Goal: Task Accomplishment & Management: Manage account settings

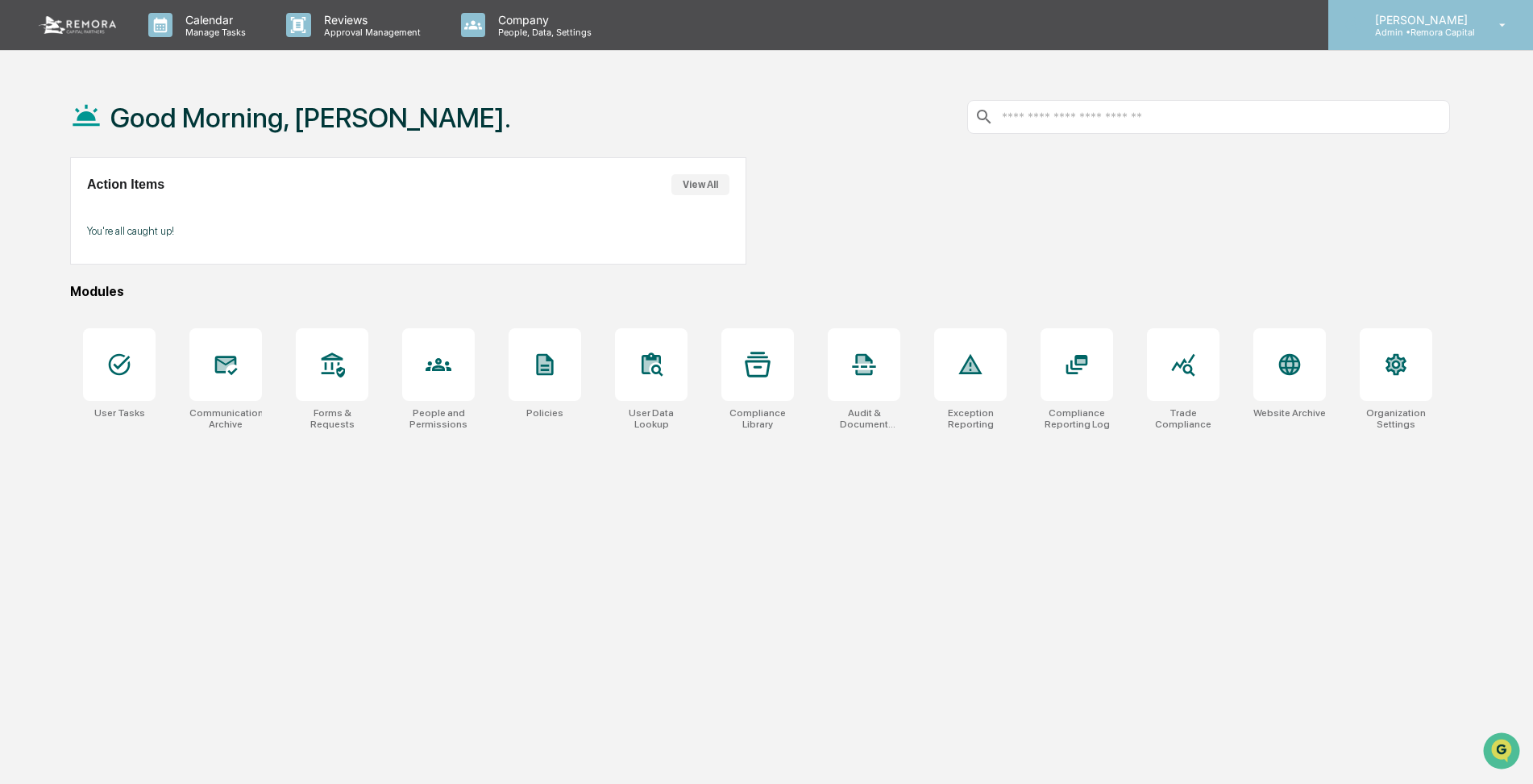
click at [1505, 18] on icon at bounding box center [1503, 25] width 28 height 16
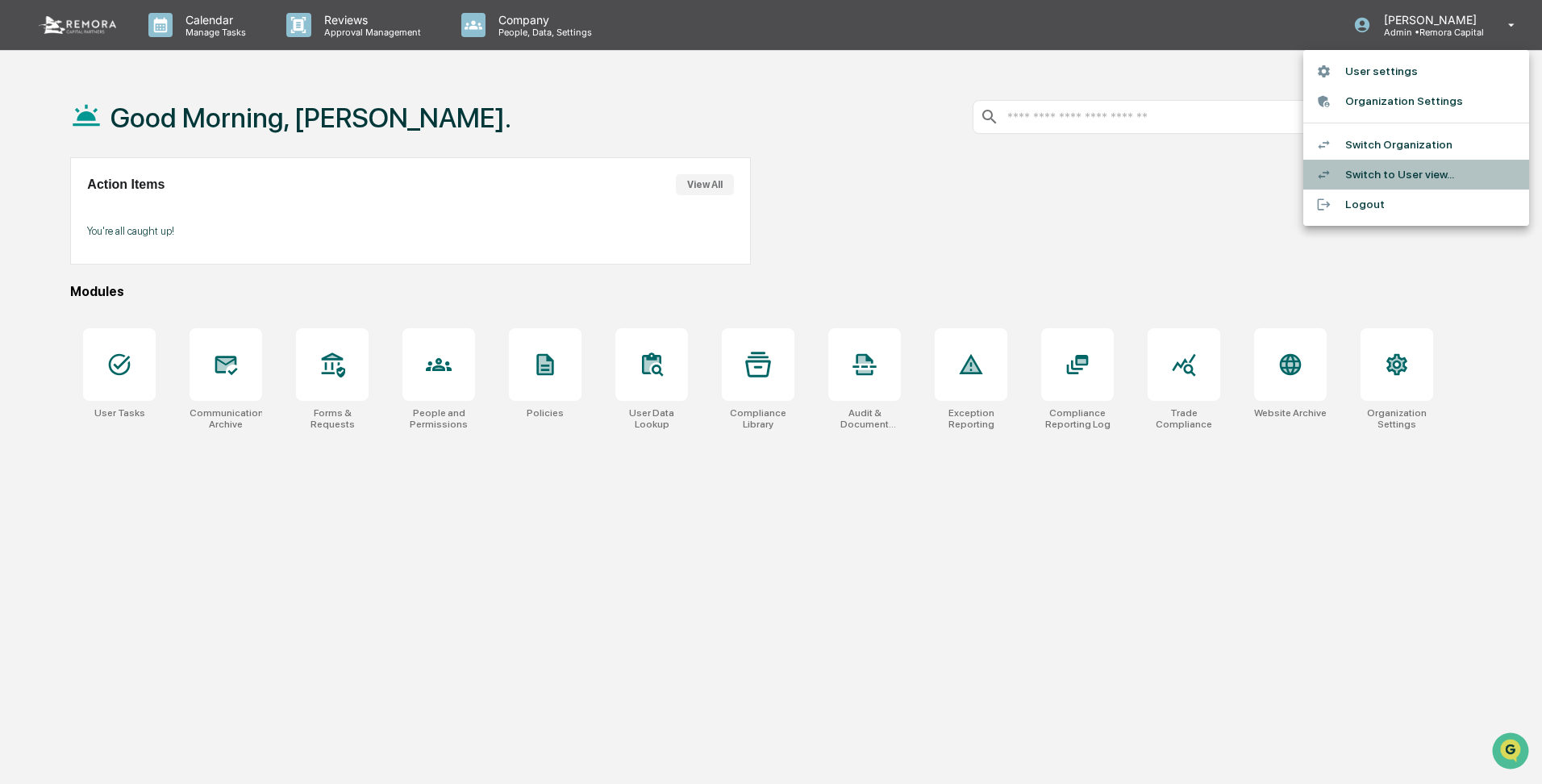
click at [1366, 173] on li "Switch to User view..." at bounding box center [1415, 174] width 226 height 30
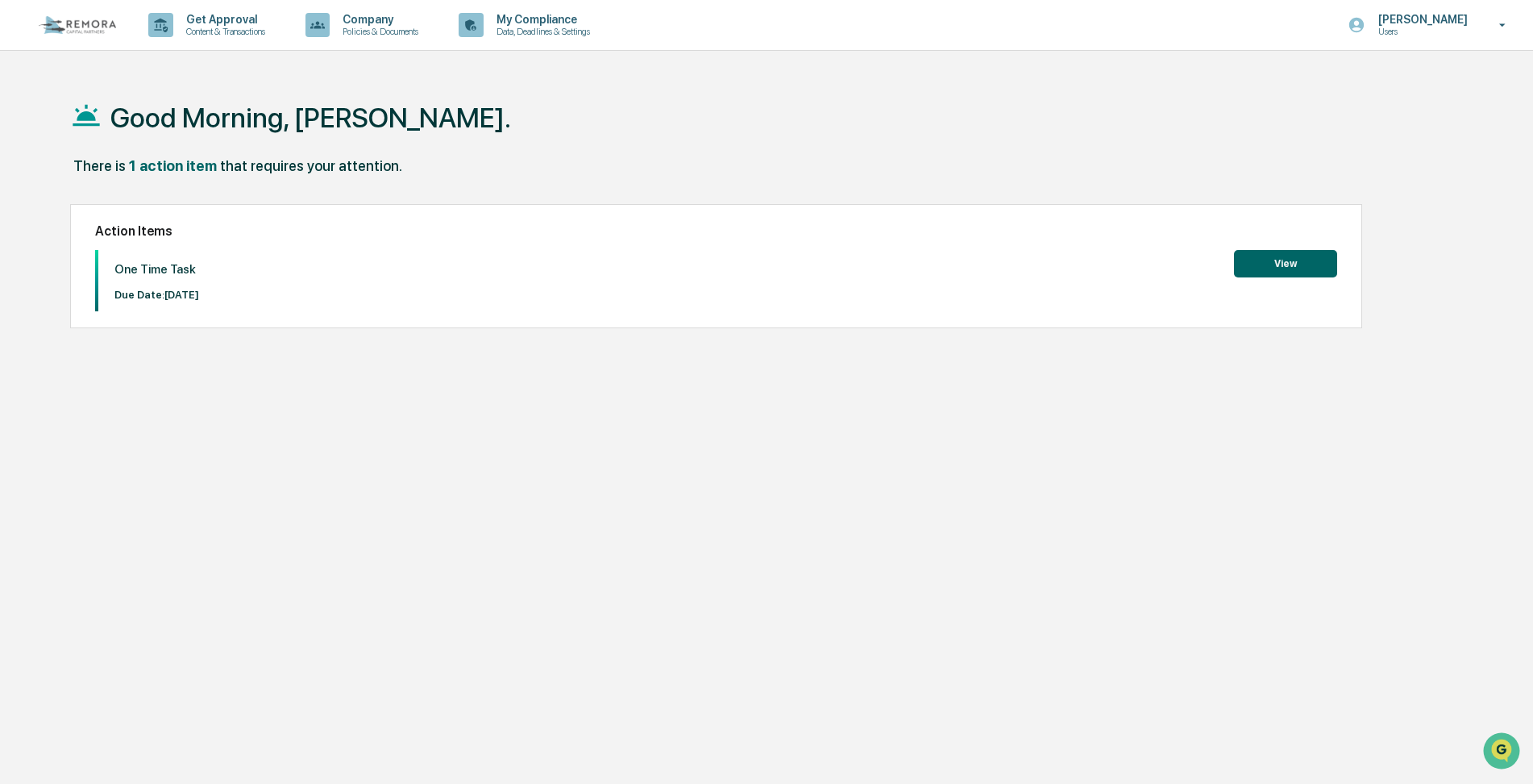
click at [1274, 262] on button "View" at bounding box center [1286, 264] width 104 height 27
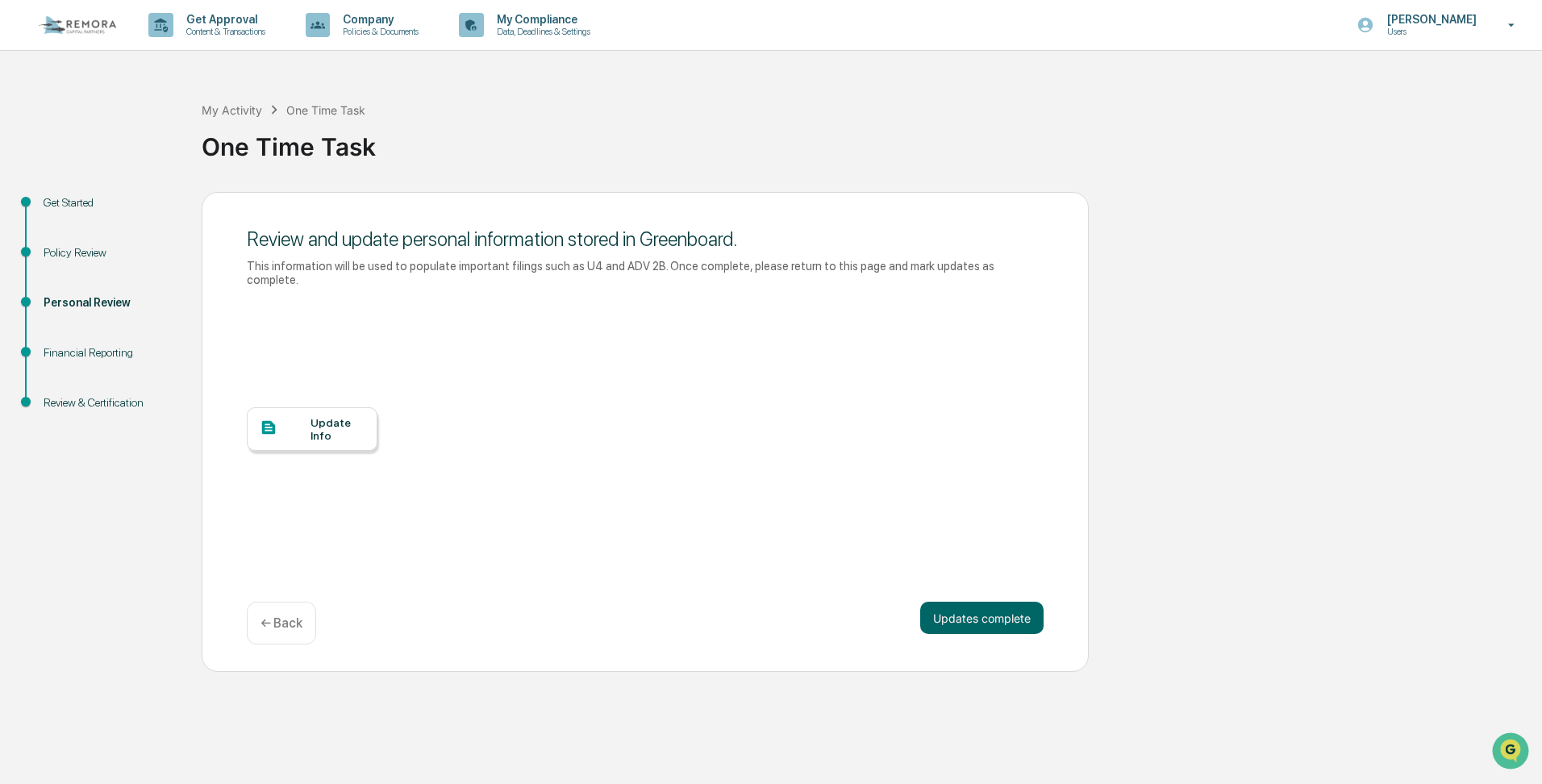
drag, startPoint x: 604, startPoint y: 362, endPoint x: 183, endPoint y: 280, distance: 428.9
click at [603, 362] on div "Update Info" at bounding box center [646, 440] width 797 height 290
click at [75, 305] on div "Personal Review" at bounding box center [109, 302] width 132 height 17
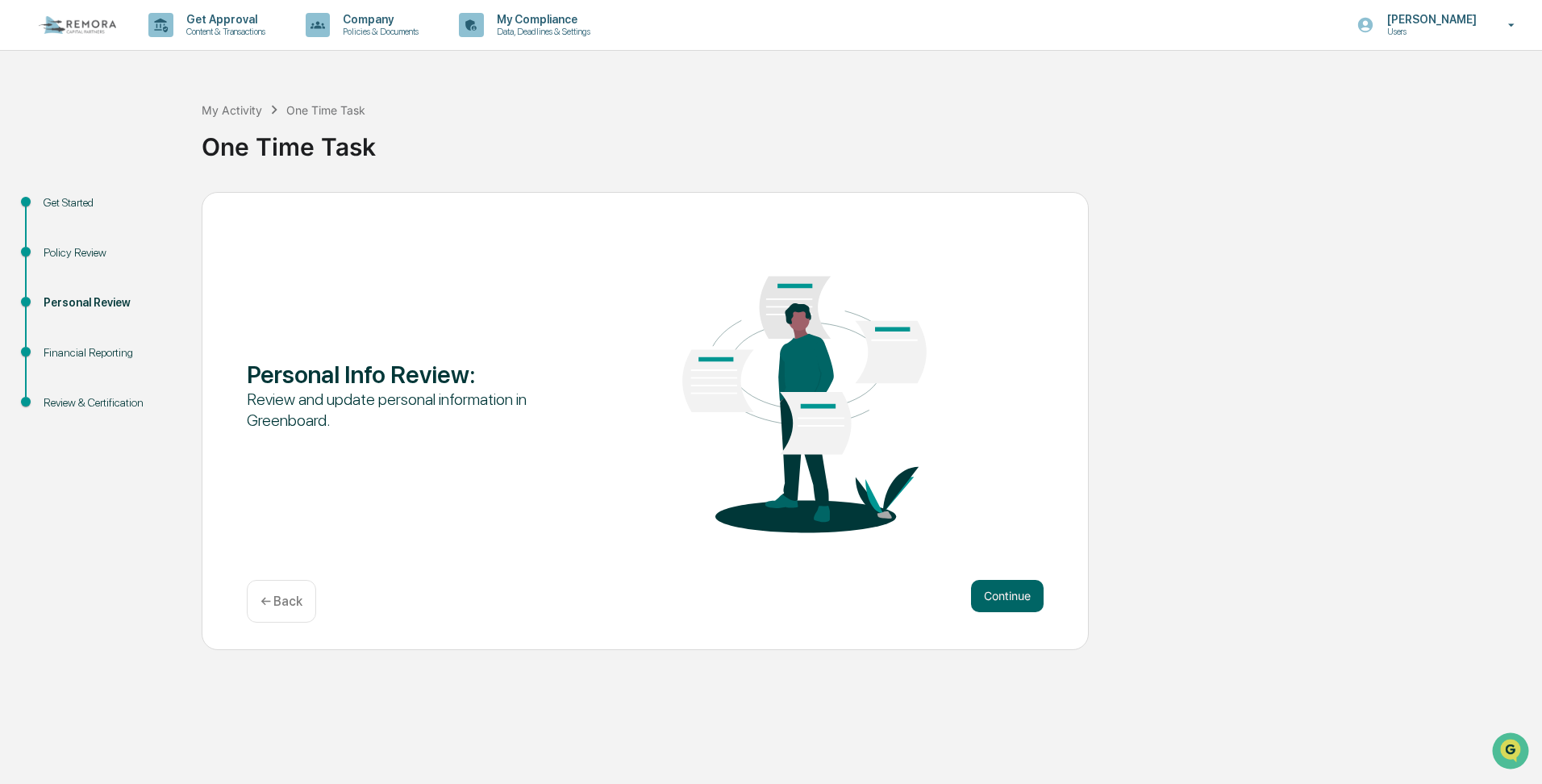
click at [75, 305] on div "Personal Review" at bounding box center [109, 302] width 132 height 17
drag, startPoint x: 75, startPoint y: 305, endPoint x: 110, endPoint y: 351, distance: 57.8
click at [110, 351] on div "Financial Reporting" at bounding box center [109, 352] width 132 height 17
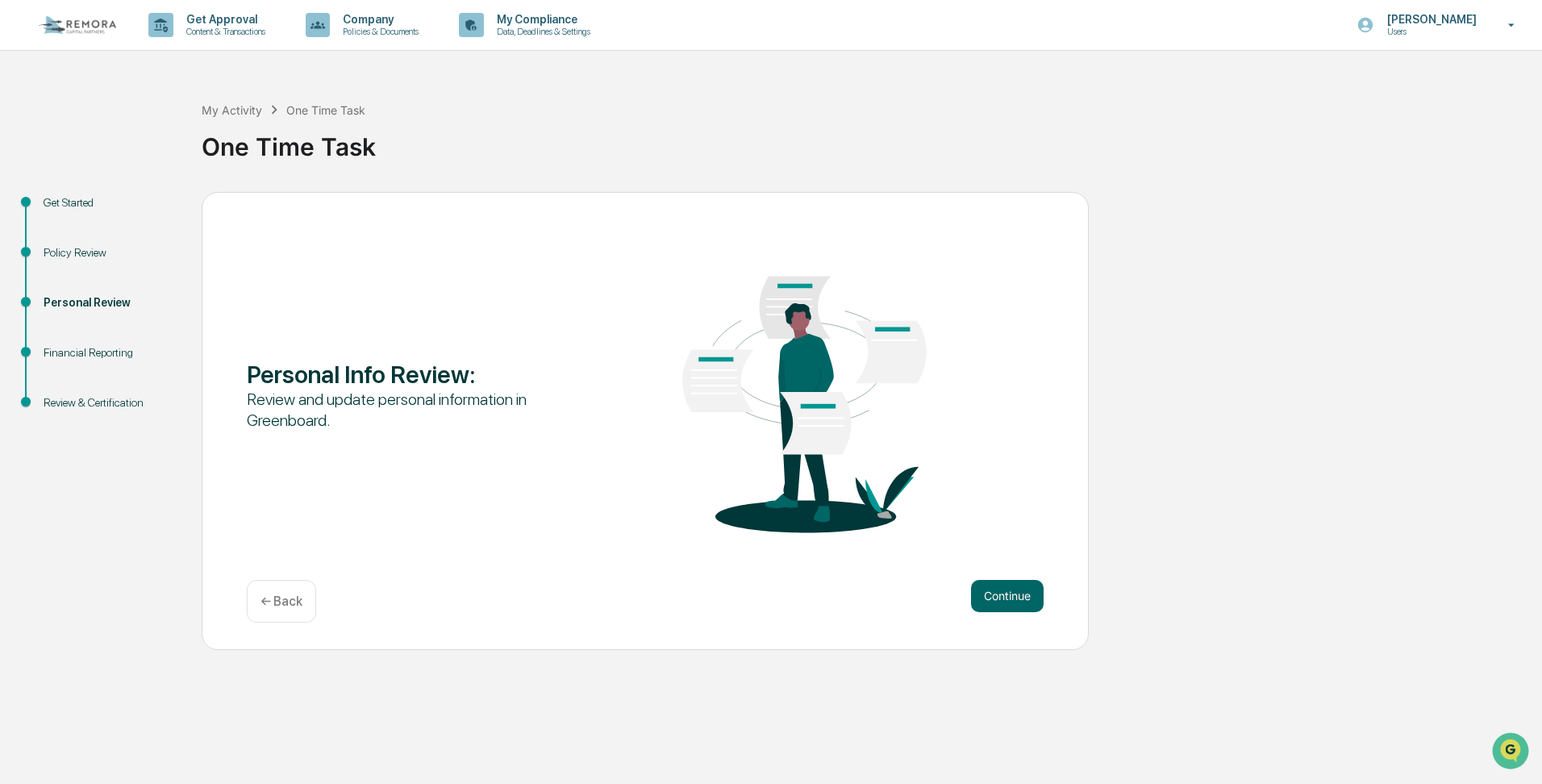
click at [110, 351] on div "Financial Reporting" at bounding box center [109, 352] width 132 height 17
click at [82, 306] on div "Personal Review" at bounding box center [109, 302] width 132 height 17
click at [973, 591] on button "Continue" at bounding box center [1007, 596] width 72 height 32
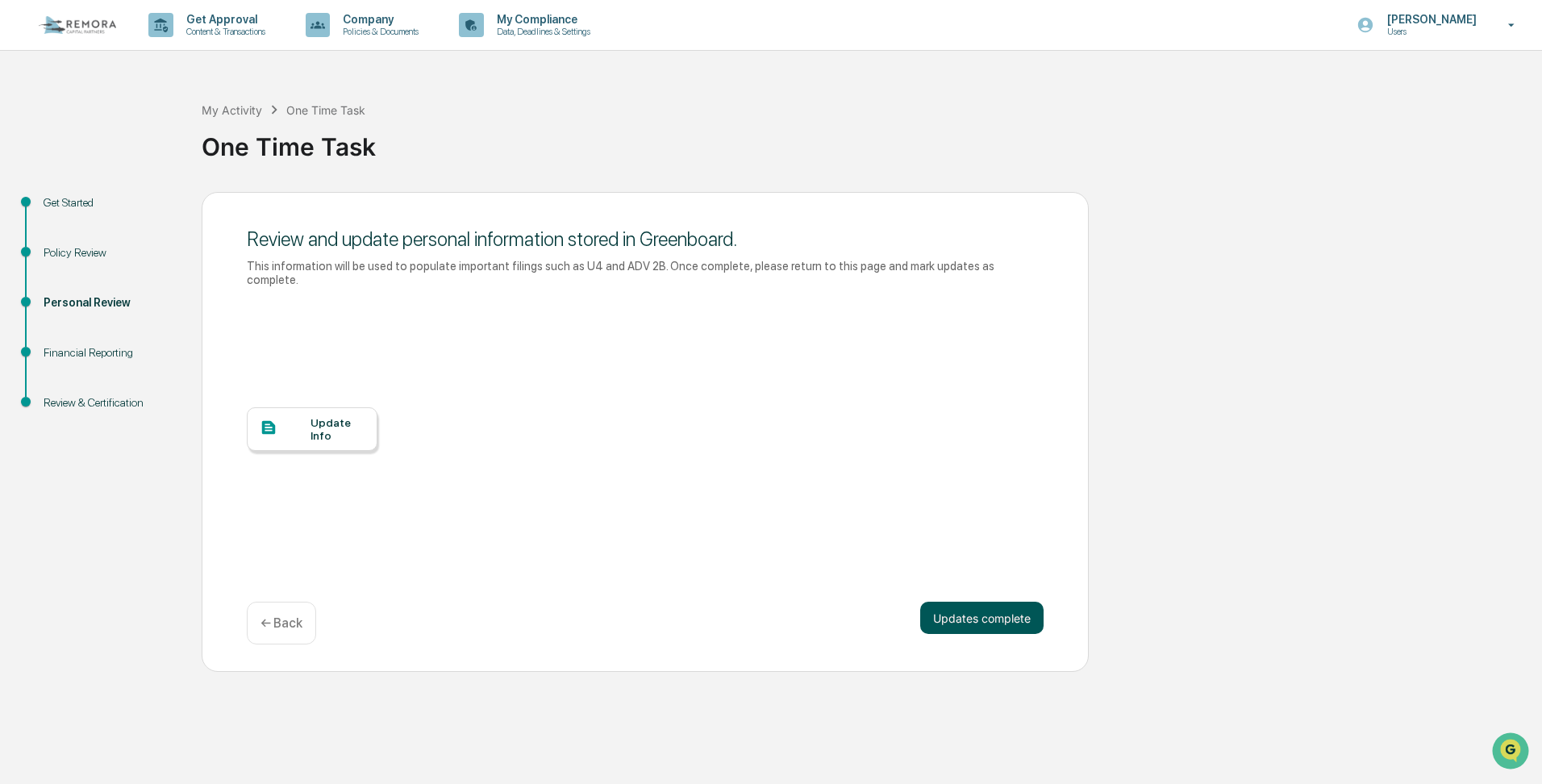
click at [974, 608] on button "Updates complete" at bounding box center [981, 617] width 123 height 32
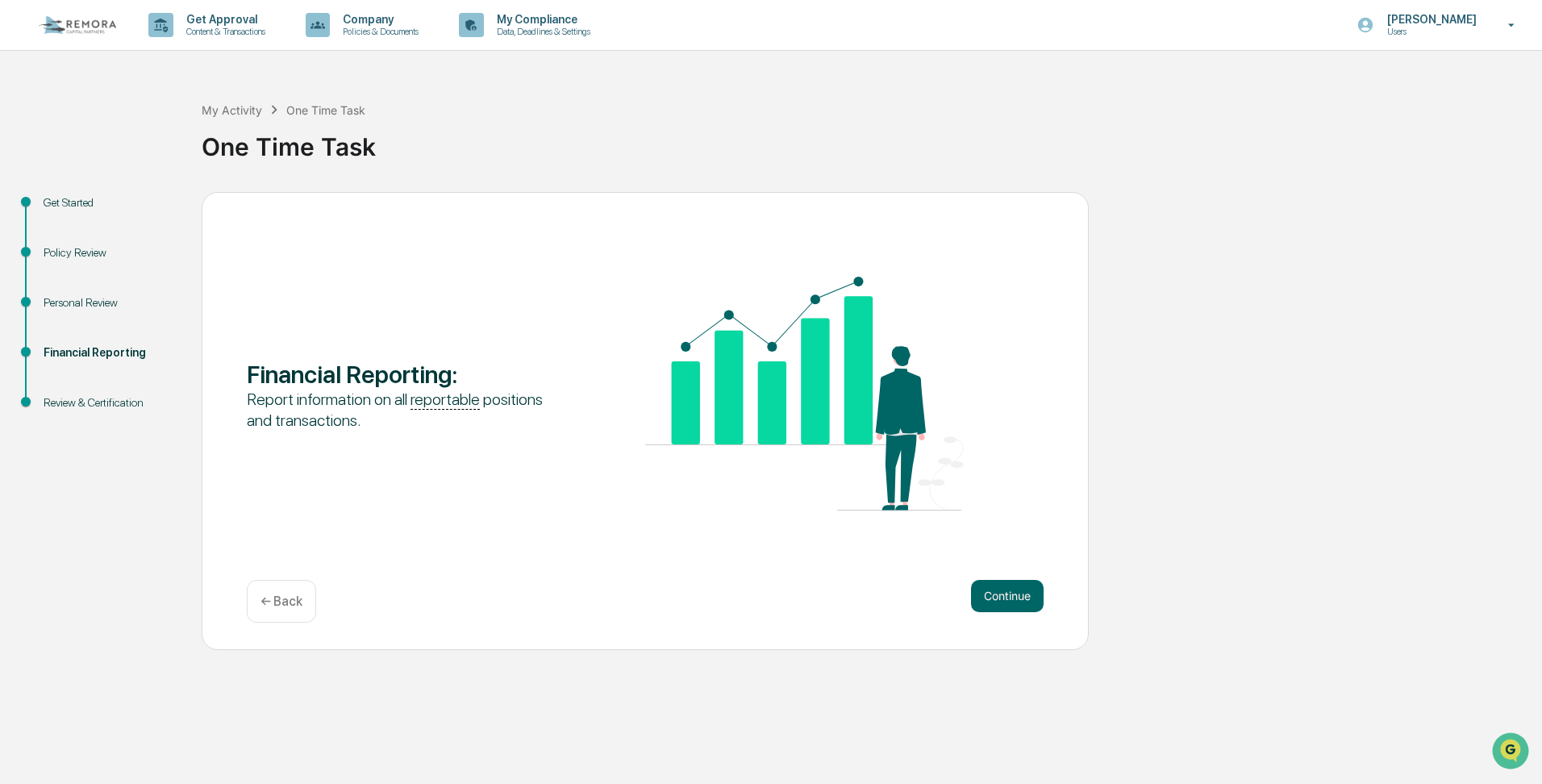
drag, startPoint x: 316, startPoint y: 592, endPoint x: 266, endPoint y: 614, distance: 54.6
click at [305, 598] on div "Continue ← Back" at bounding box center [646, 601] width 797 height 43
click at [291, 599] on p "← Back" at bounding box center [281, 601] width 42 height 16
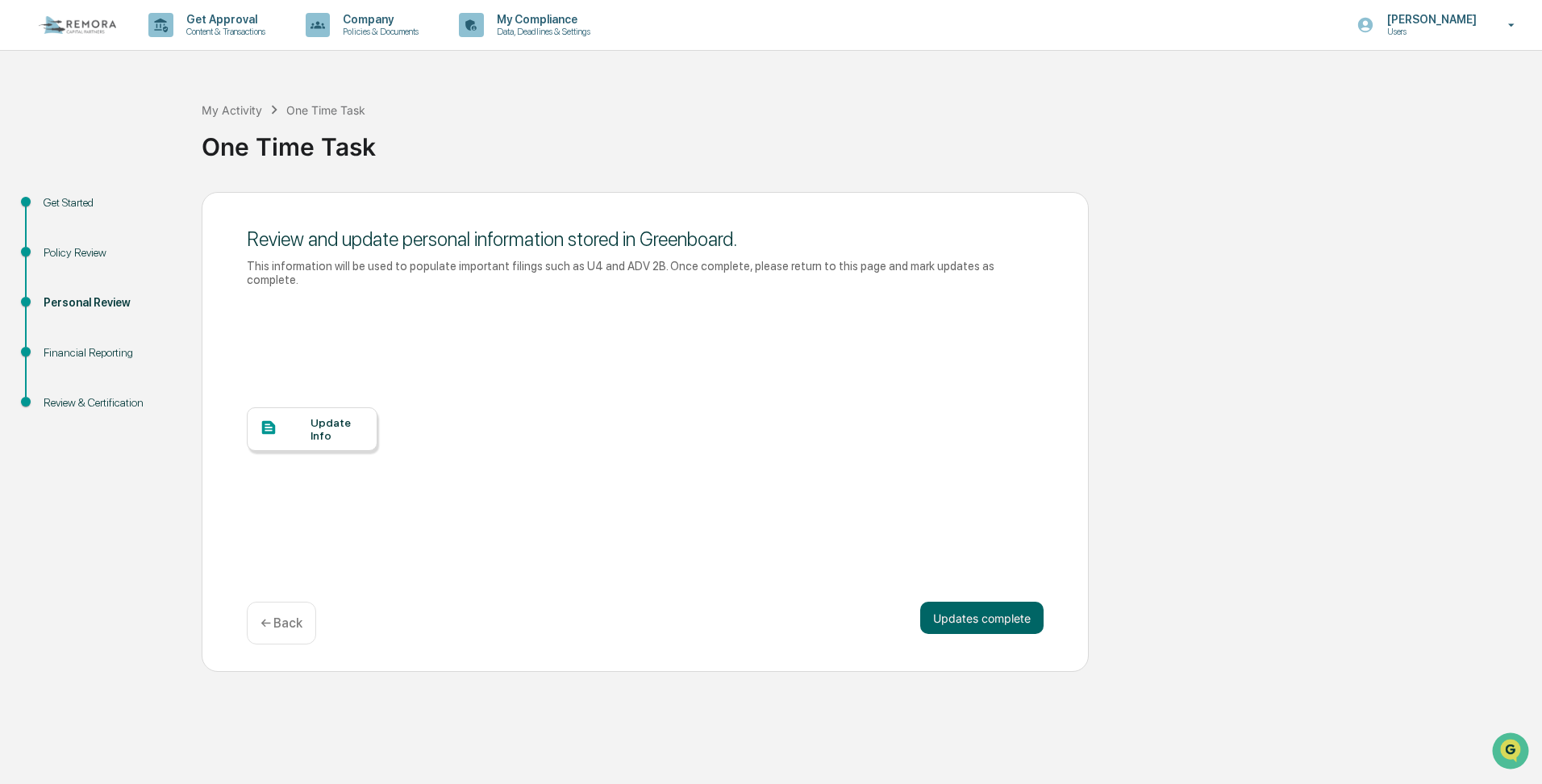
click at [99, 302] on div "Personal Review" at bounding box center [109, 302] width 132 height 17
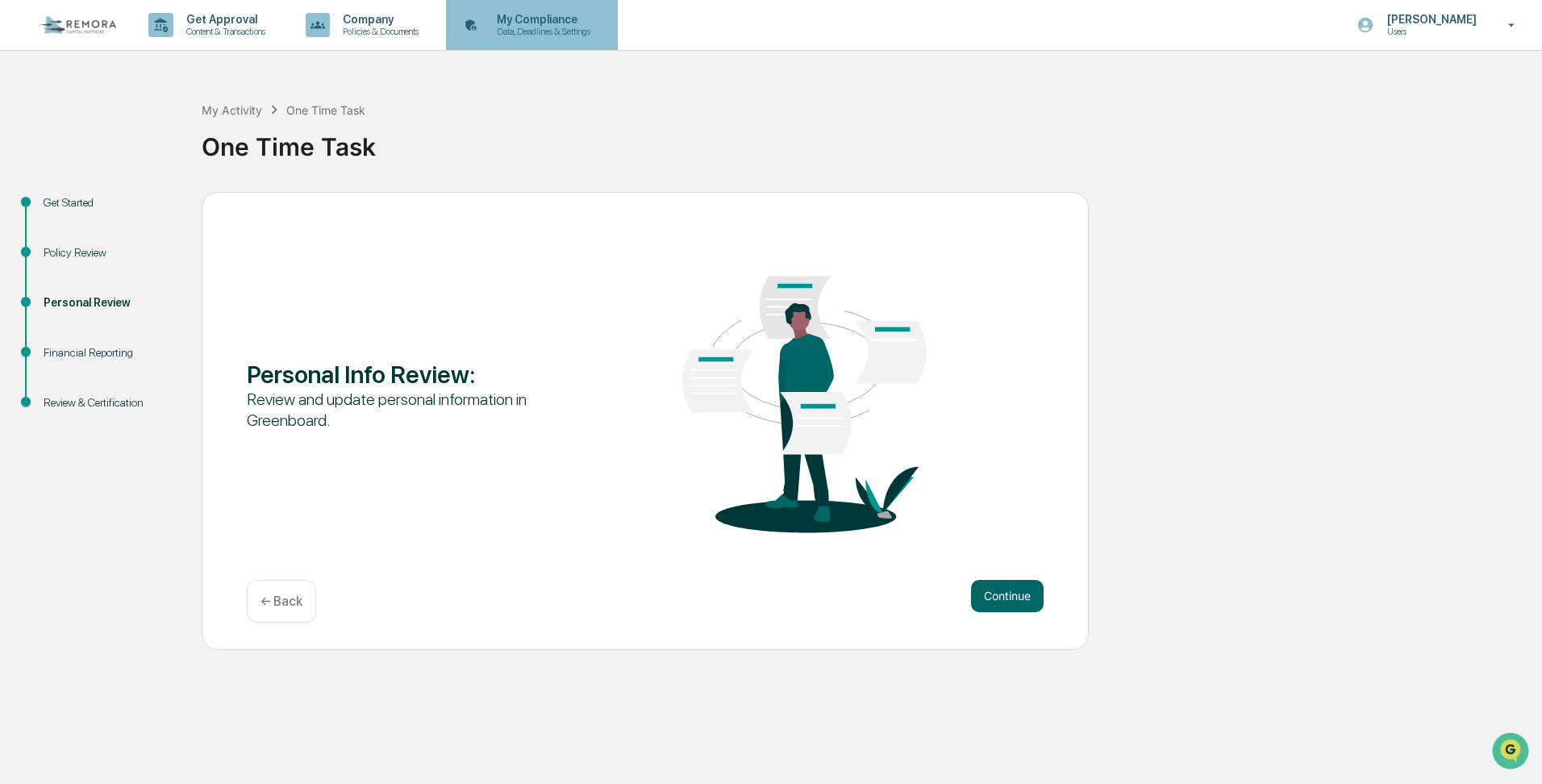
click at [526, 32] on p "Data, Deadlines & Settings" at bounding box center [540, 31] width 114 height 12
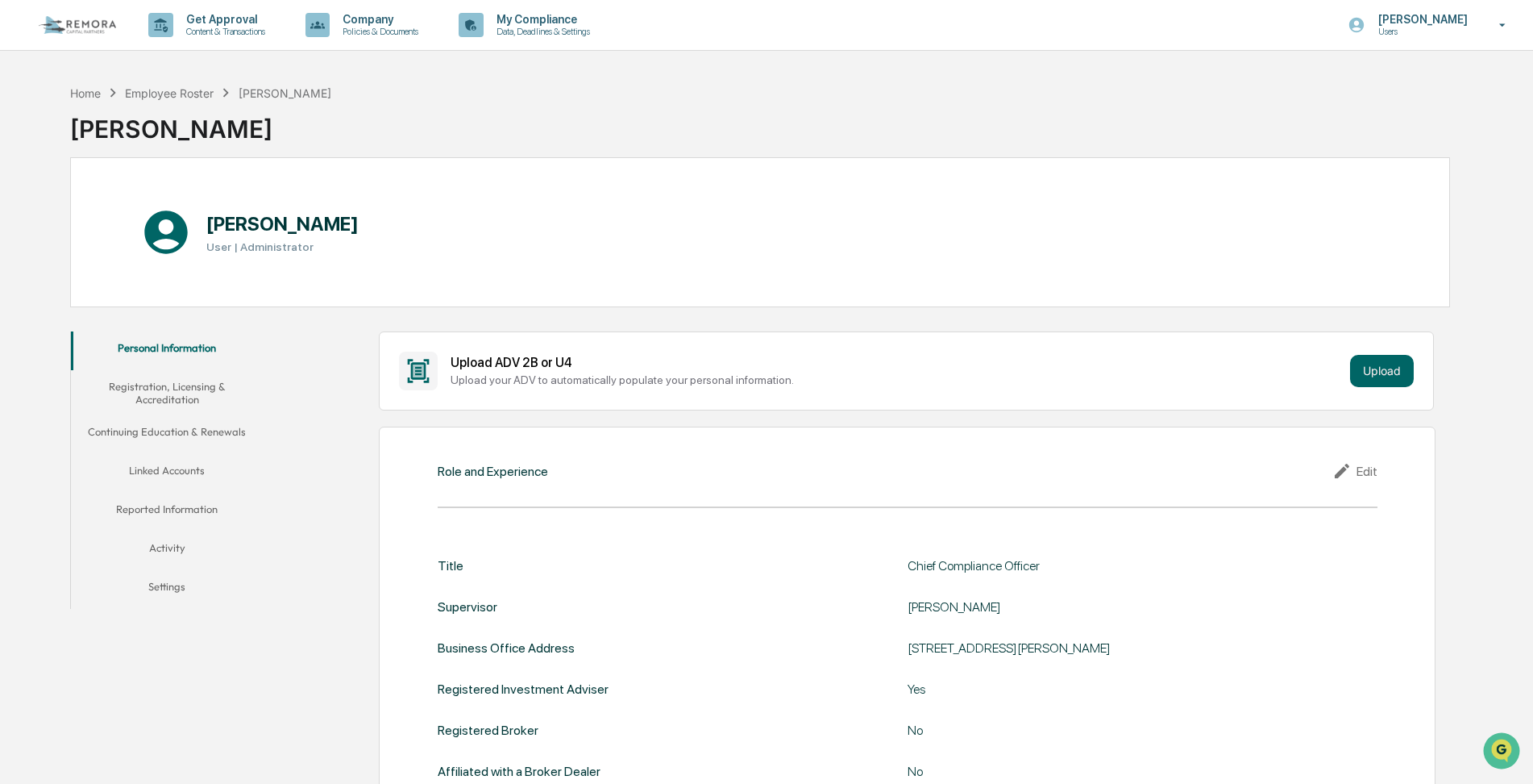
click at [164, 471] on button "Linked Accounts" at bounding box center [167, 474] width 192 height 39
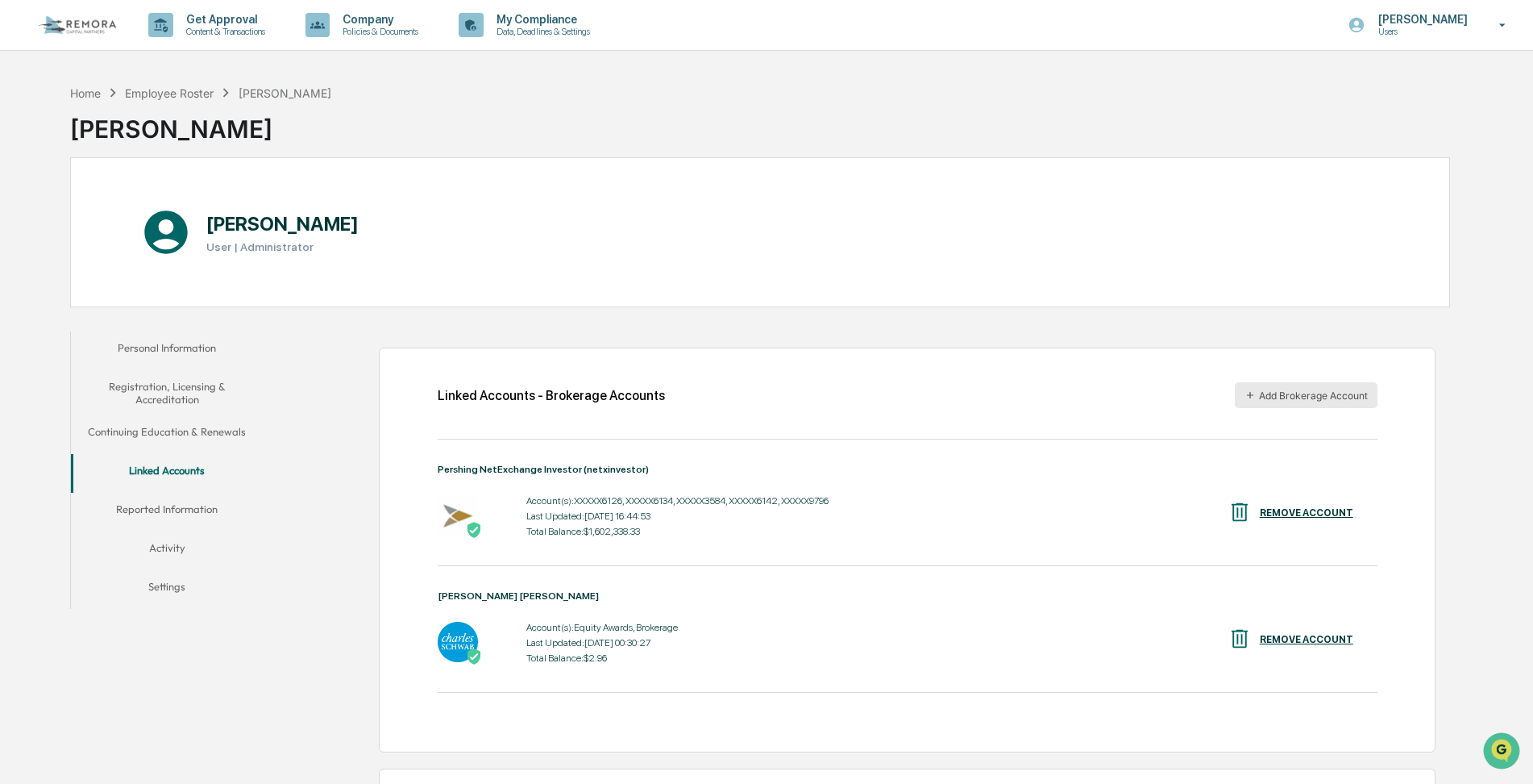
click at [1291, 392] on button "Add Brokerage Account" at bounding box center [1306, 394] width 143 height 25
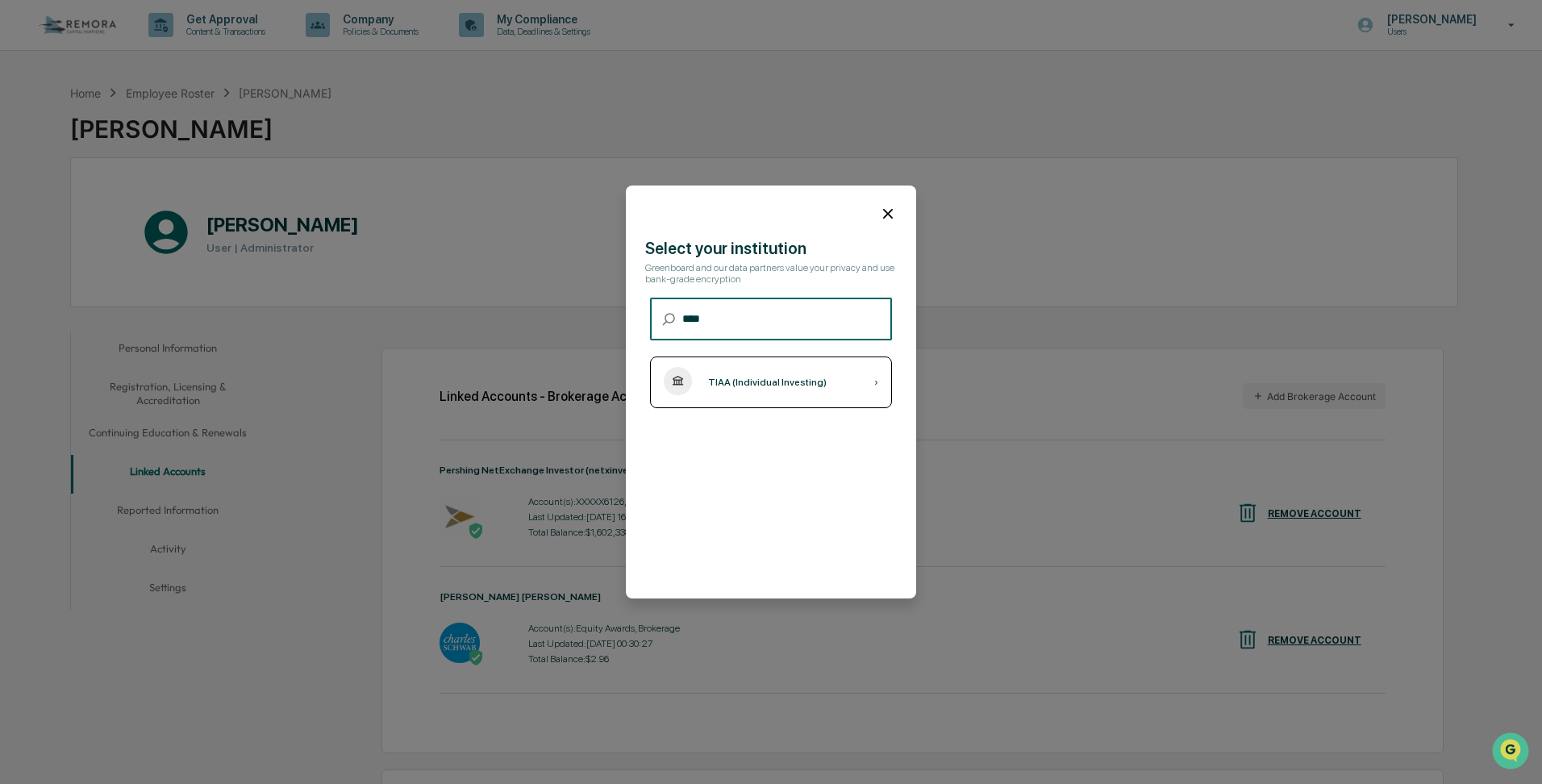
type input "****"
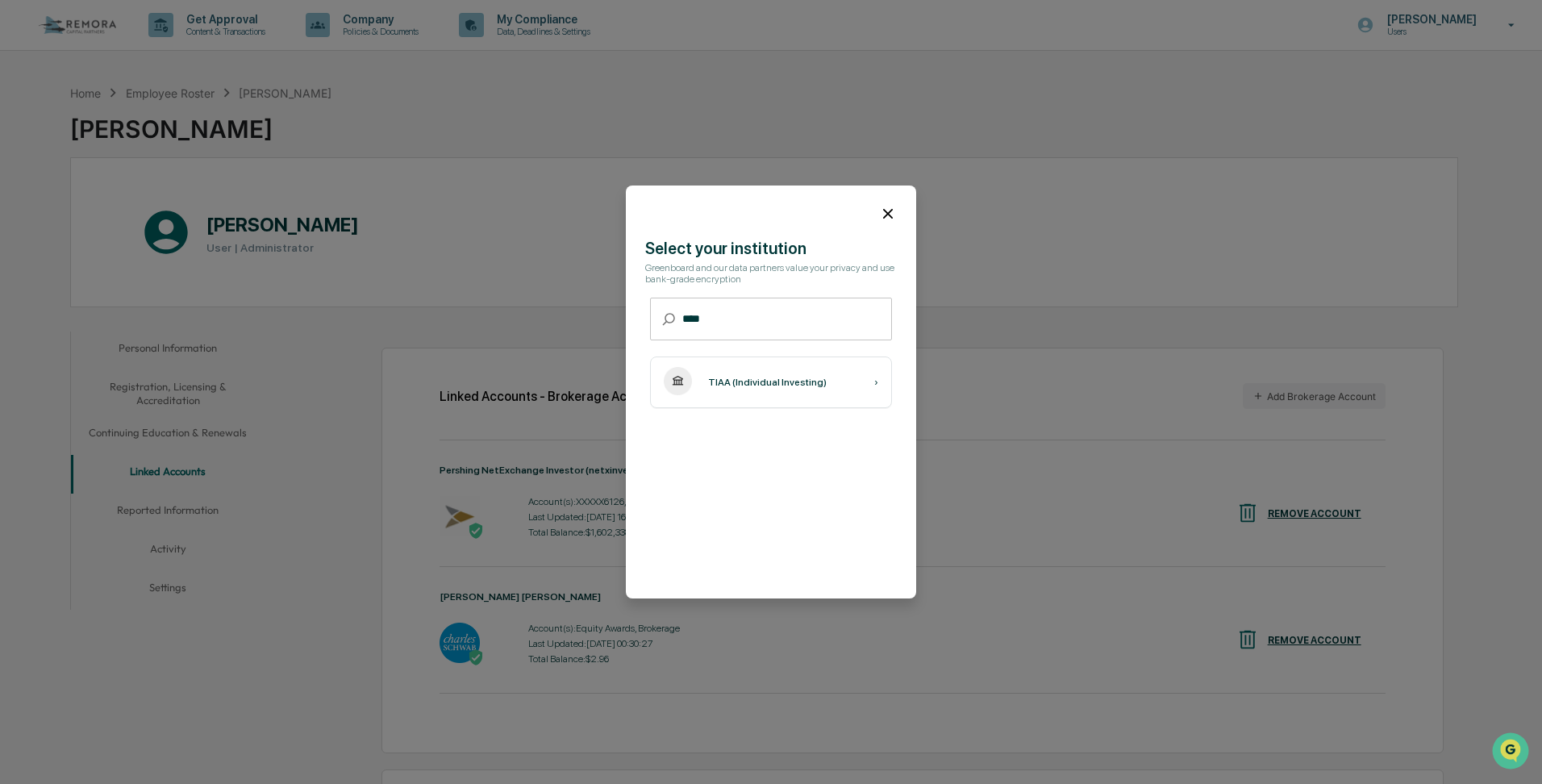
click at [803, 390] on div "TIAA (Individual Investing) ›" at bounding box center [771, 382] width 242 height 52
click at [891, 215] on icon at bounding box center [888, 214] width 18 height 18
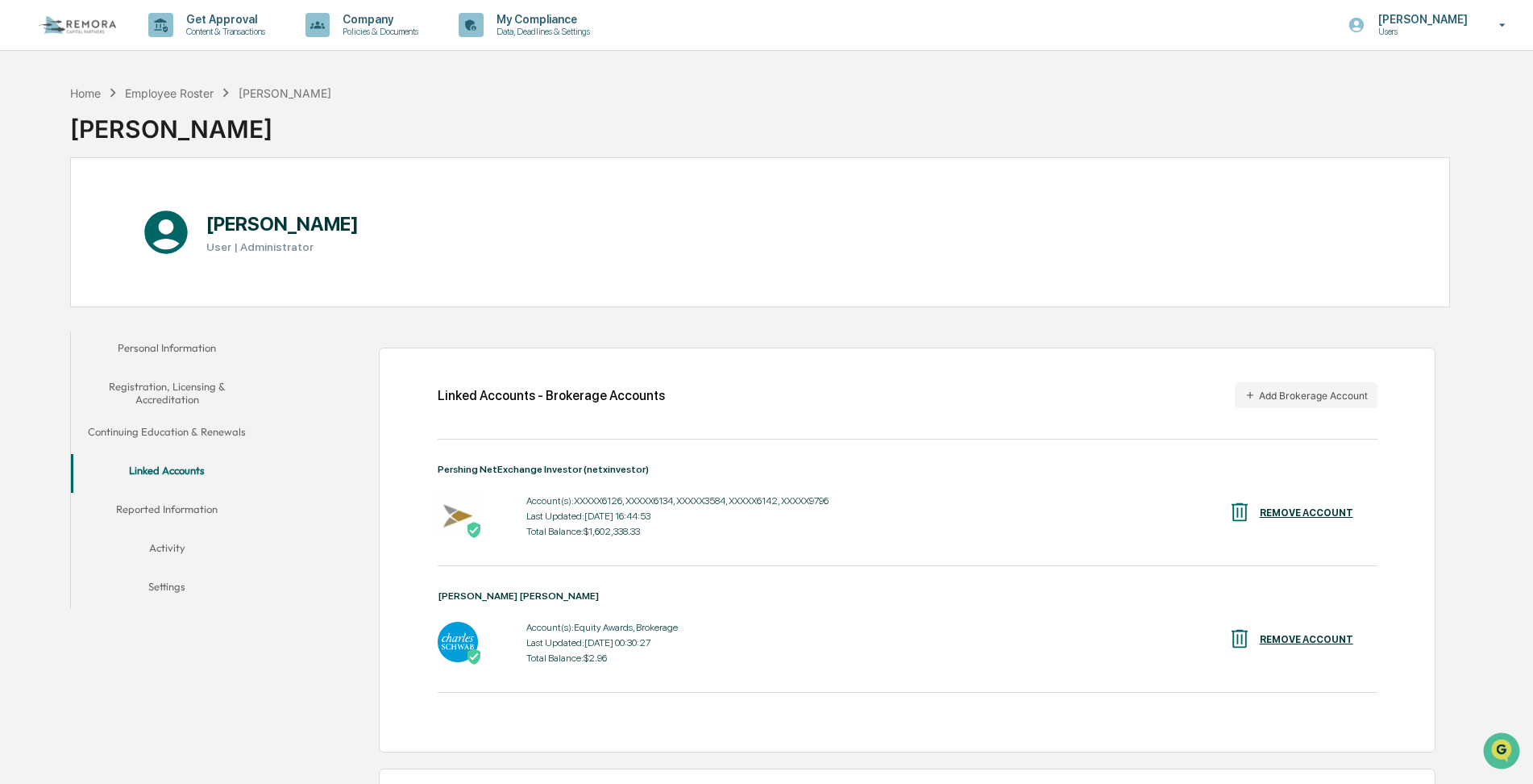
click at [150, 509] on button "Reported Information" at bounding box center [167, 512] width 192 height 39
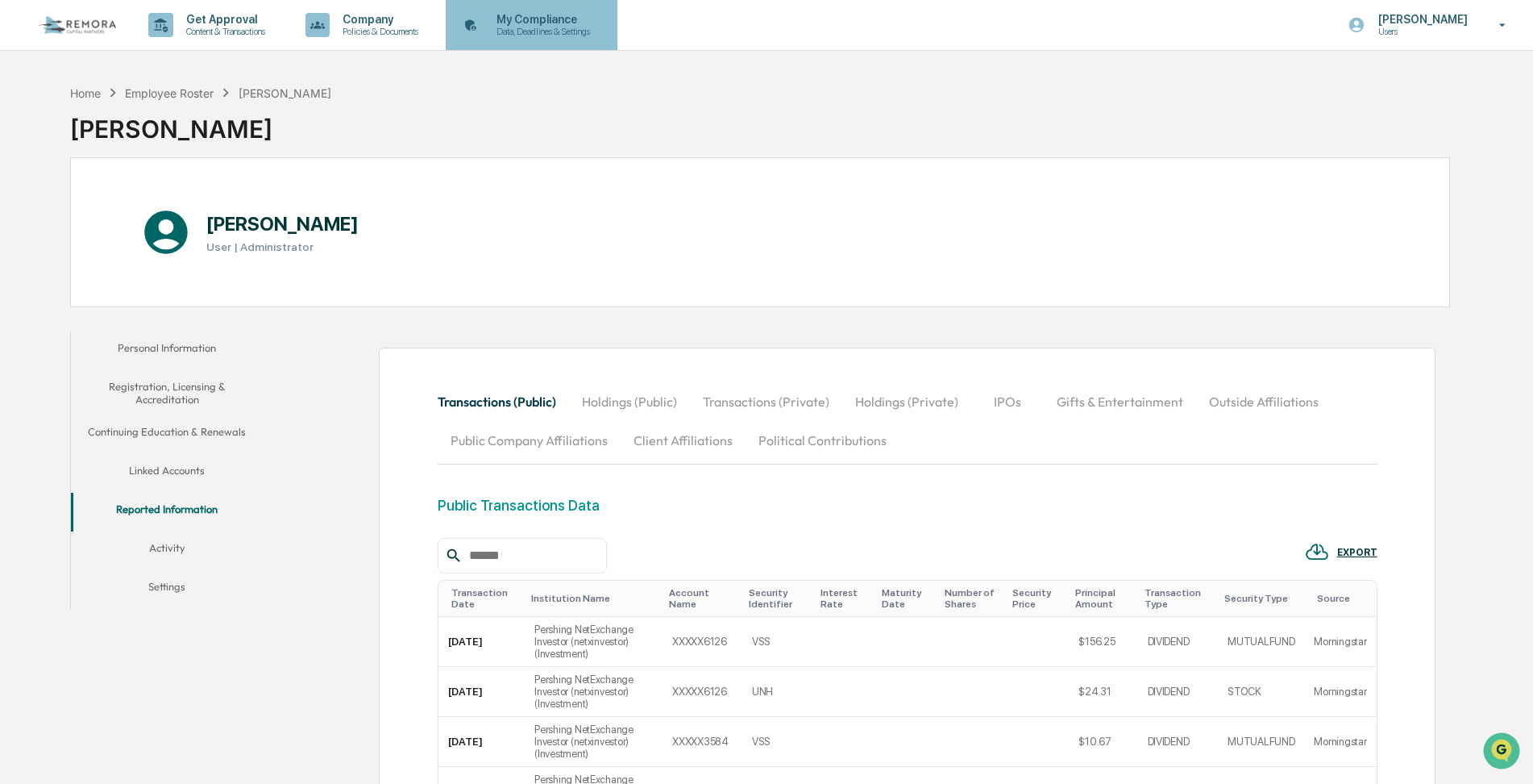
click at [539, 26] on p "Data, Deadlines & Settings" at bounding box center [540, 31] width 114 height 12
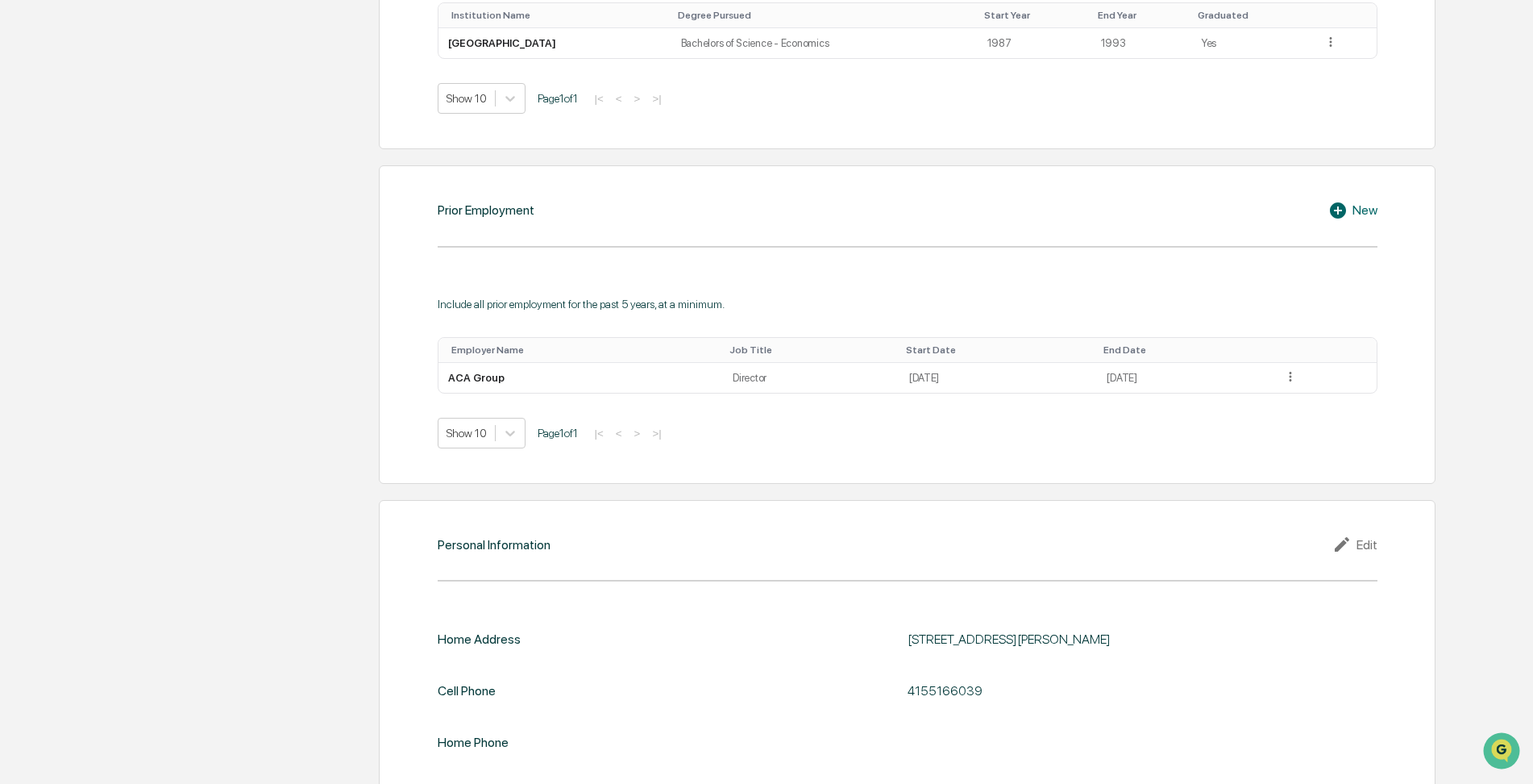
scroll to position [1102, 0]
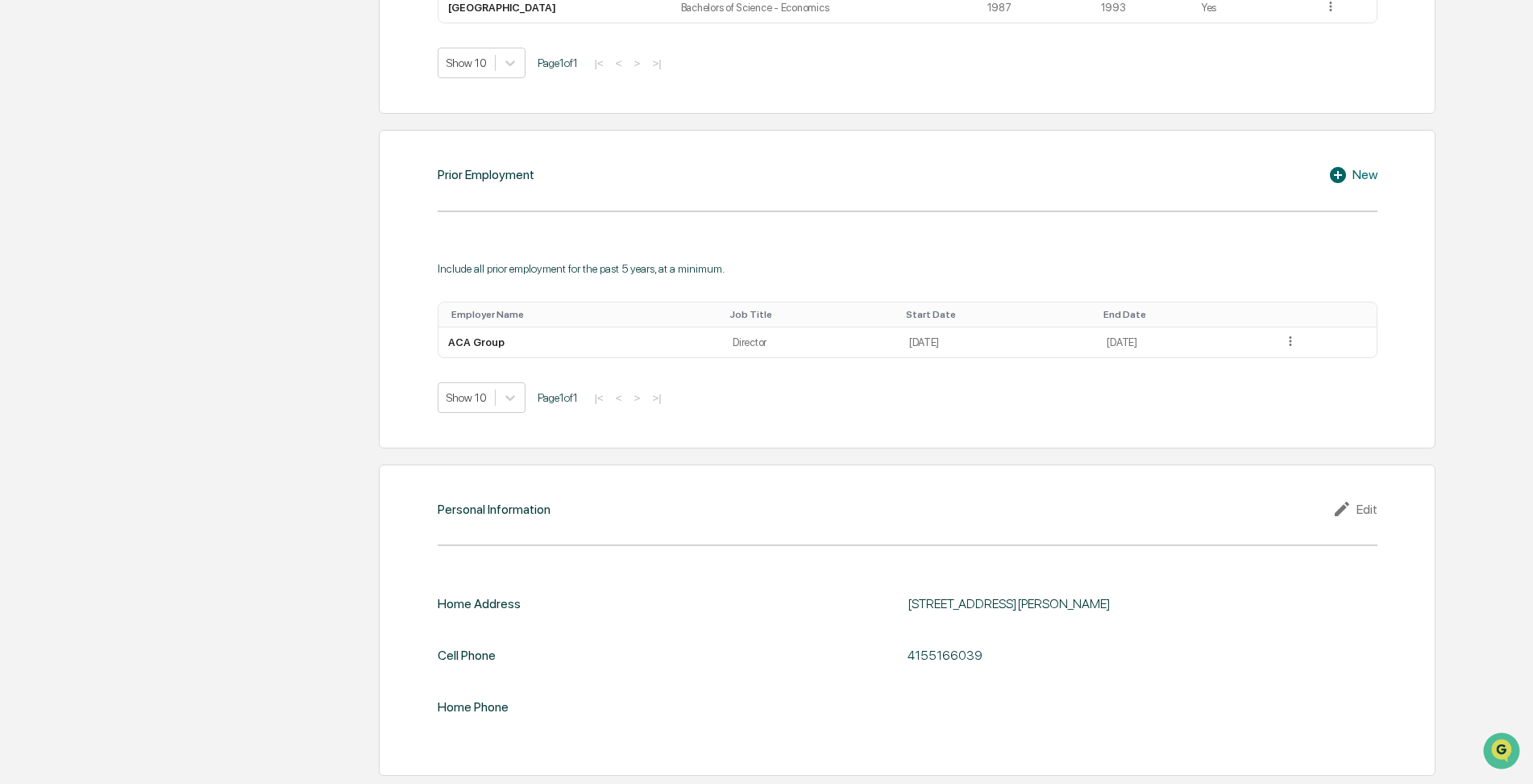
click at [1340, 174] on icon at bounding box center [1341, 175] width 24 height 20
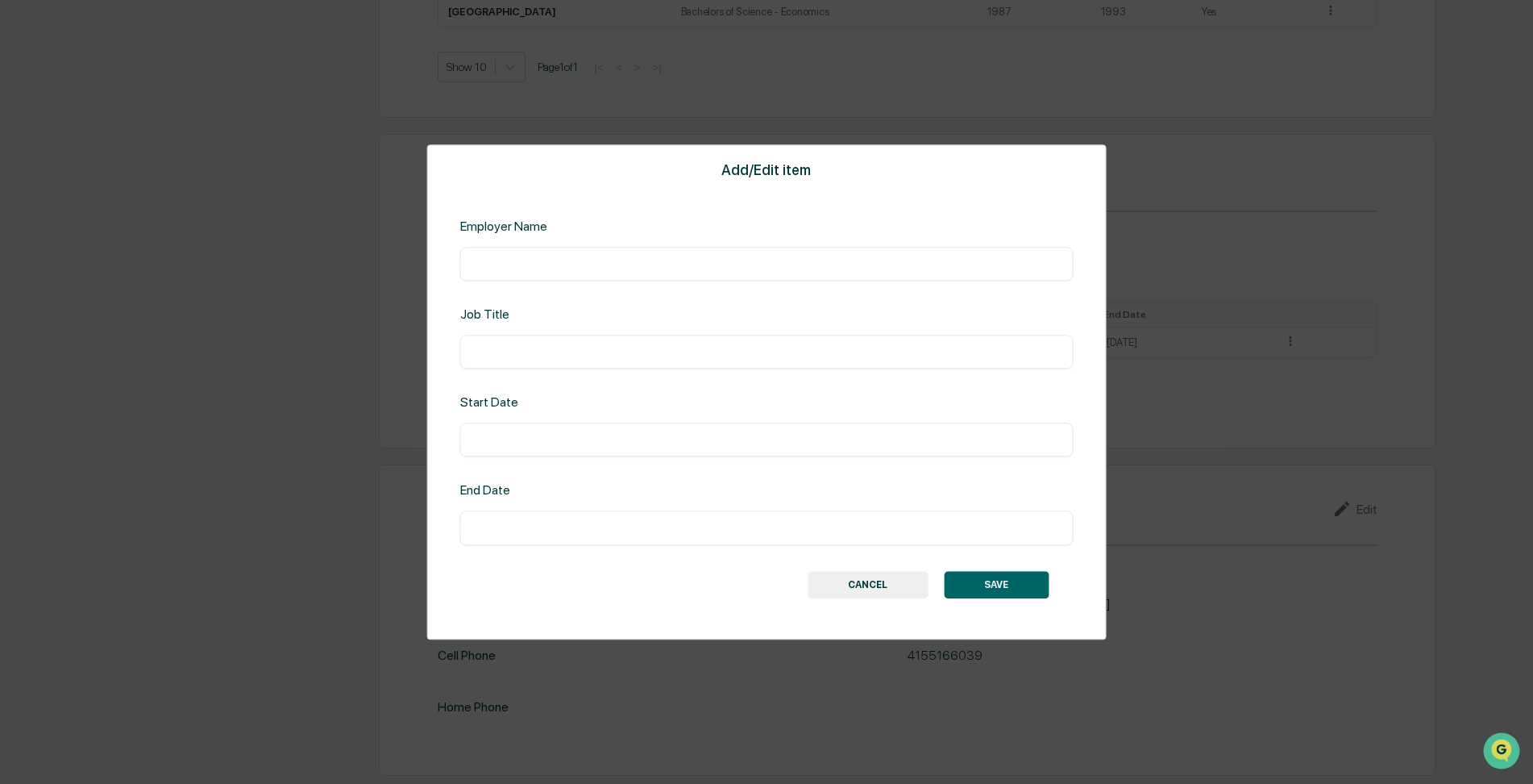
click at [547, 266] on input "text" at bounding box center [767, 264] width 590 height 17
type input "******"
type input "**********"
type input "*********"
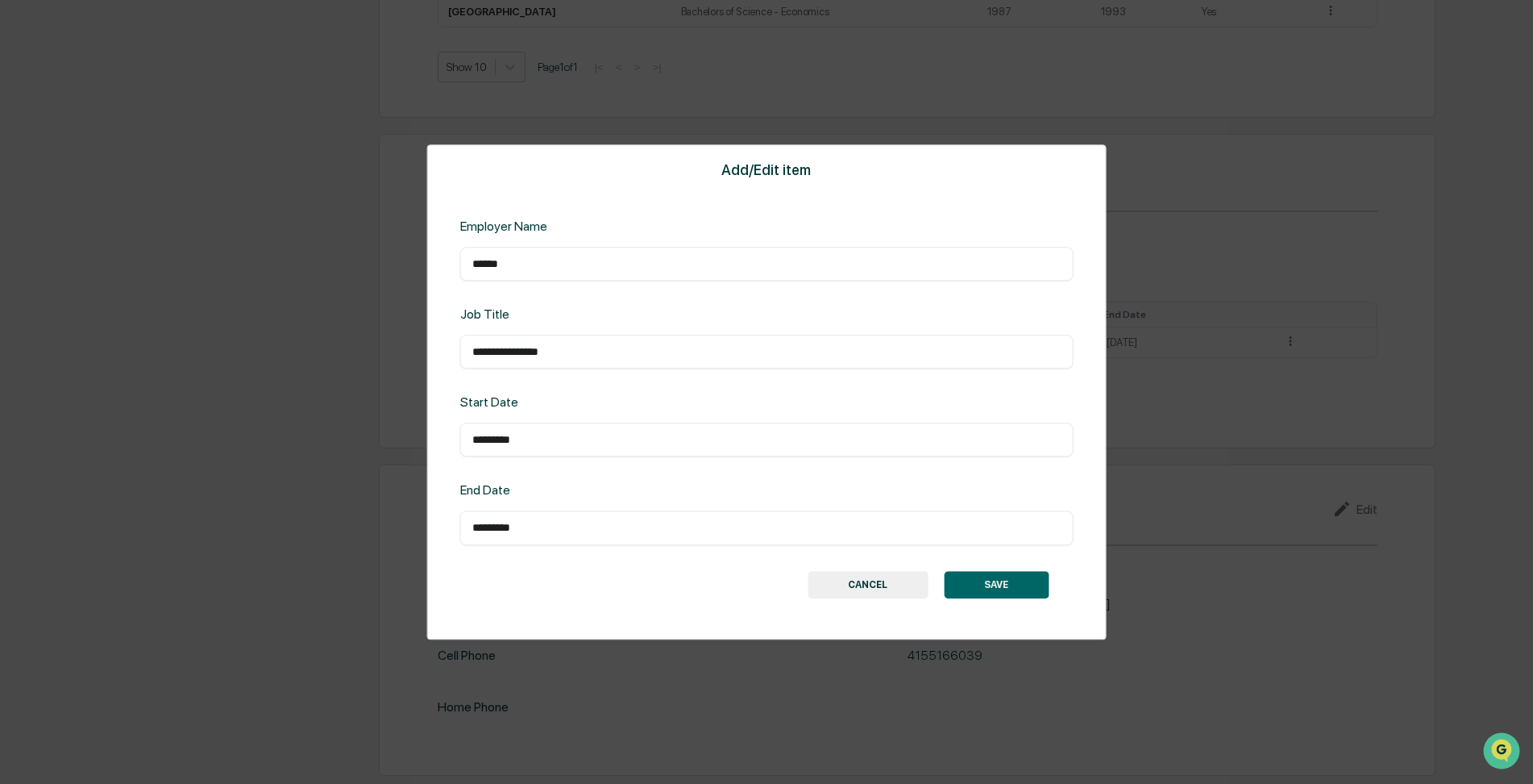
click at [993, 581] on button "SAVE" at bounding box center [996, 585] width 104 height 27
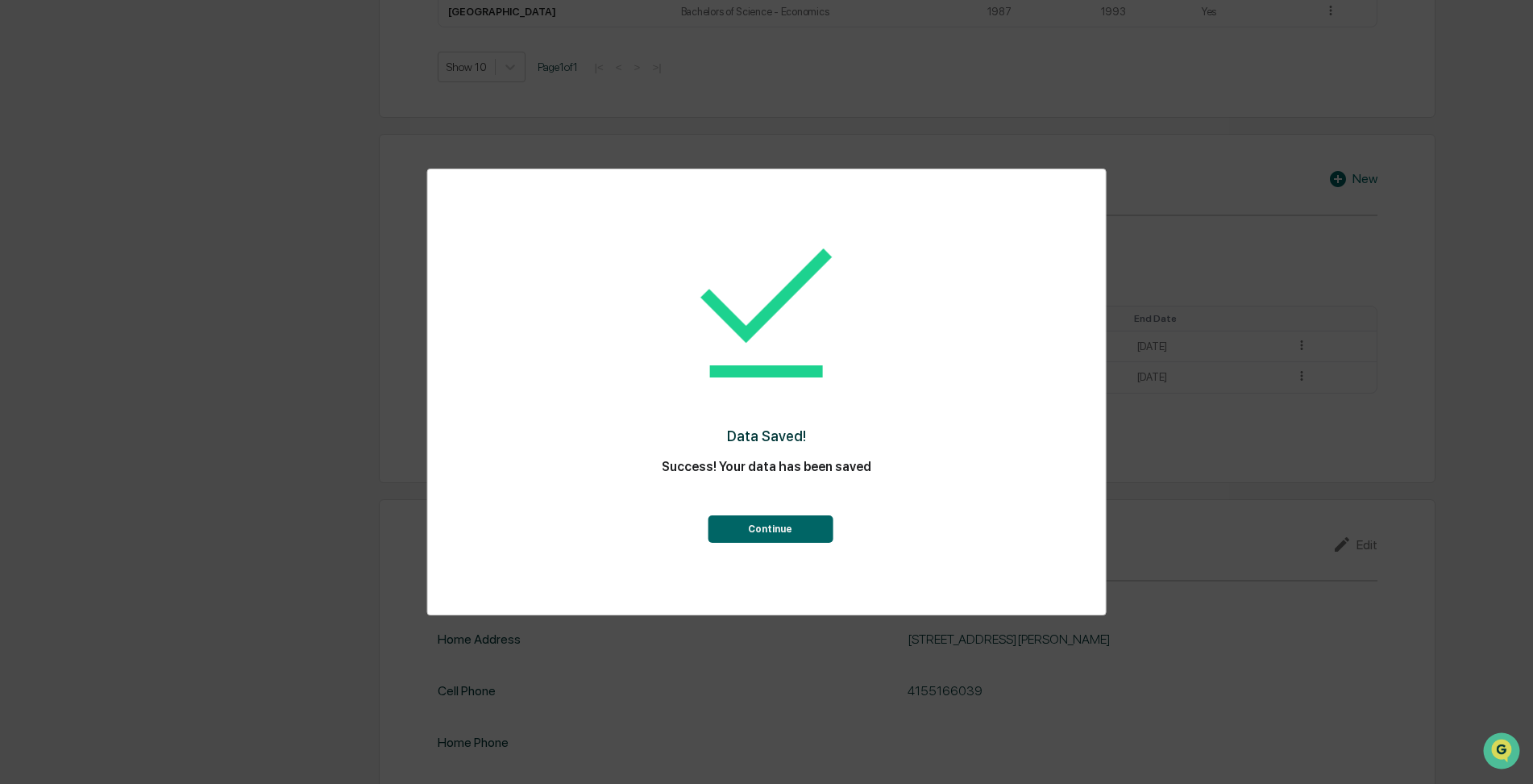
click at [791, 530] on button "Continue" at bounding box center [770, 529] width 125 height 27
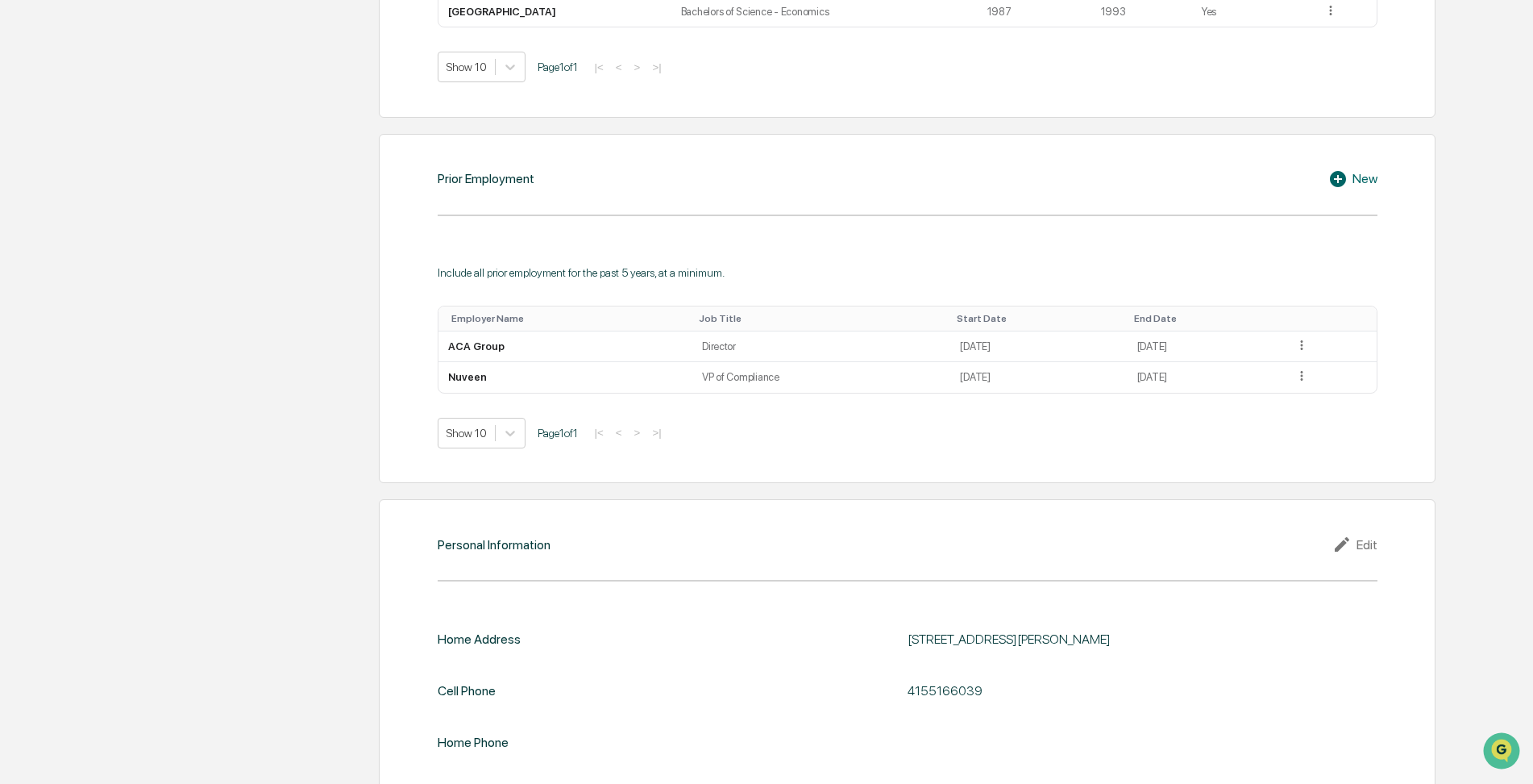
click at [364, 448] on div "Upload ADV 2B or U4 Upload your ADV to automatically populate your personal inf…" at bounding box center [860, 22] width 1179 height 1593
click at [291, 404] on div "Upload ADV 2B or U4 Upload your ADV to automatically populate your personal inf…" at bounding box center [860, 22] width 1179 height 1593
click at [269, 380] on div "Personal Information Registration, Licensing & Accreditation Continuing Educati…" at bounding box center [760, 22] width 1380 height 1593
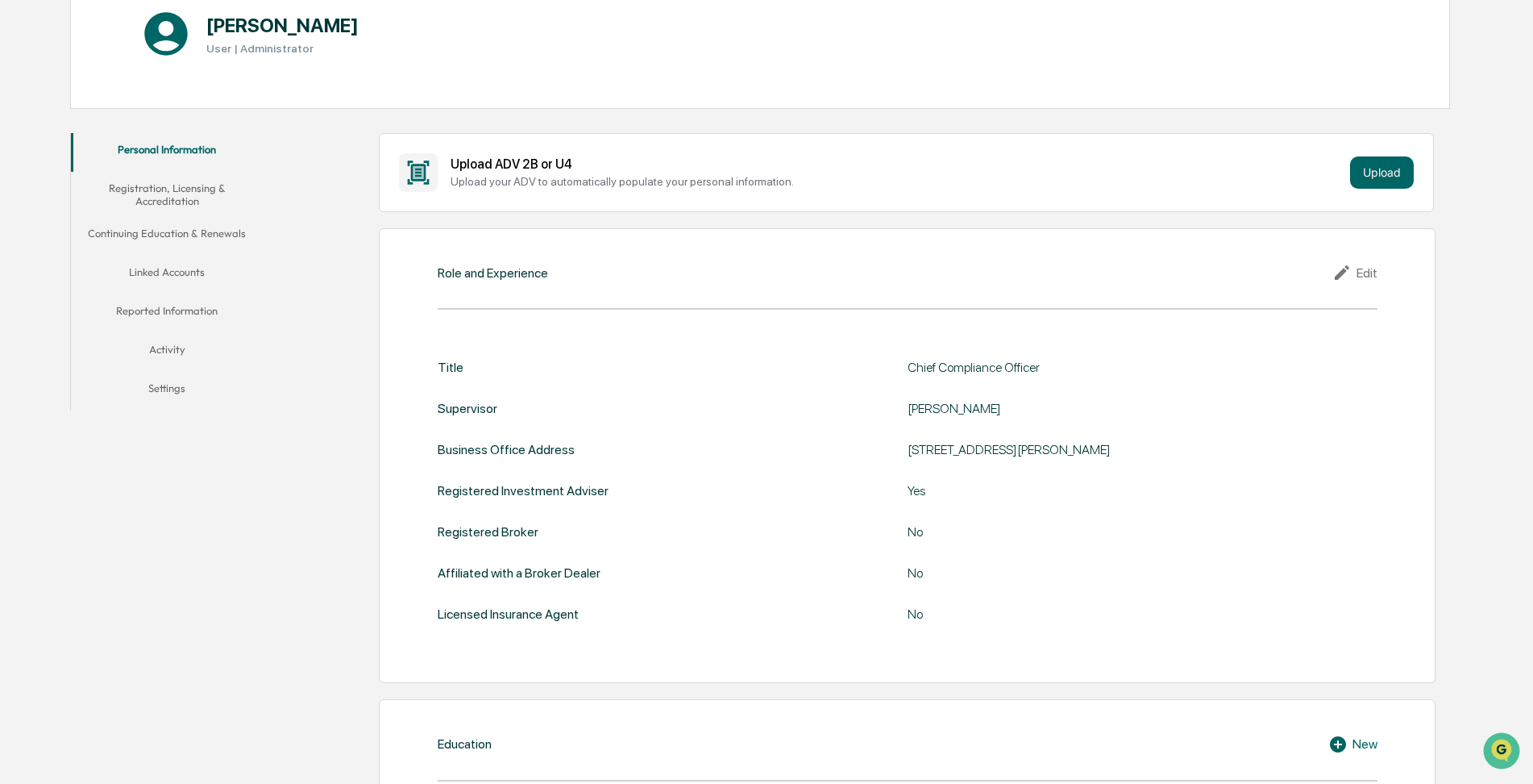
scroll to position [134, 0]
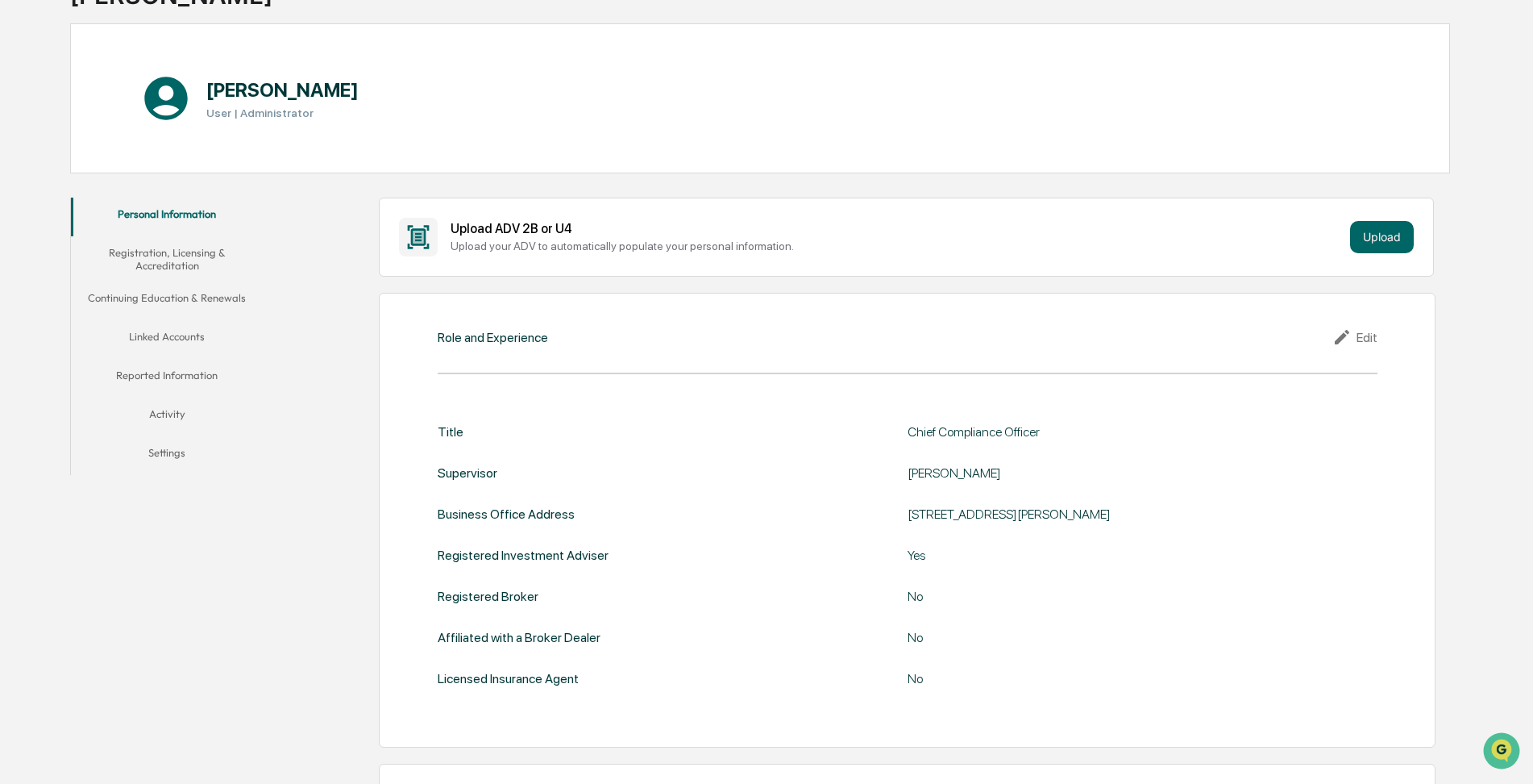
drag, startPoint x: 1336, startPoint y: 340, endPoint x: 1250, endPoint y: 375, distance: 92.8
click at [1334, 340] on icon at bounding box center [1345, 337] width 24 height 20
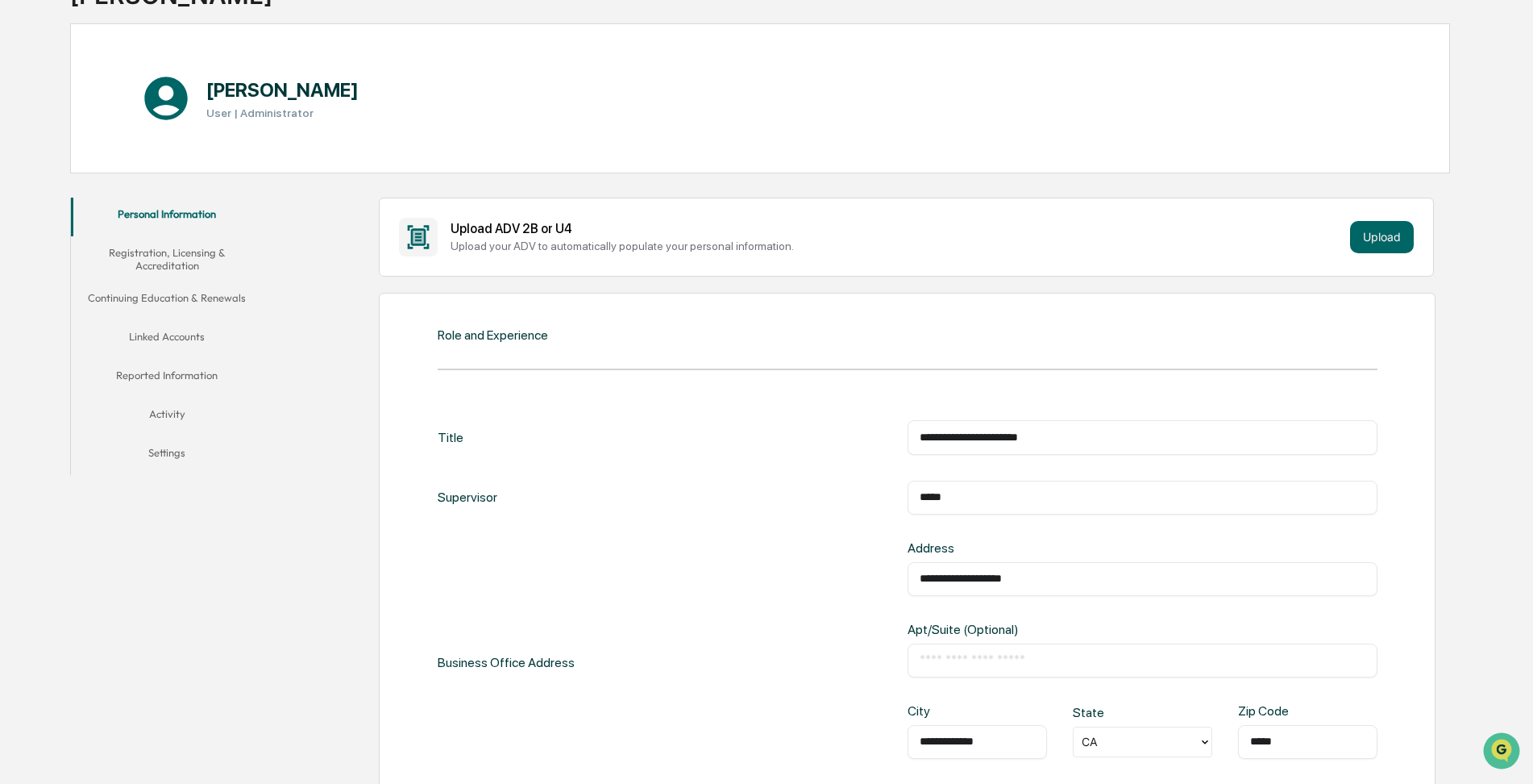
click at [1093, 429] on input "**********" at bounding box center [1142, 436] width 446 height 17
type input "**********"
click at [937, 657] on input "text" at bounding box center [1142, 660] width 446 height 17
drag, startPoint x: 1533, startPoint y: 303, endPoint x: 1541, endPoint y: 316, distance: 15.3
click at [1533, 346] on html "**********" at bounding box center [766, 258] width 1533 height 784
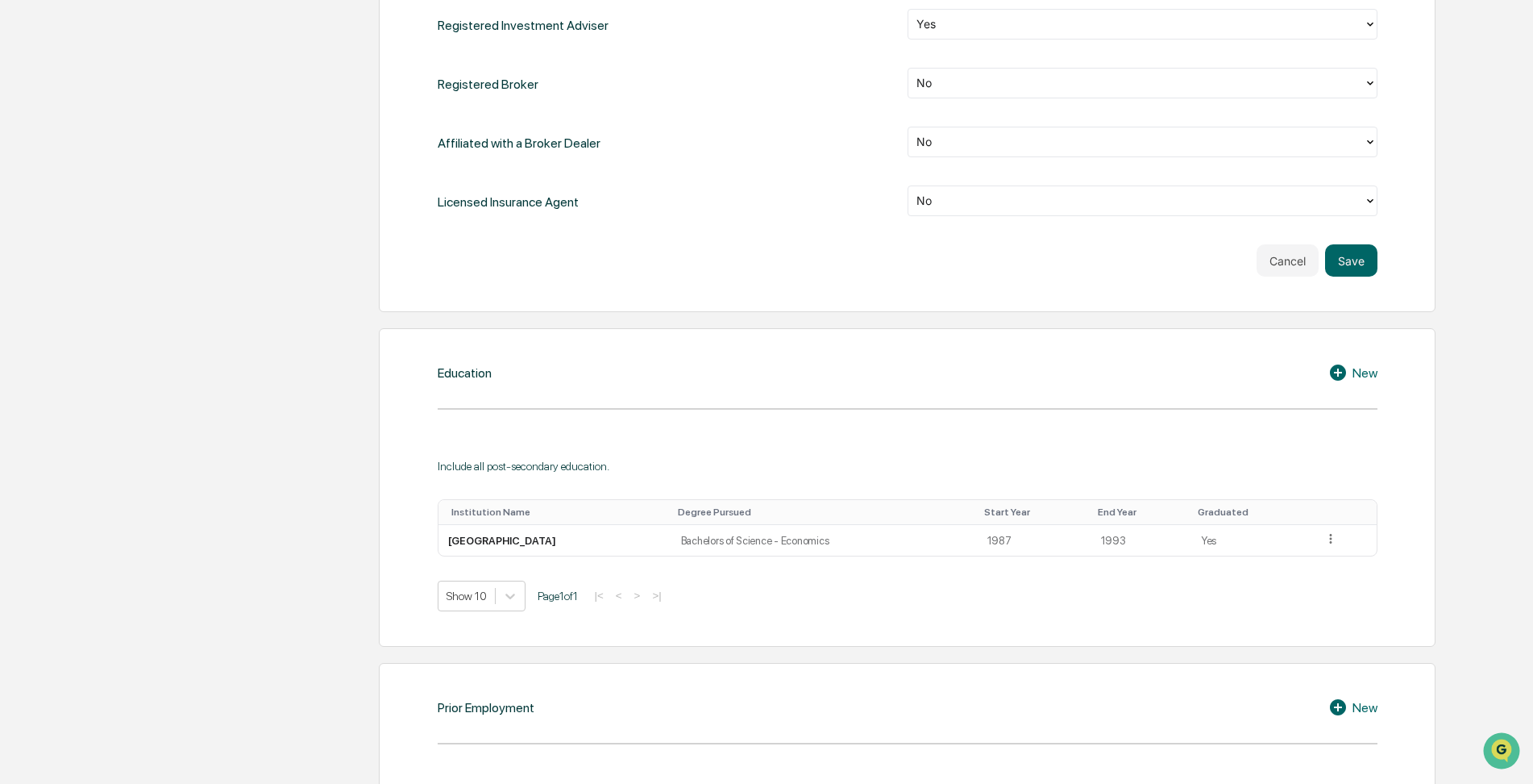
scroll to position [947, 0]
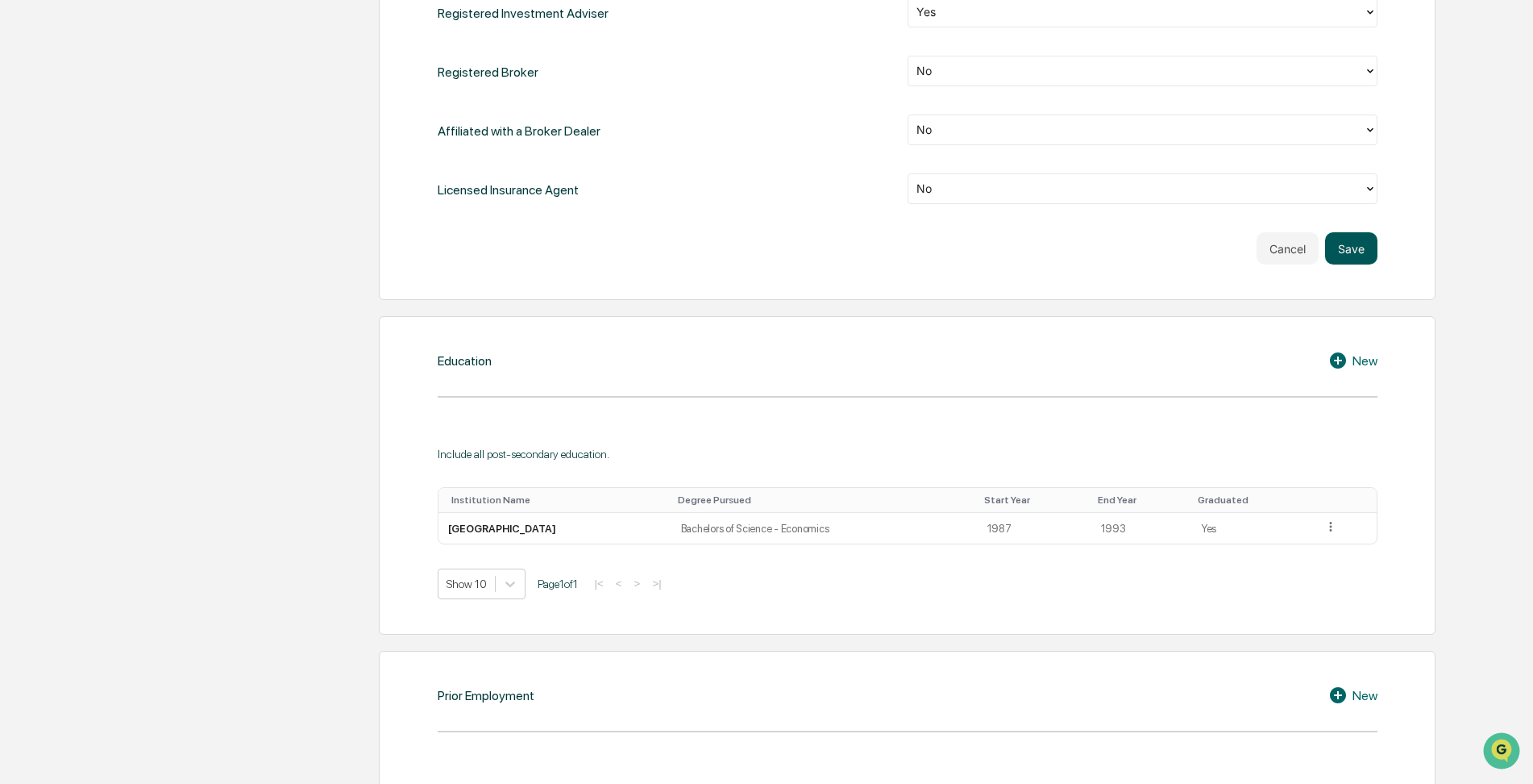
click at [1363, 244] on button "Save" at bounding box center [1351, 248] width 53 height 32
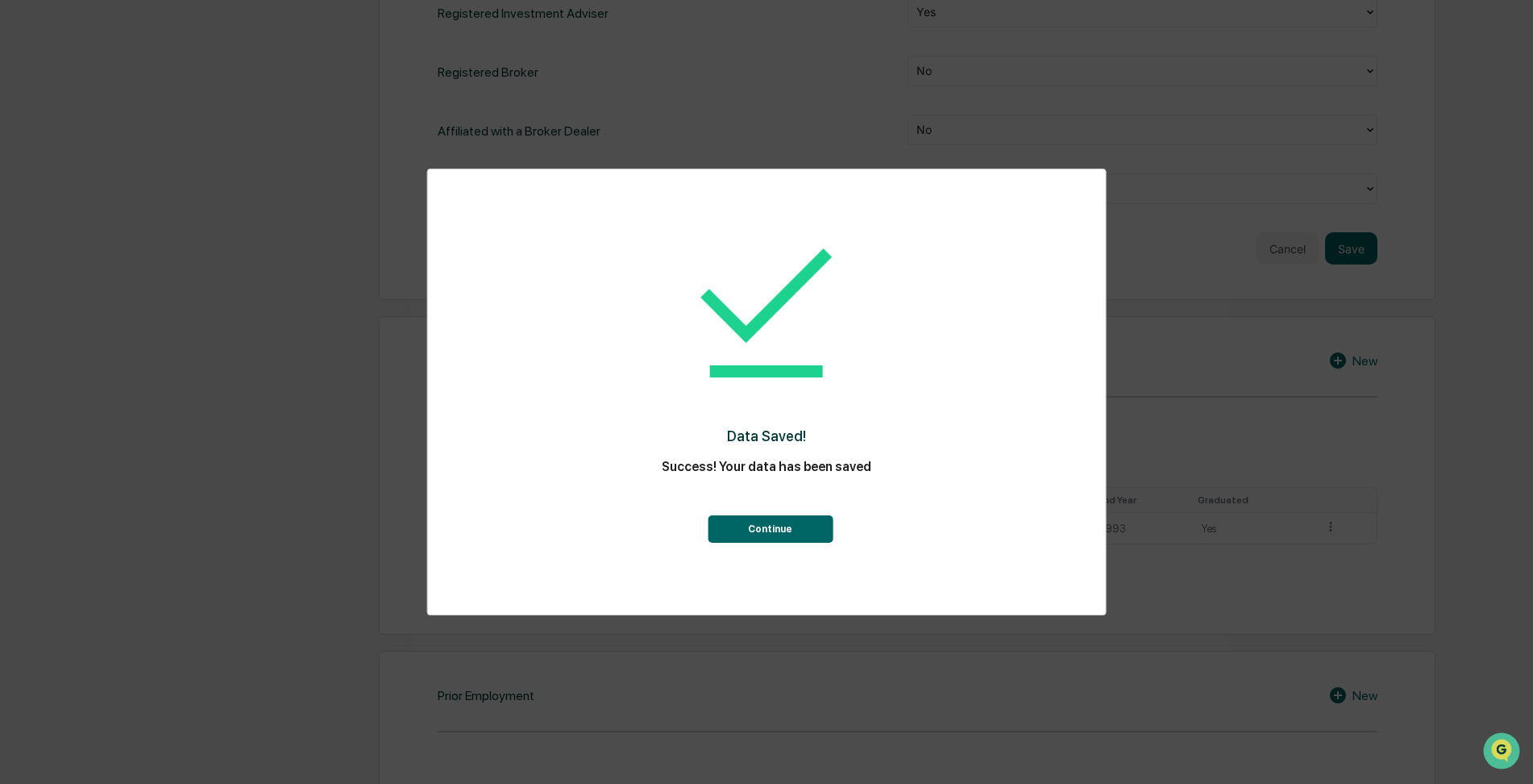
click at [776, 526] on button "Continue" at bounding box center [770, 529] width 125 height 27
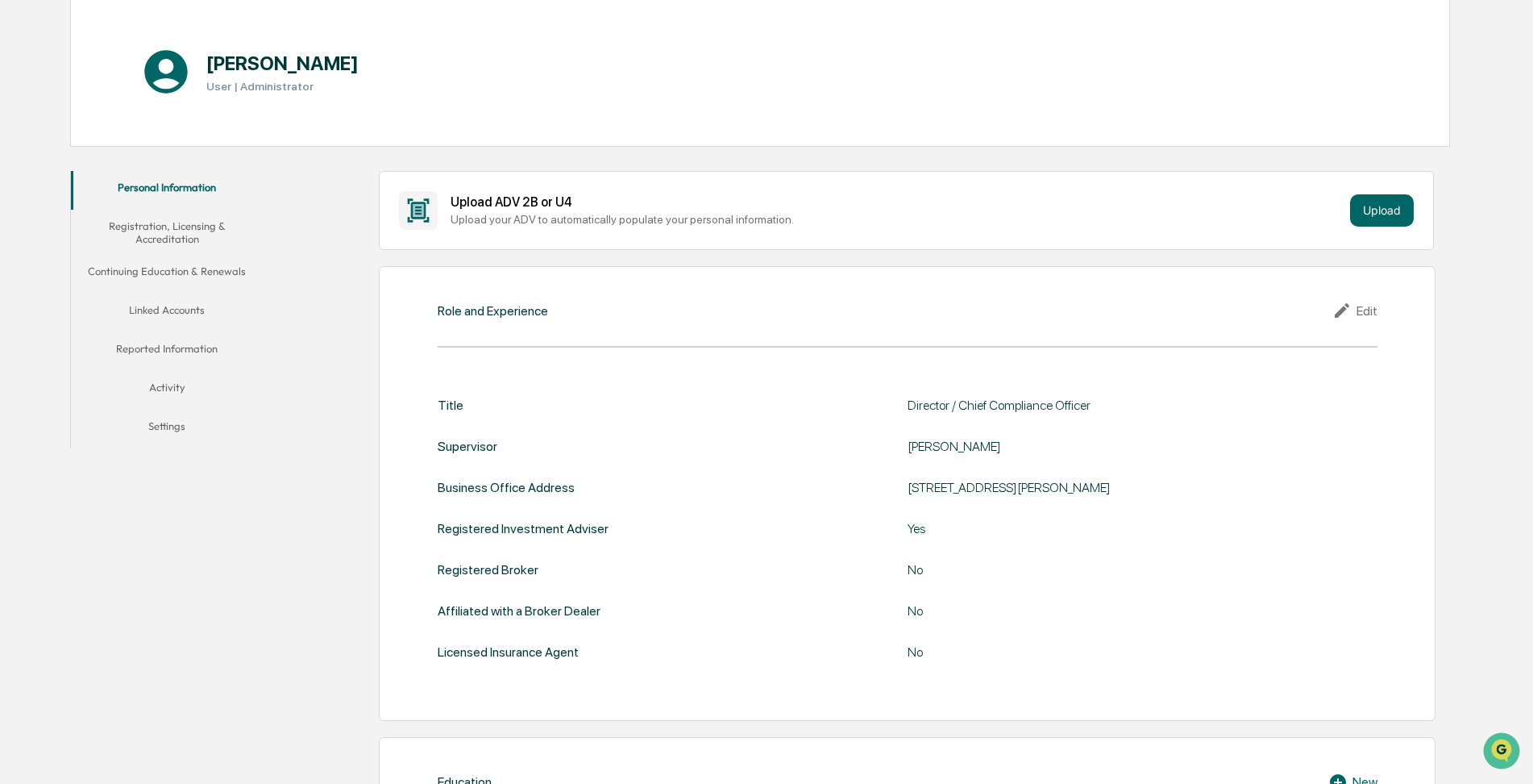
scroll to position [0, 0]
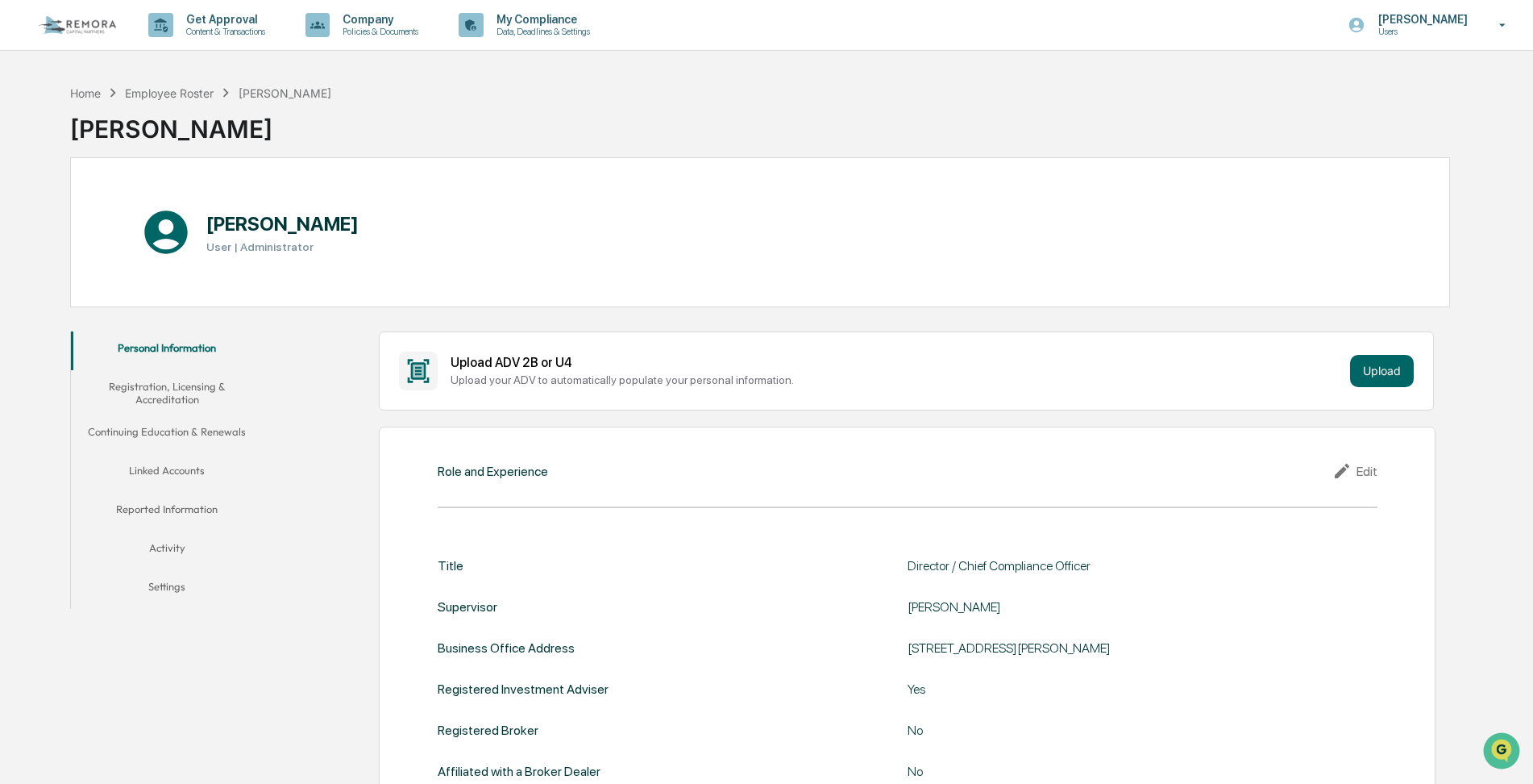
click at [155, 344] on button "Personal Information" at bounding box center [167, 351] width 192 height 39
click at [169, 474] on button "Linked Accounts" at bounding box center [167, 474] width 192 height 39
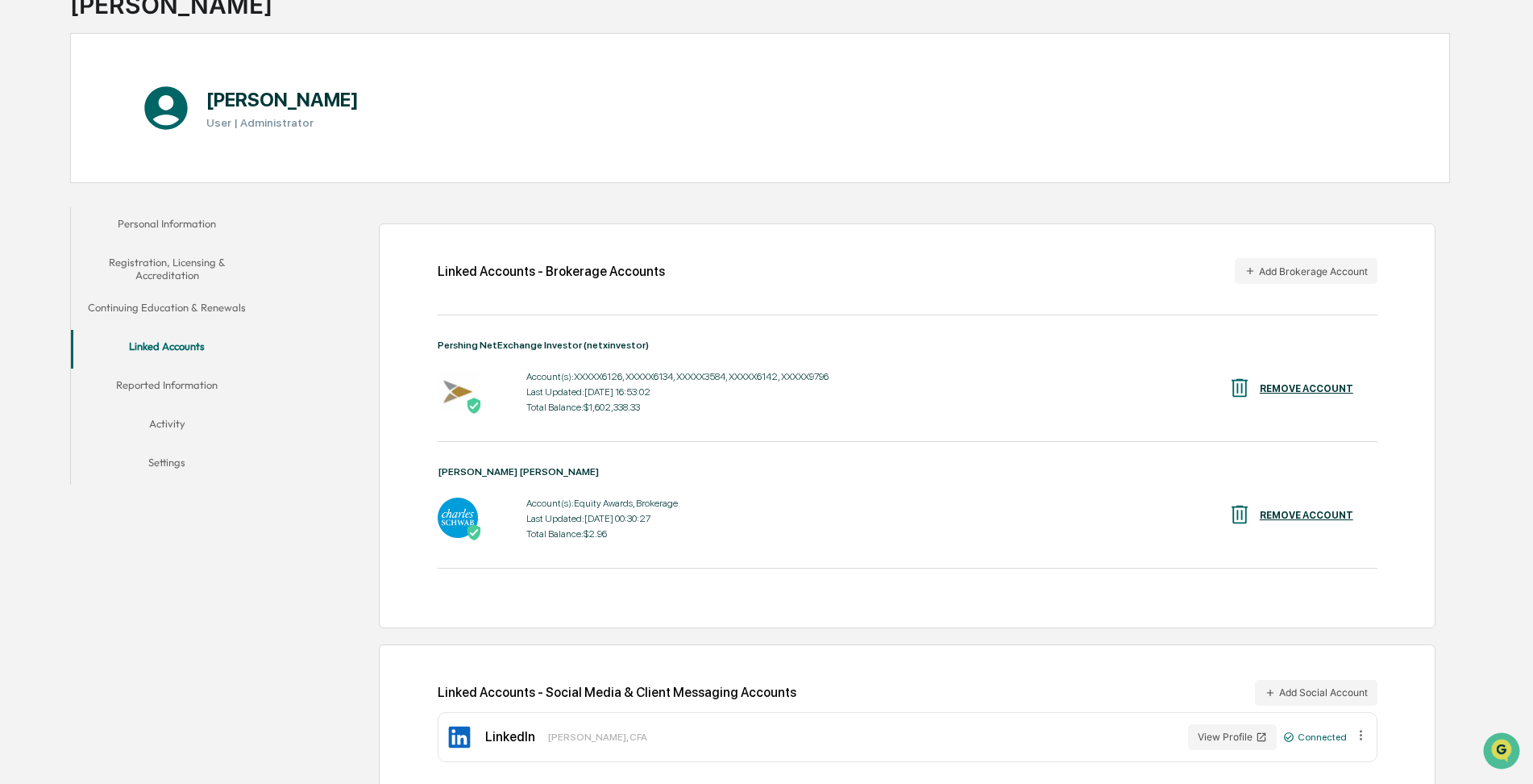
scroll to position [145, 0]
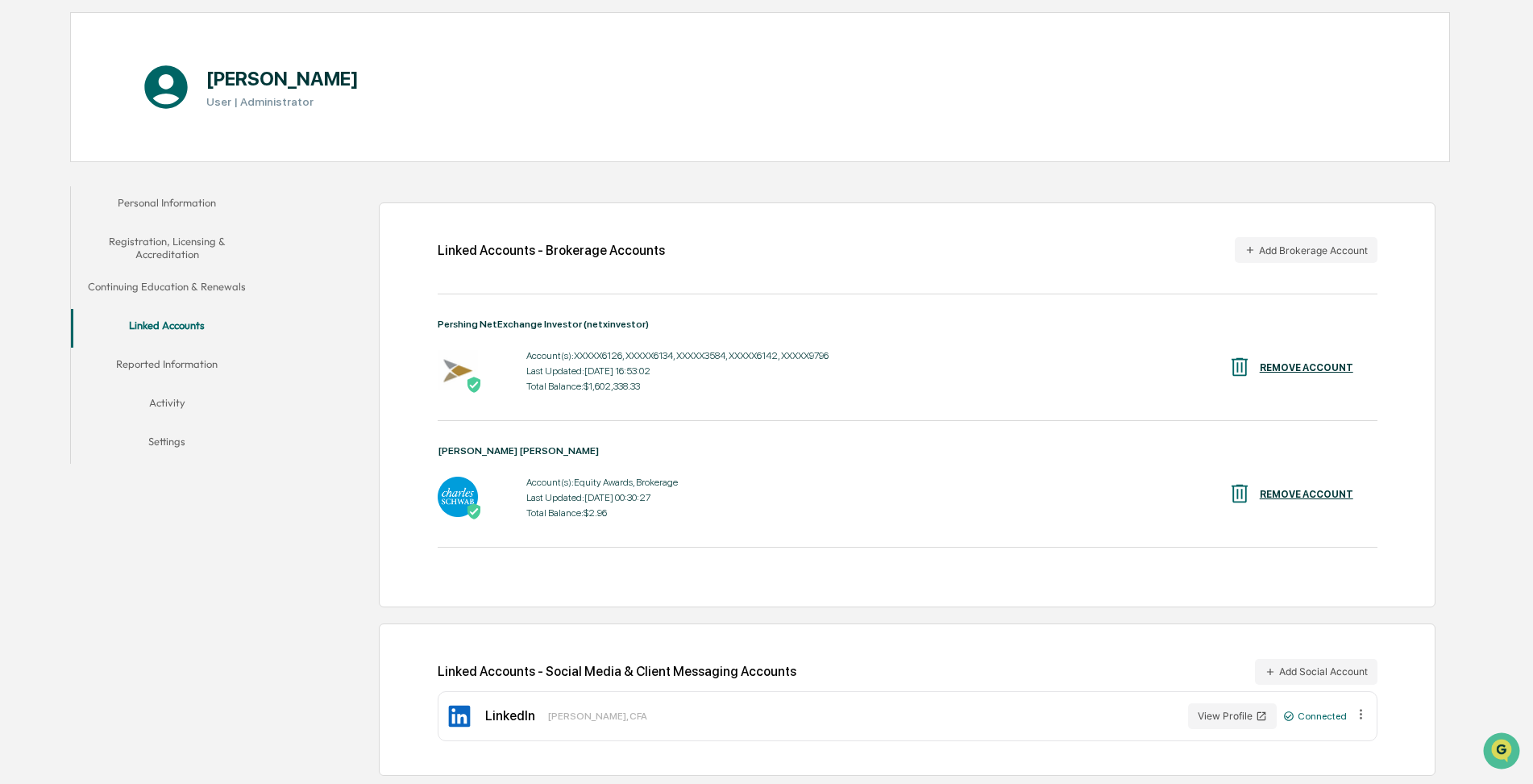
click at [86, 667] on div "Personal Information Registration, Licensing & Accreditation Continuing Educati…" at bounding box center [760, 480] width 1380 height 606
click at [200, 636] on div "Personal Information Registration, Licensing & Accreditation Continuing Educati…" at bounding box center [760, 480] width 1380 height 606
click at [1488, 751] on icon "Open customer support" at bounding box center [1502, 770] width 40 height 40
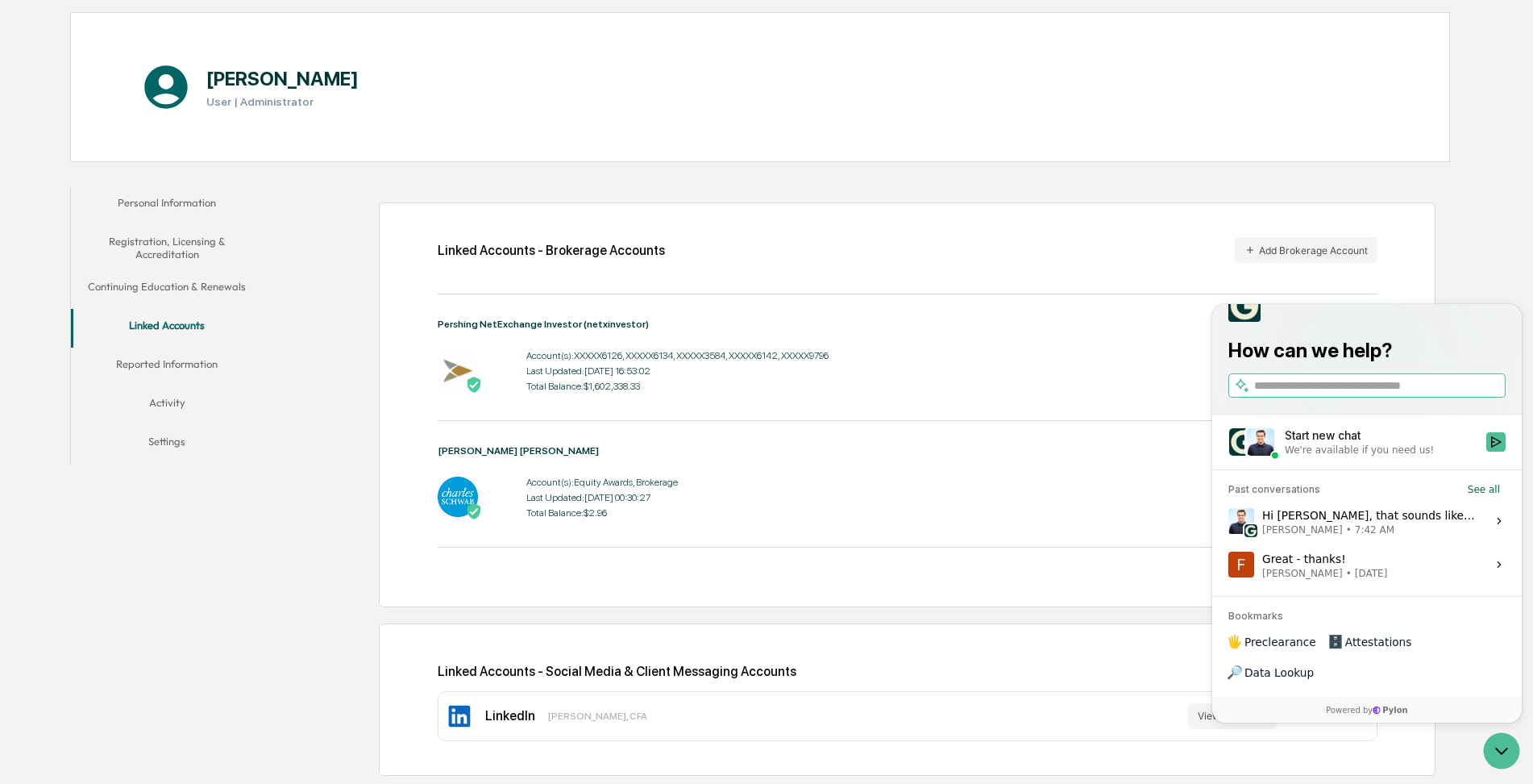
click at [1320, 443] on div "Start new chat" at bounding box center [1381, 435] width 192 height 17
click at [1486, 451] on button "Start new chat We're available if you need us!" at bounding box center [1496, 442] width 20 height 20
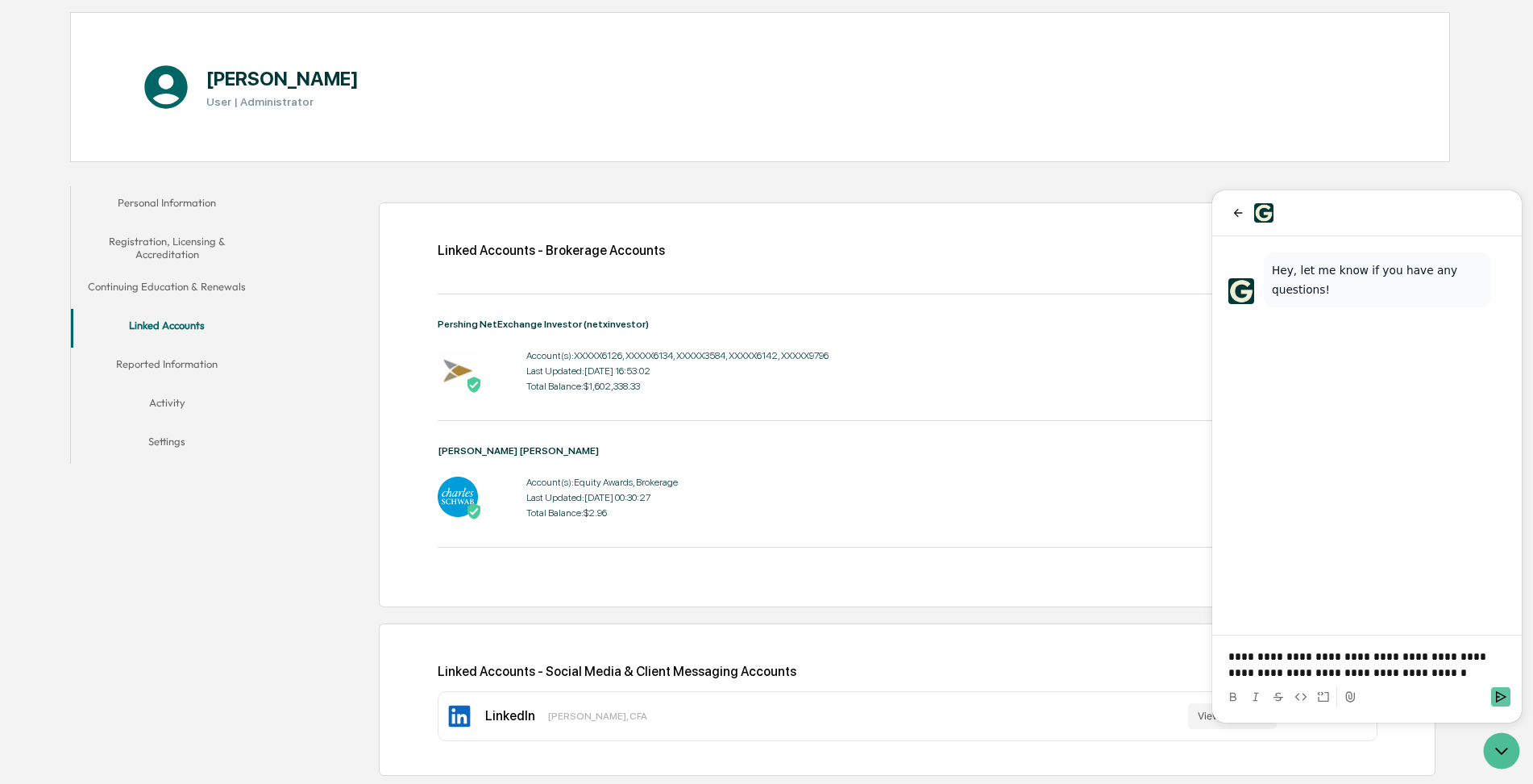
click at [1501, 699] on icon "Send" at bounding box center [1501, 696] width 13 height 13
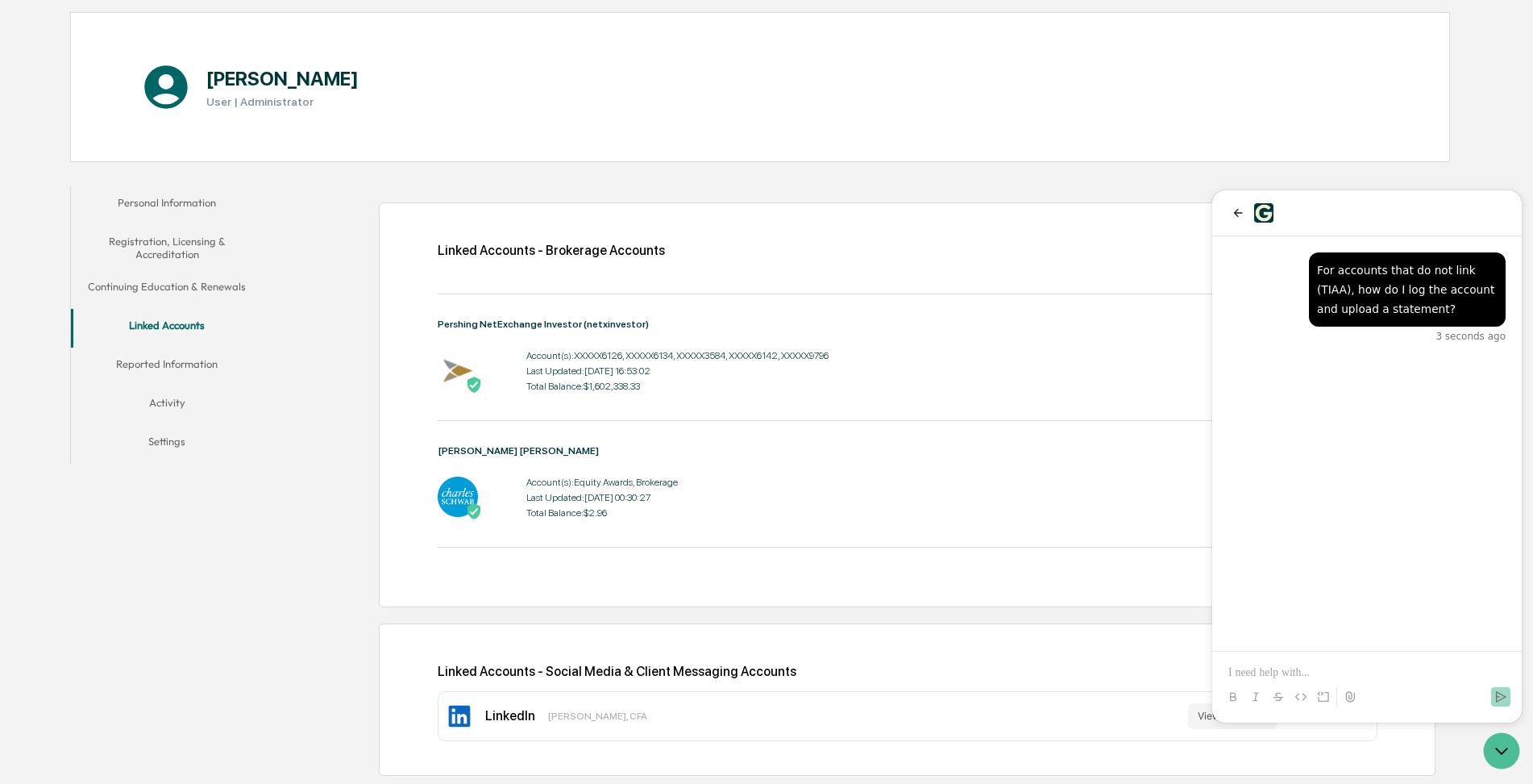
click at [220, 598] on div "Personal Information Registration, Licensing & Accreditation Continuing Educati…" at bounding box center [760, 480] width 1380 height 606
click at [1237, 675] on p at bounding box center [1367, 672] width 277 height 17
click at [349, 578] on div "Linked Accounts - Brokerage Accounts Add Brokerage Account Pershing NetExchange…" at bounding box center [860, 480] width 1179 height 606
click at [1264, 670] on p at bounding box center [1367, 672] width 277 height 17
click at [298, 238] on div "Linked Accounts - Brokerage Accounts Add Brokerage Account Pershing NetExchange…" at bounding box center [860, 480] width 1179 height 606
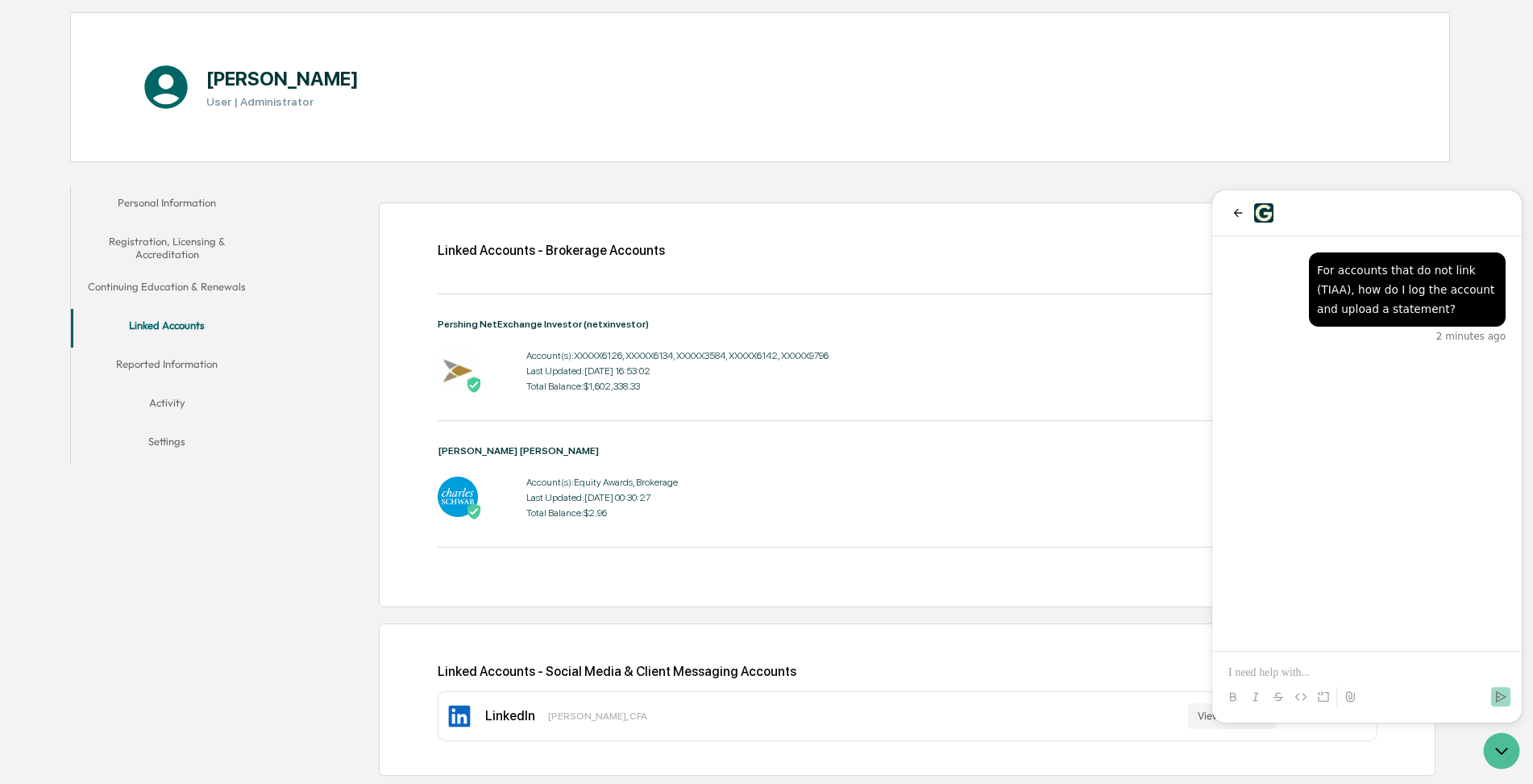
click at [164, 409] on button "Activity" at bounding box center [167, 405] width 192 height 39
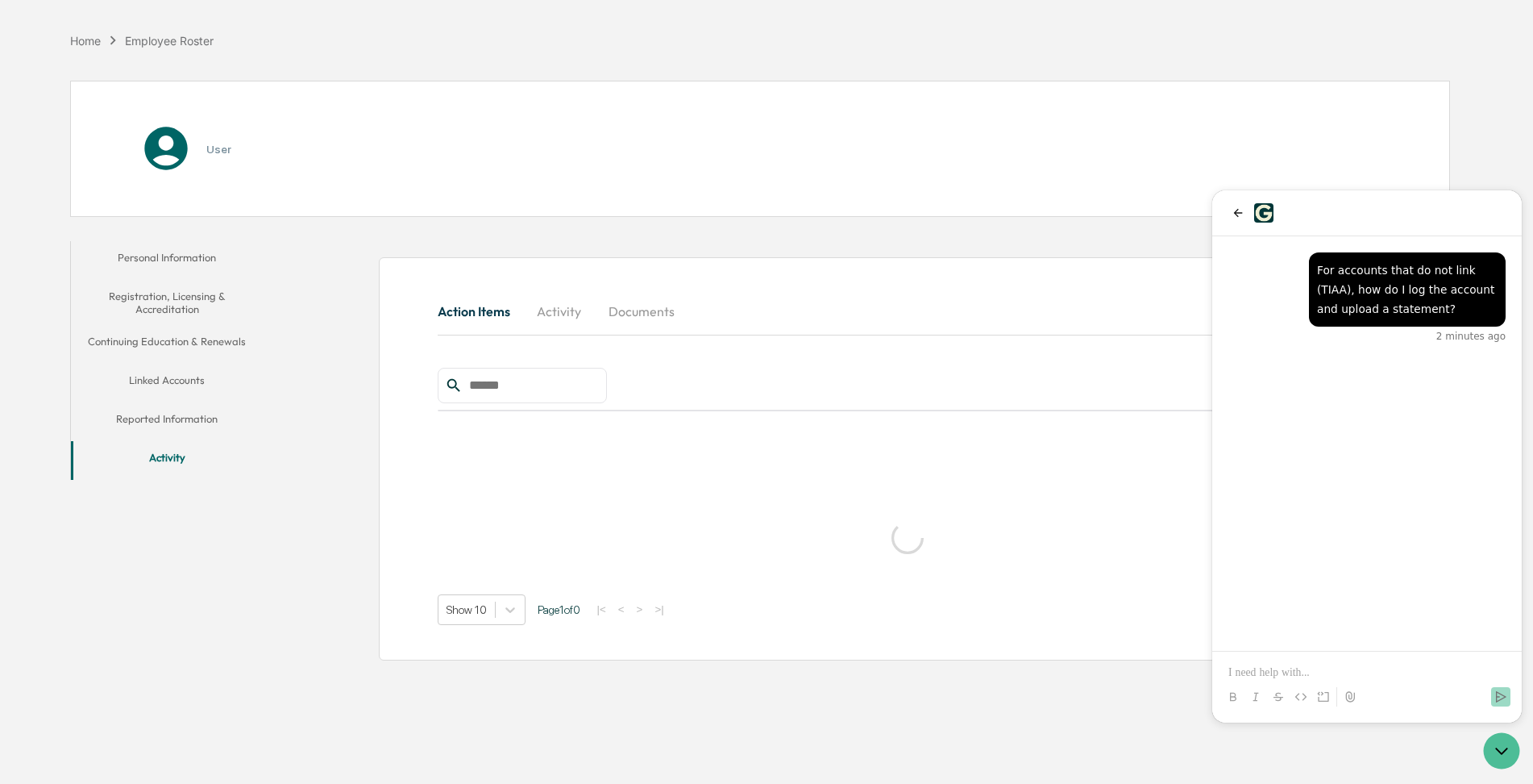
scroll to position [76, 0]
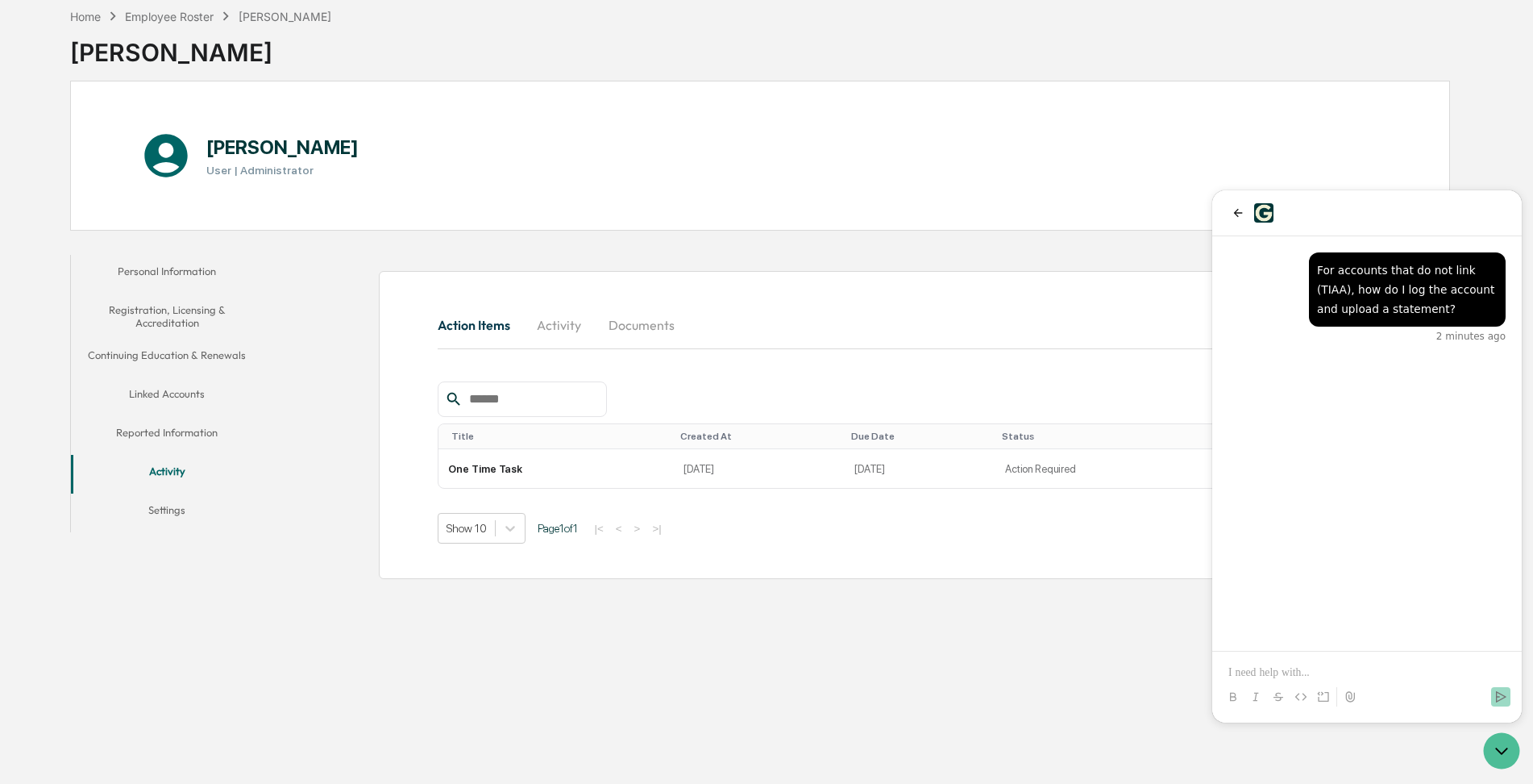
click at [152, 271] on button "Personal Information" at bounding box center [167, 274] width 192 height 39
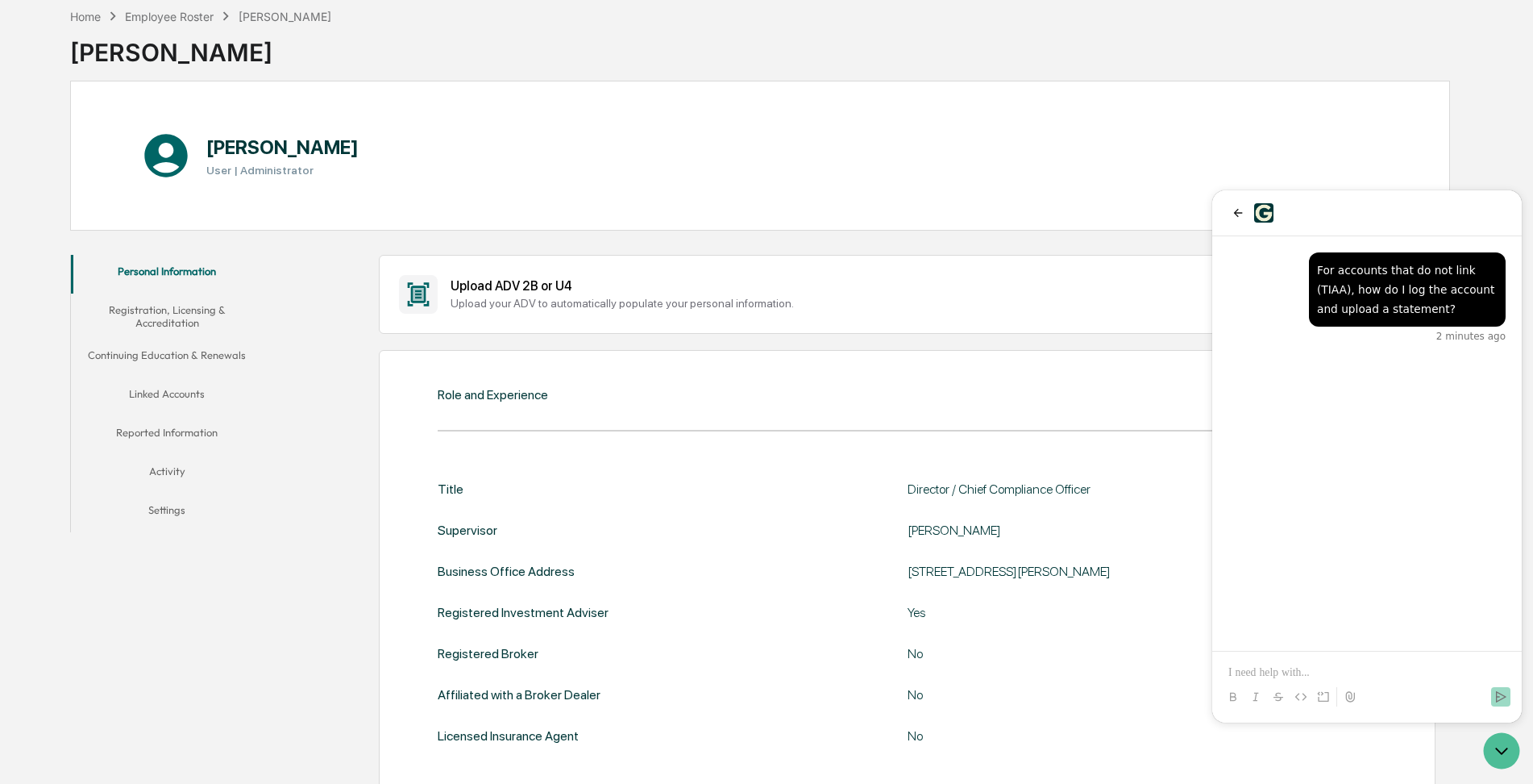
click at [169, 311] on button "Registration, Licensing & Accreditation" at bounding box center [167, 316] width 192 height 46
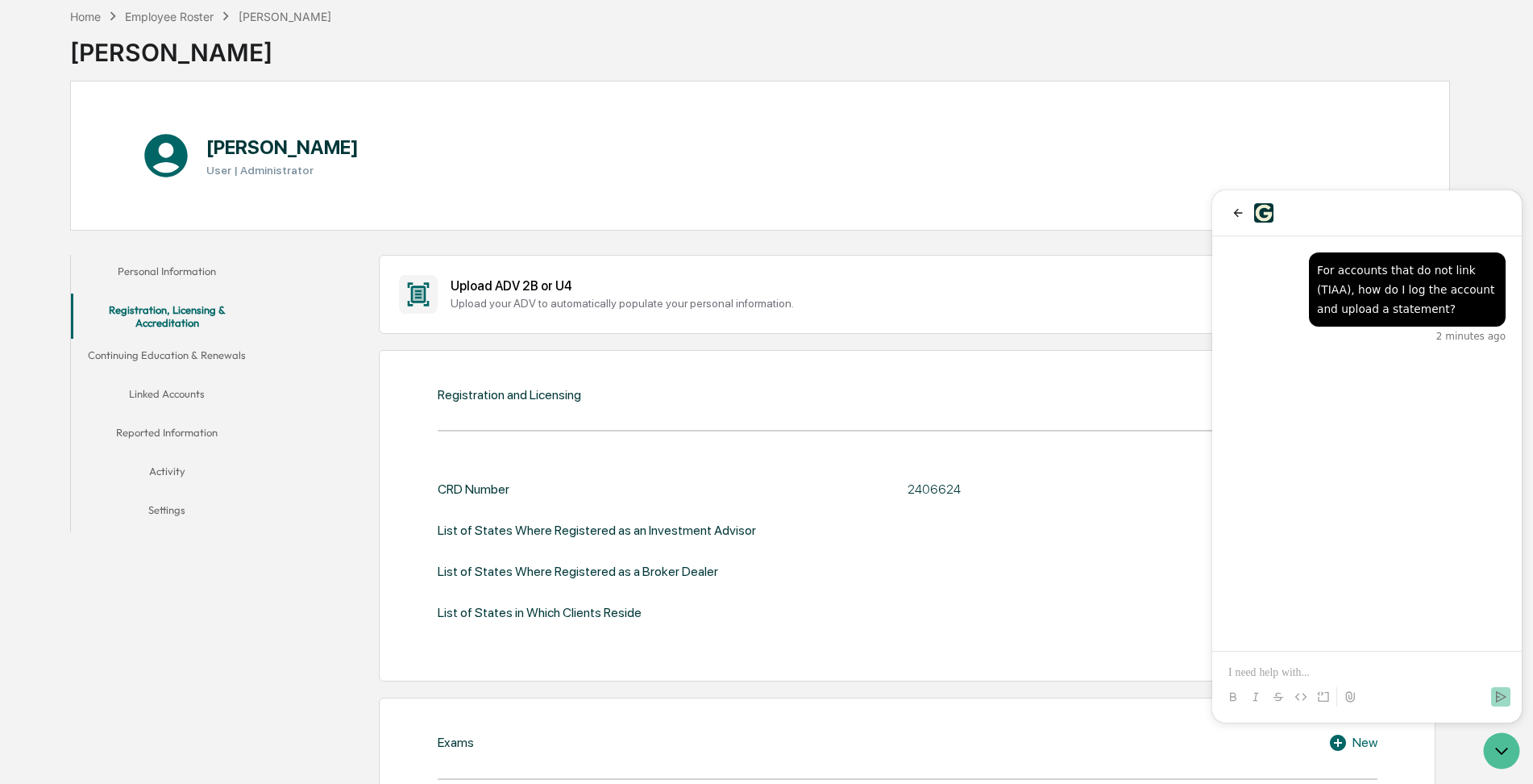
click at [172, 351] on button "Continuing Education & Renewals" at bounding box center [167, 358] width 192 height 39
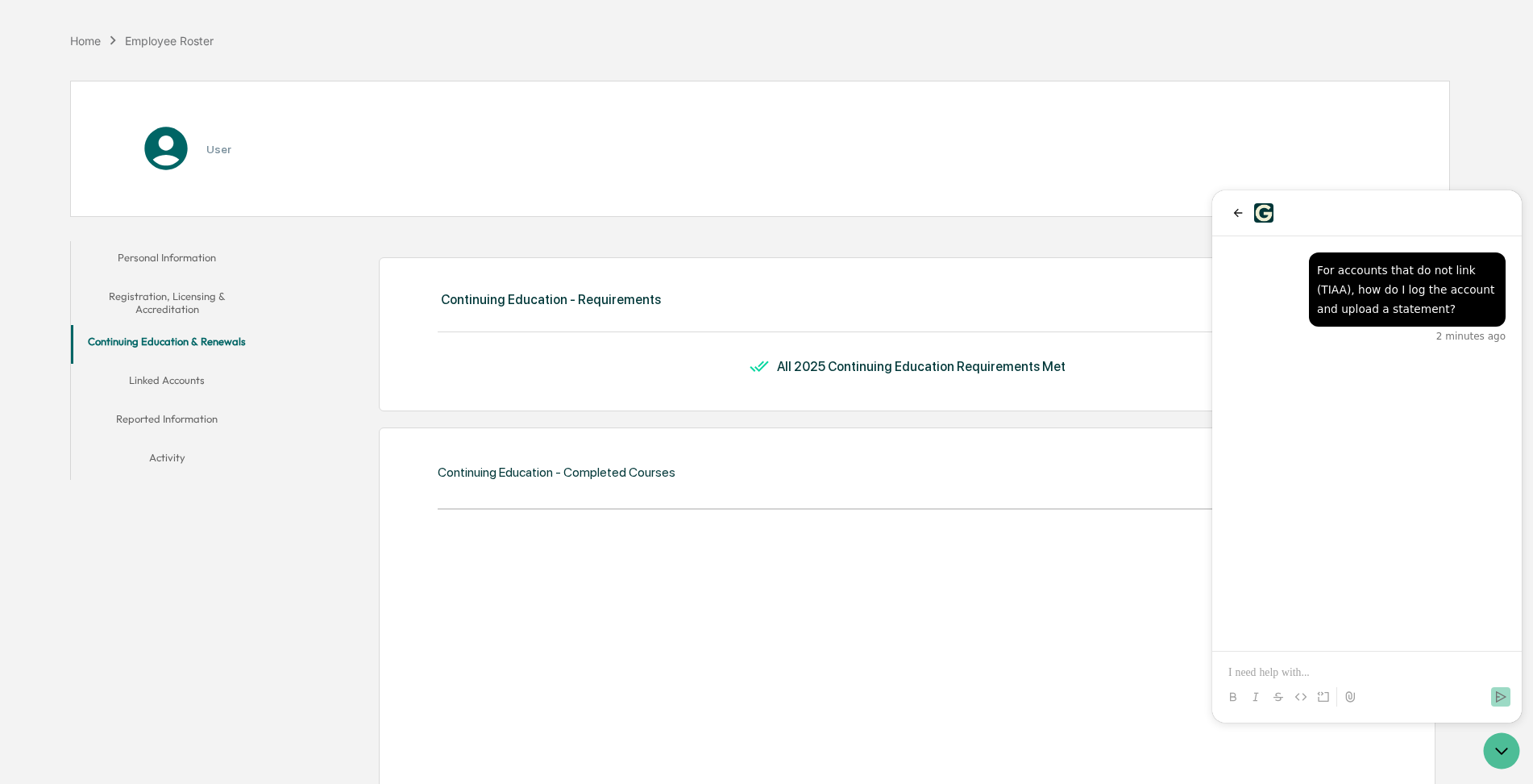
click at [176, 374] on button "Linked Accounts" at bounding box center [167, 383] width 192 height 39
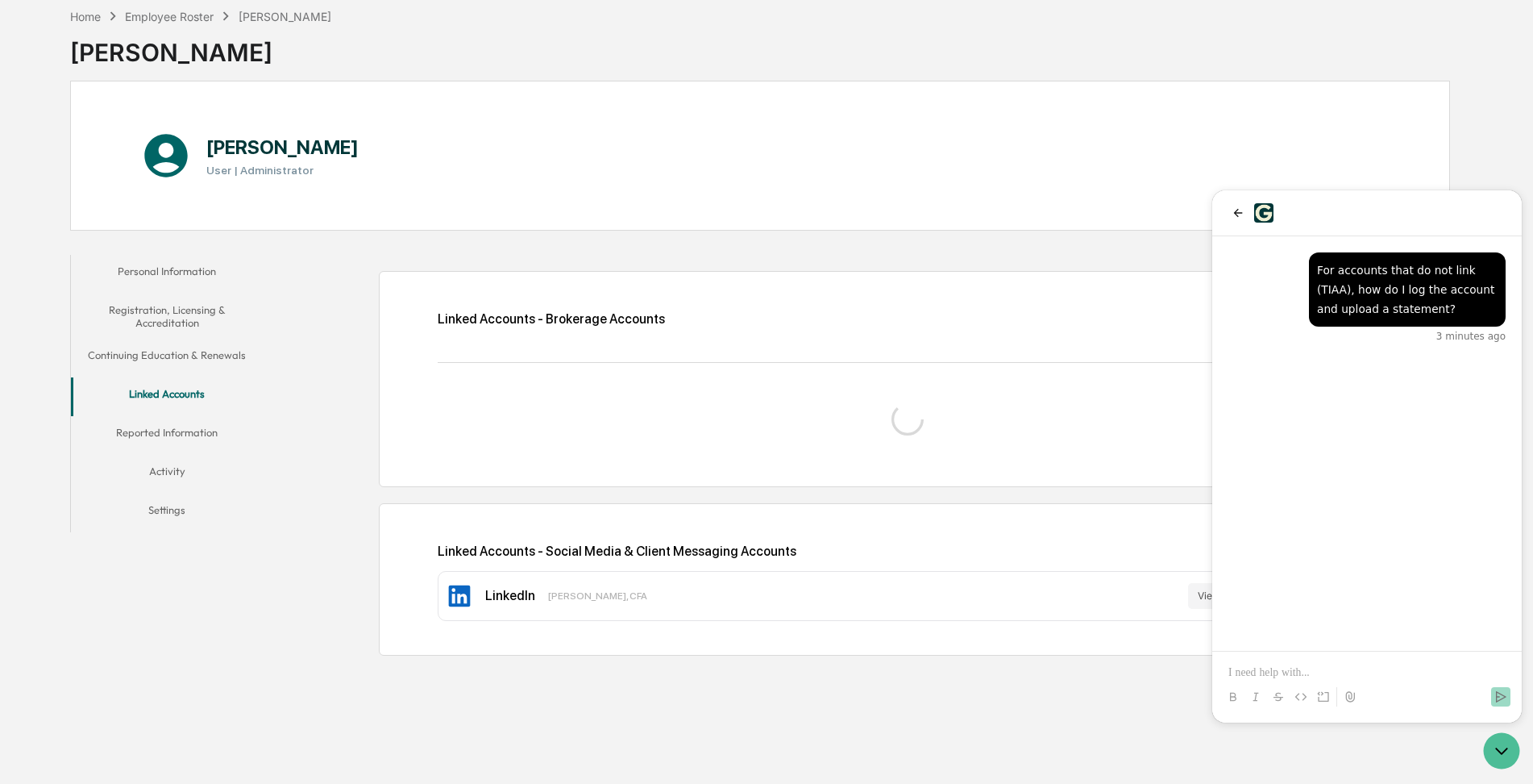
click at [164, 417] on button "Reported Information" at bounding box center [167, 435] width 192 height 39
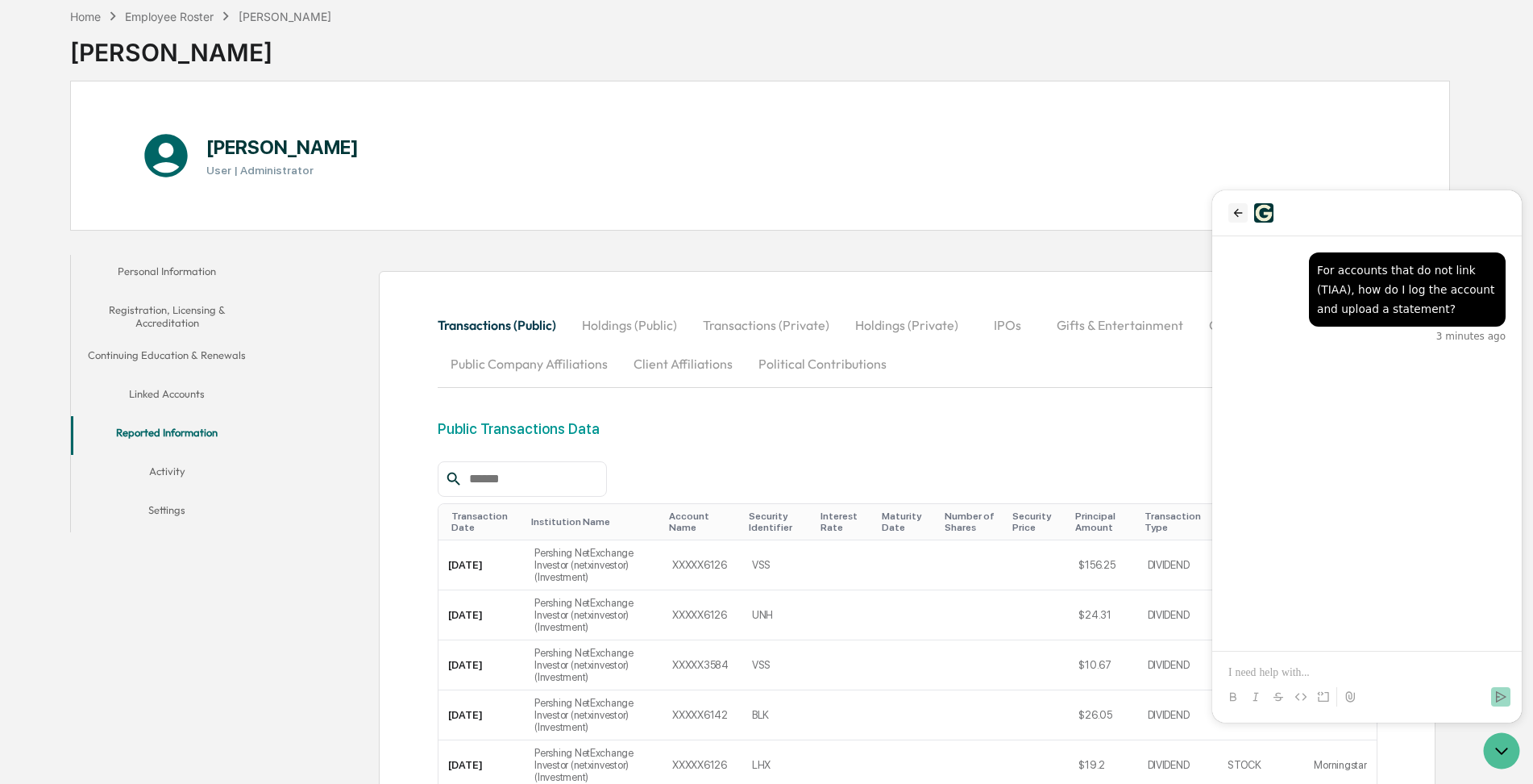
click at [1232, 215] on icon "back" at bounding box center [1238, 212] width 13 height 13
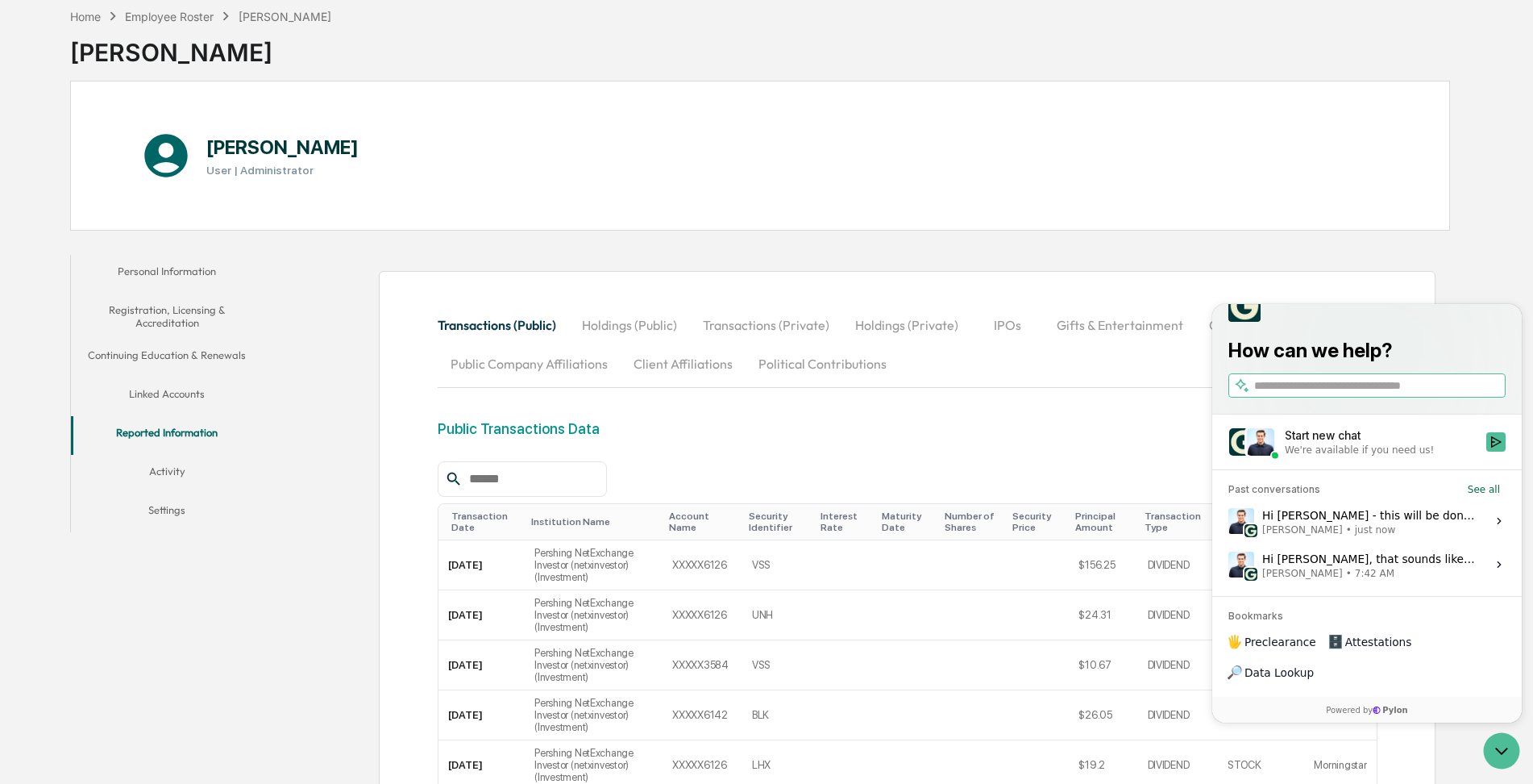
click at [1111, 377] on div "Transactions (Public) Holdings (Public) Transactions (Private) Holdings (Privat…" at bounding box center [907, 344] width 940 height 77
click at [1505, 750] on icon "Open customer support" at bounding box center [1502, 750] width 40 height 40
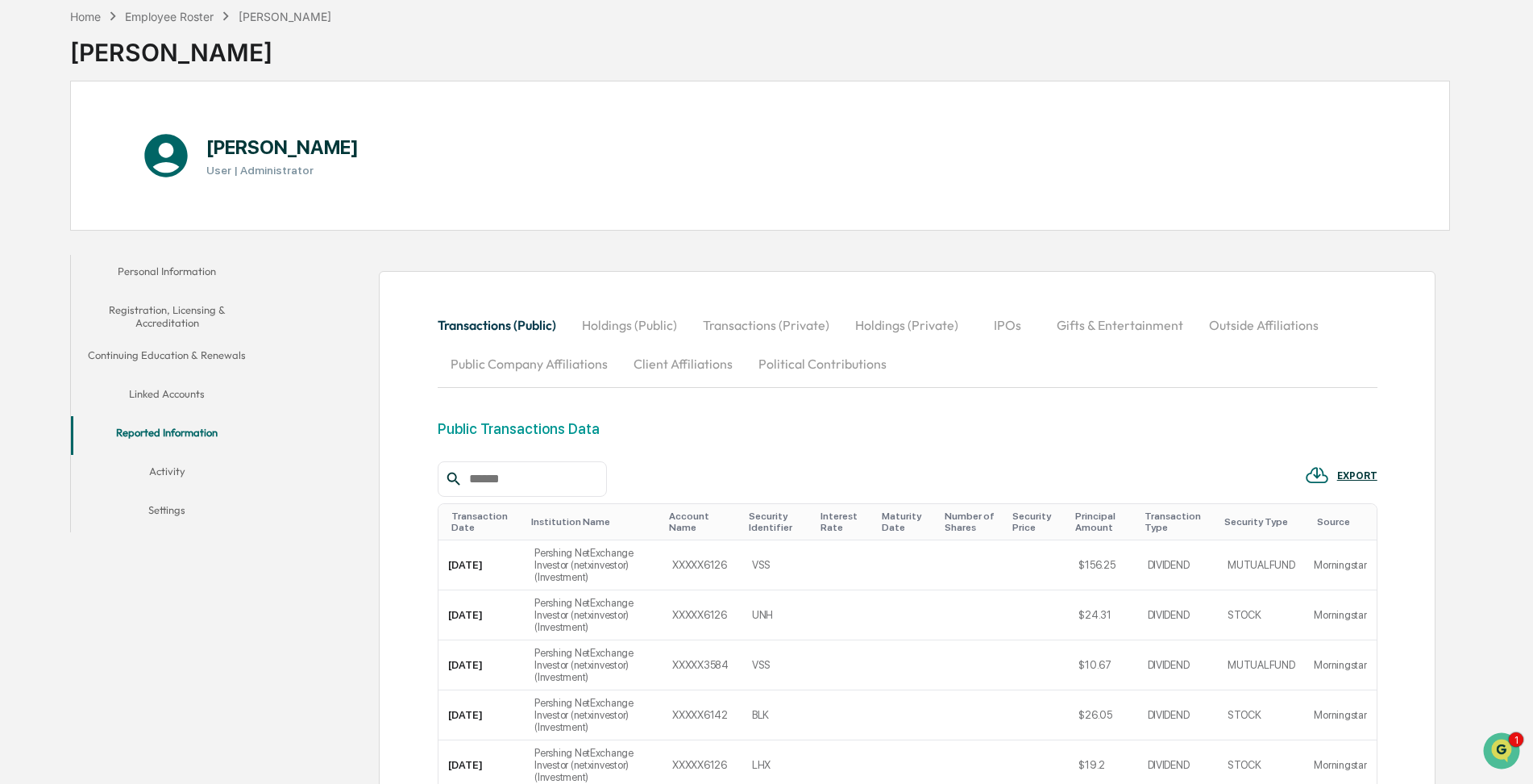
click at [628, 319] on button "Holdings (Public)" at bounding box center [630, 325] width 121 height 39
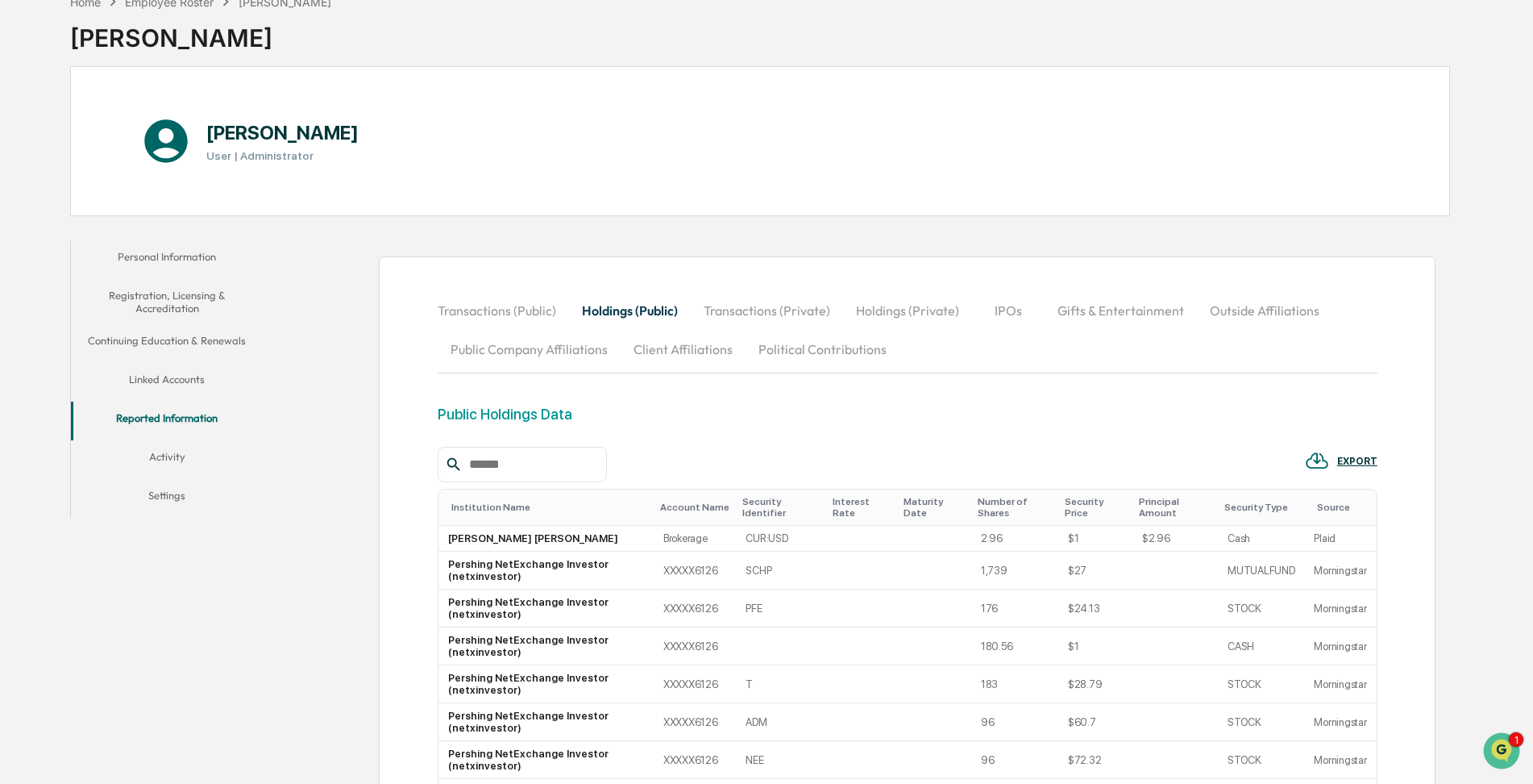
scroll to position [89, 0]
click at [156, 381] on button "Linked Accounts" at bounding box center [167, 385] width 192 height 39
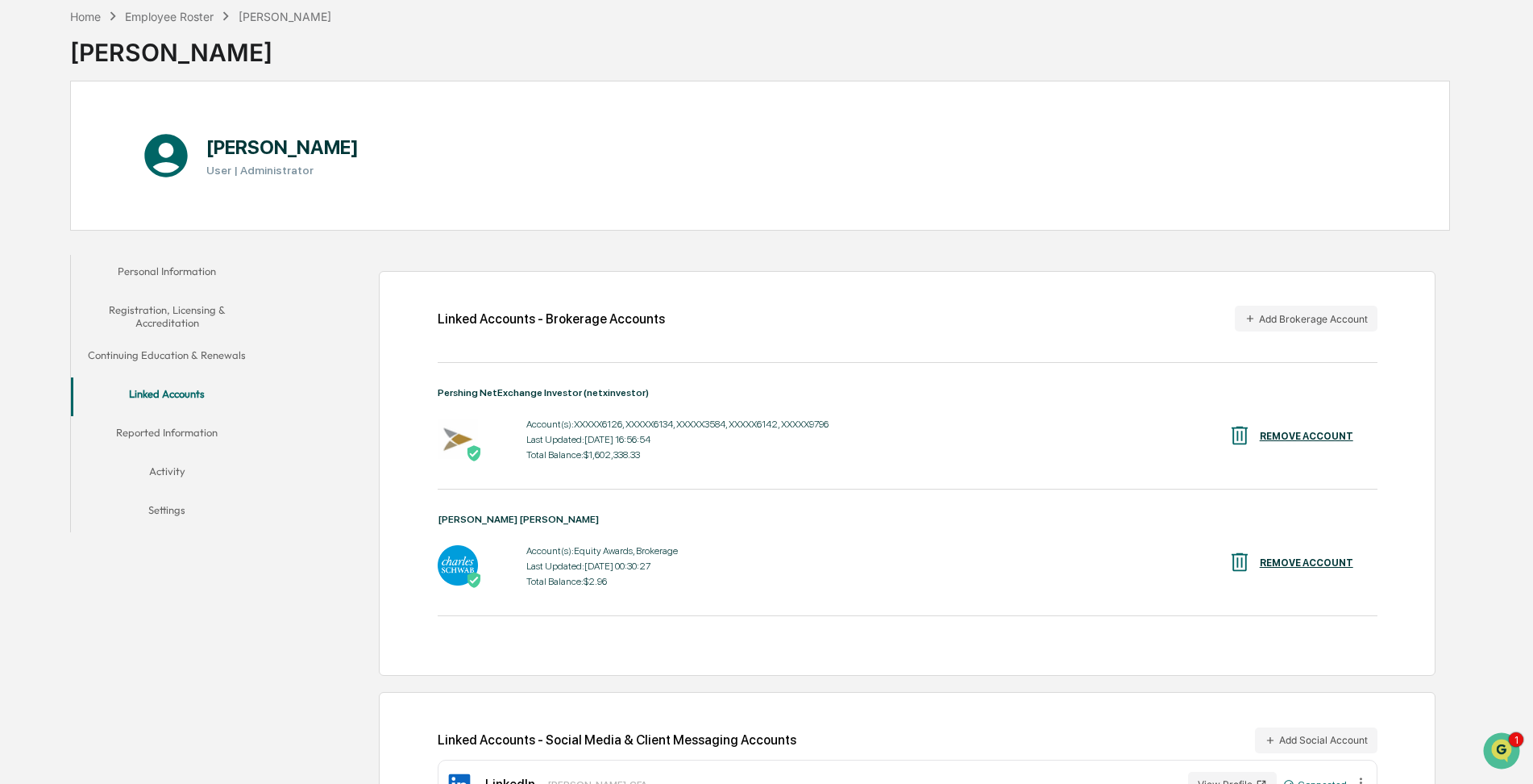
scroll to position [89, 0]
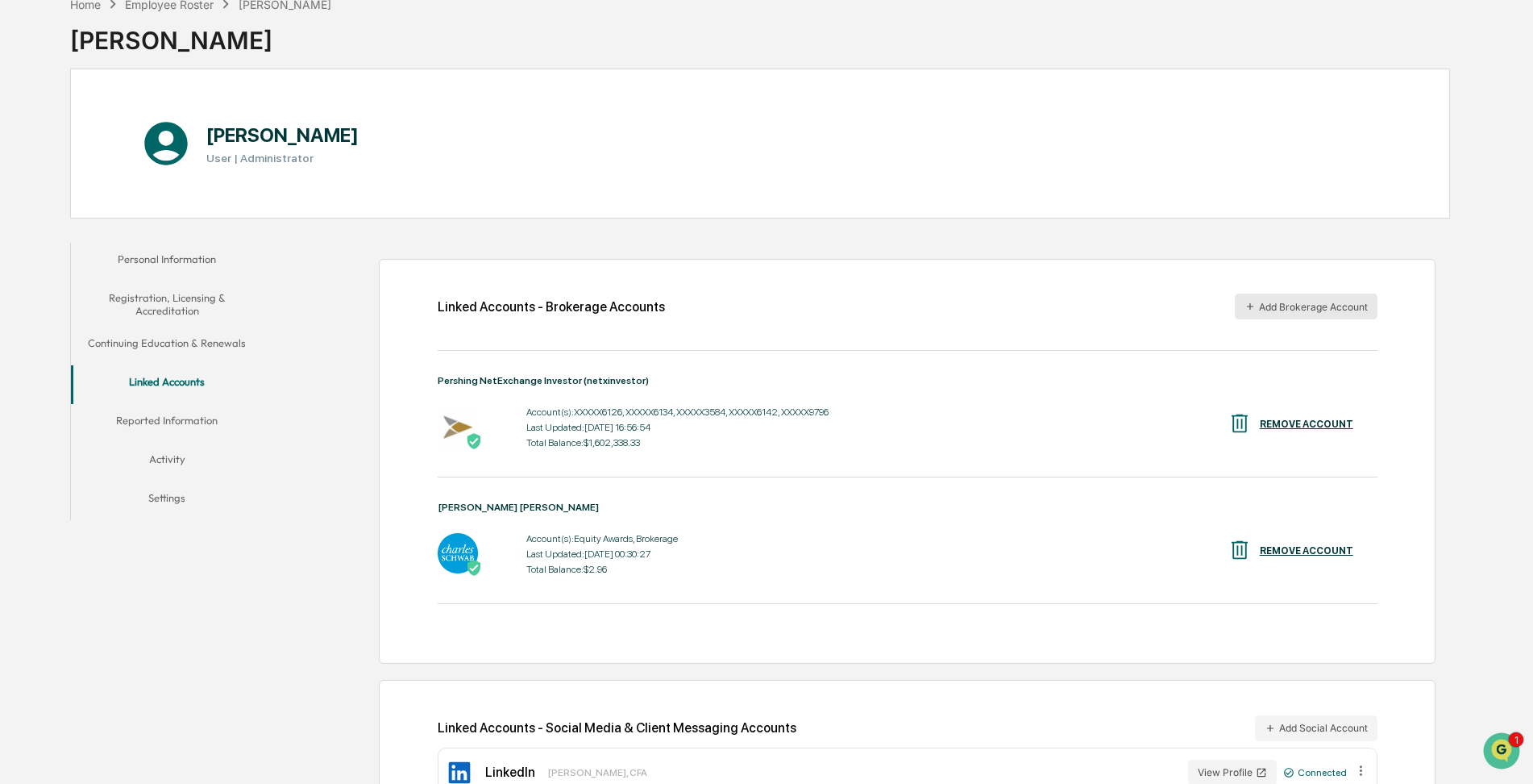
click at [1249, 303] on icon "button" at bounding box center [1251, 307] width 12 height 12
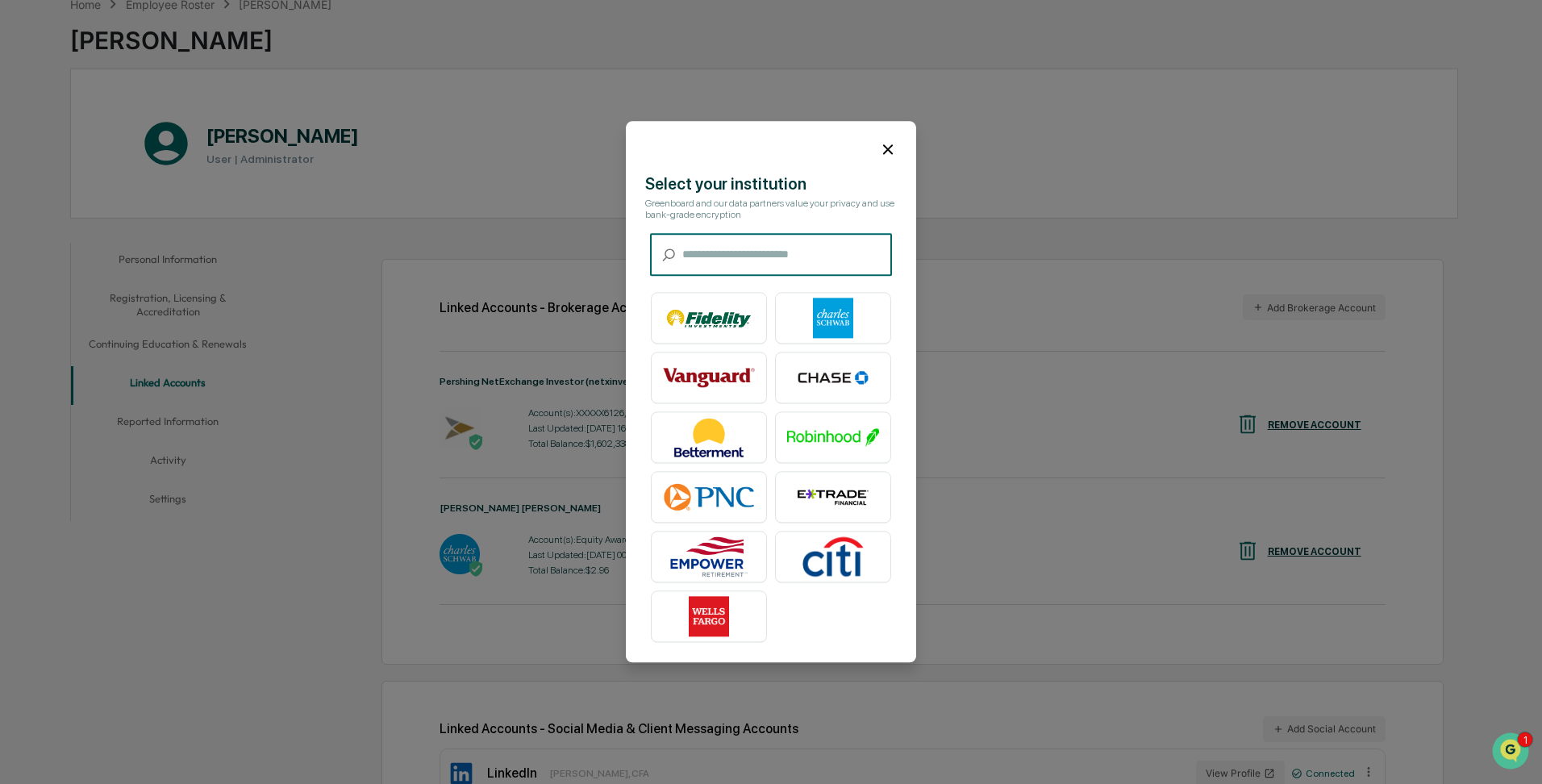
click at [890, 143] on icon at bounding box center [888, 149] width 18 height 18
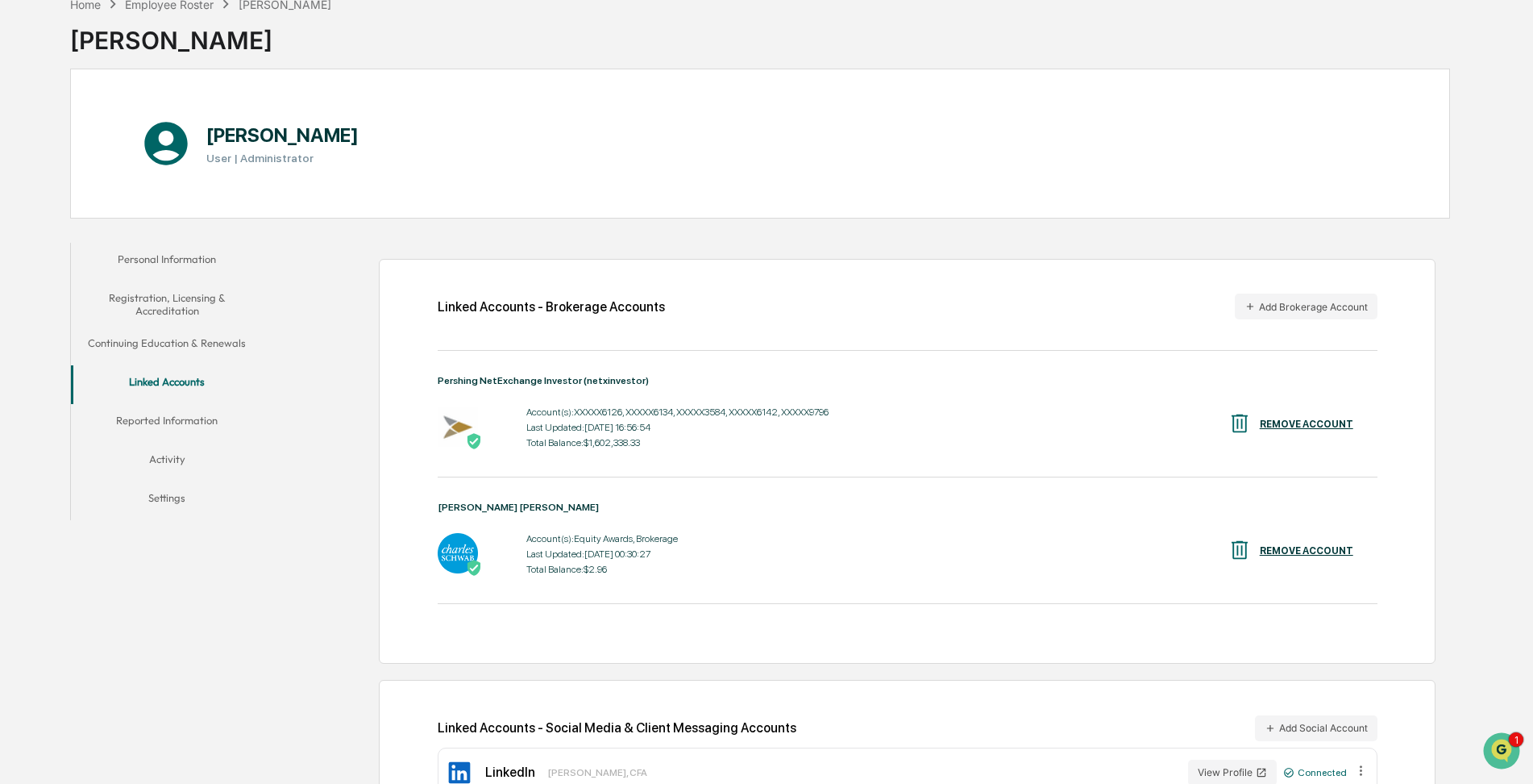
click at [339, 584] on div "Linked Accounts - Brokerage Accounts Add Brokerage Account Pershing NetExchange…" at bounding box center [860, 537] width 1179 height 606
click at [1497, 748] on img "Open customer support" at bounding box center [1502, 750] width 40 height 32
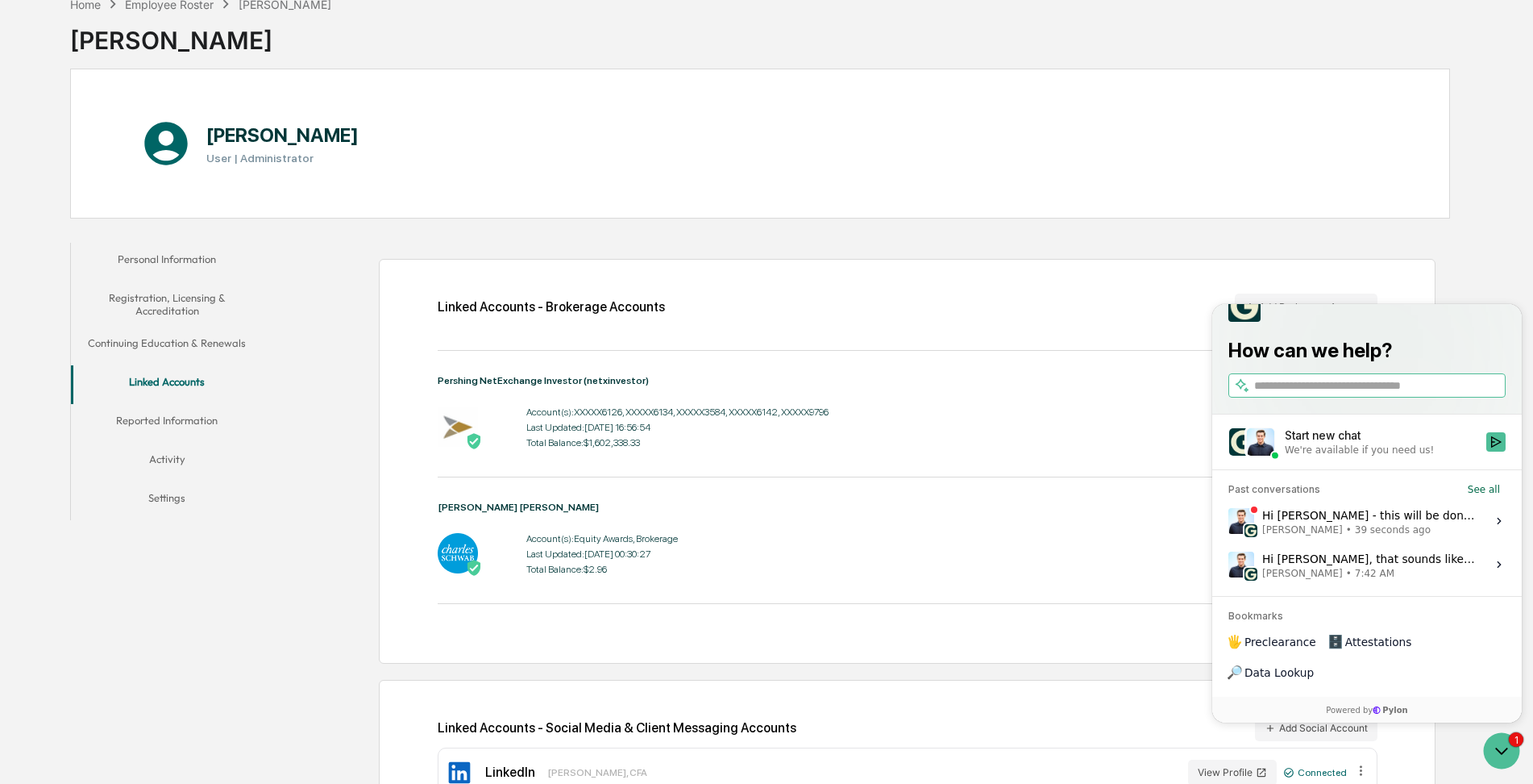
click at [1390, 536] on div "Hi Frank - this will be done as part of the financial reporting step in attesta…" at bounding box center [1370, 520] width 215 height 30
click at [1228, 521] on button "View issue" at bounding box center [1227, 520] width 1 height 1
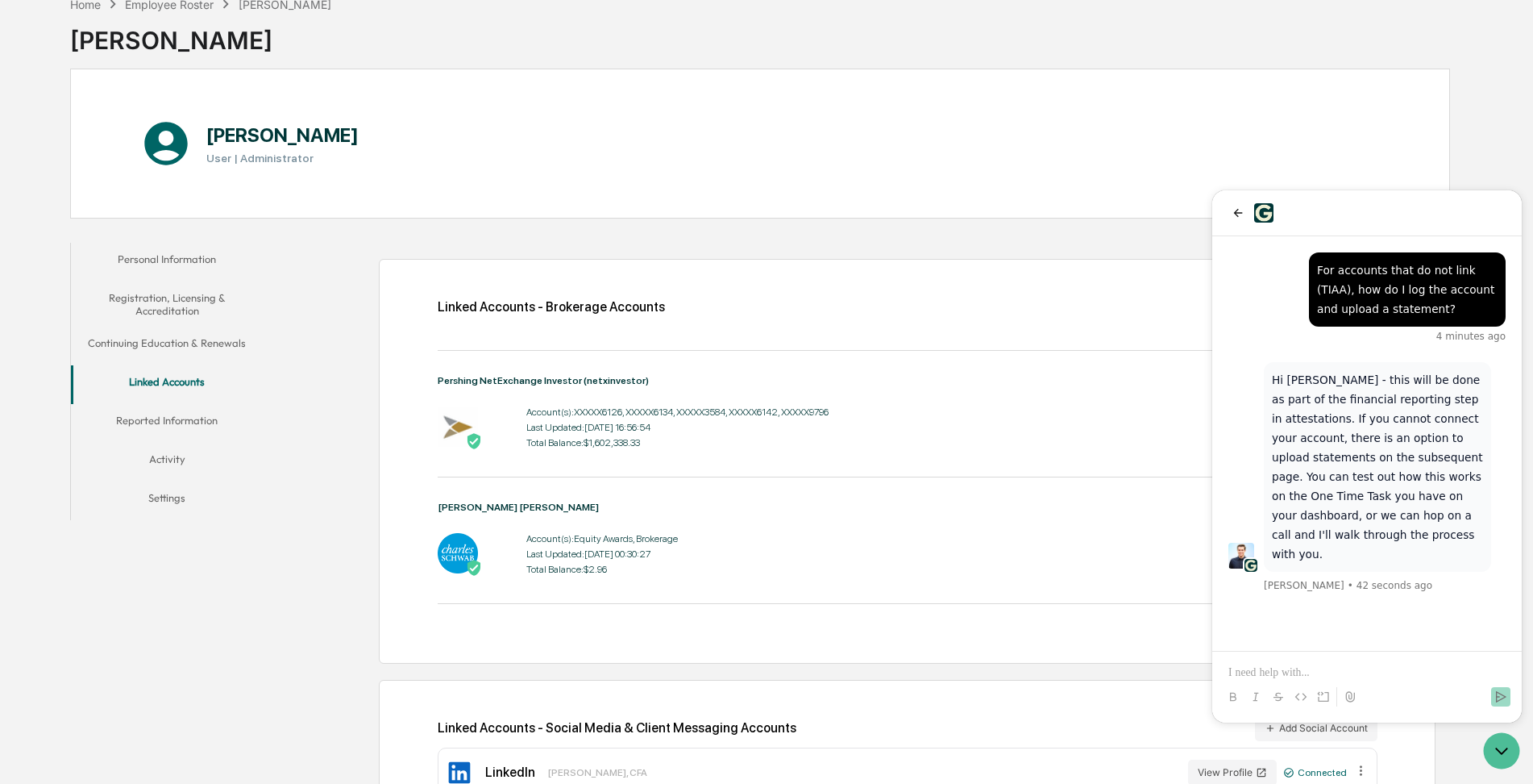
click at [1347, 594] on div "Hi Frank - this will be done as part of the financial reporting step in attesta…" at bounding box center [1367, 443] width 310 height 414
click at [1352, 617] on div "Hi Frank - this will be done as part of the financial reporting step in attesta…" at bounding box center [1367, 443] width 310 height 414
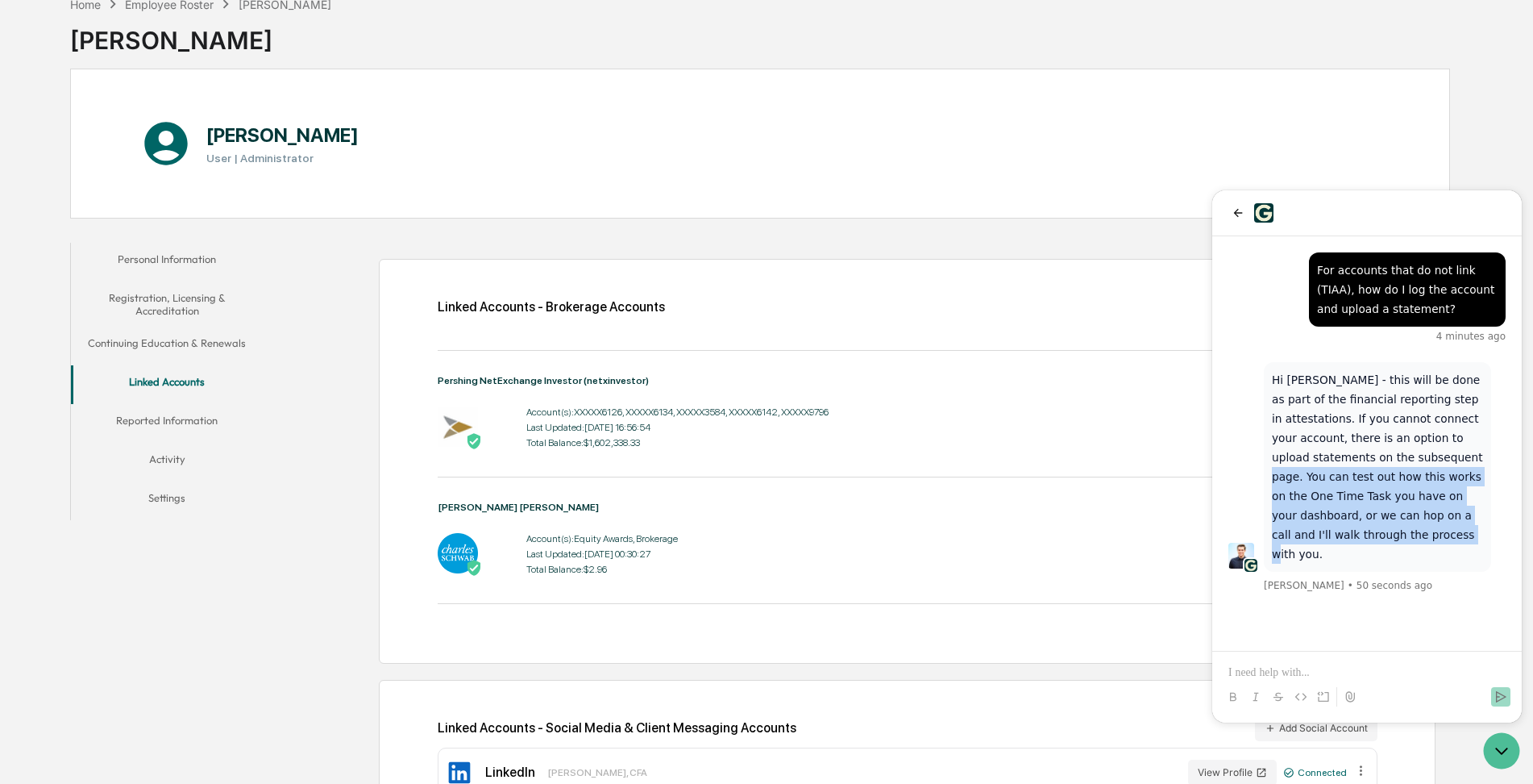
drag, startPoint x: 1369, startPoint y: 460, endPoint x: 1488, endPoint y: 518, distance: 132.4
click at [1488, 518] on div "Hi Frank - this will be done as part of the financial reporting step in attesta…" at bounding box center [1378, 467] width 228 height 210
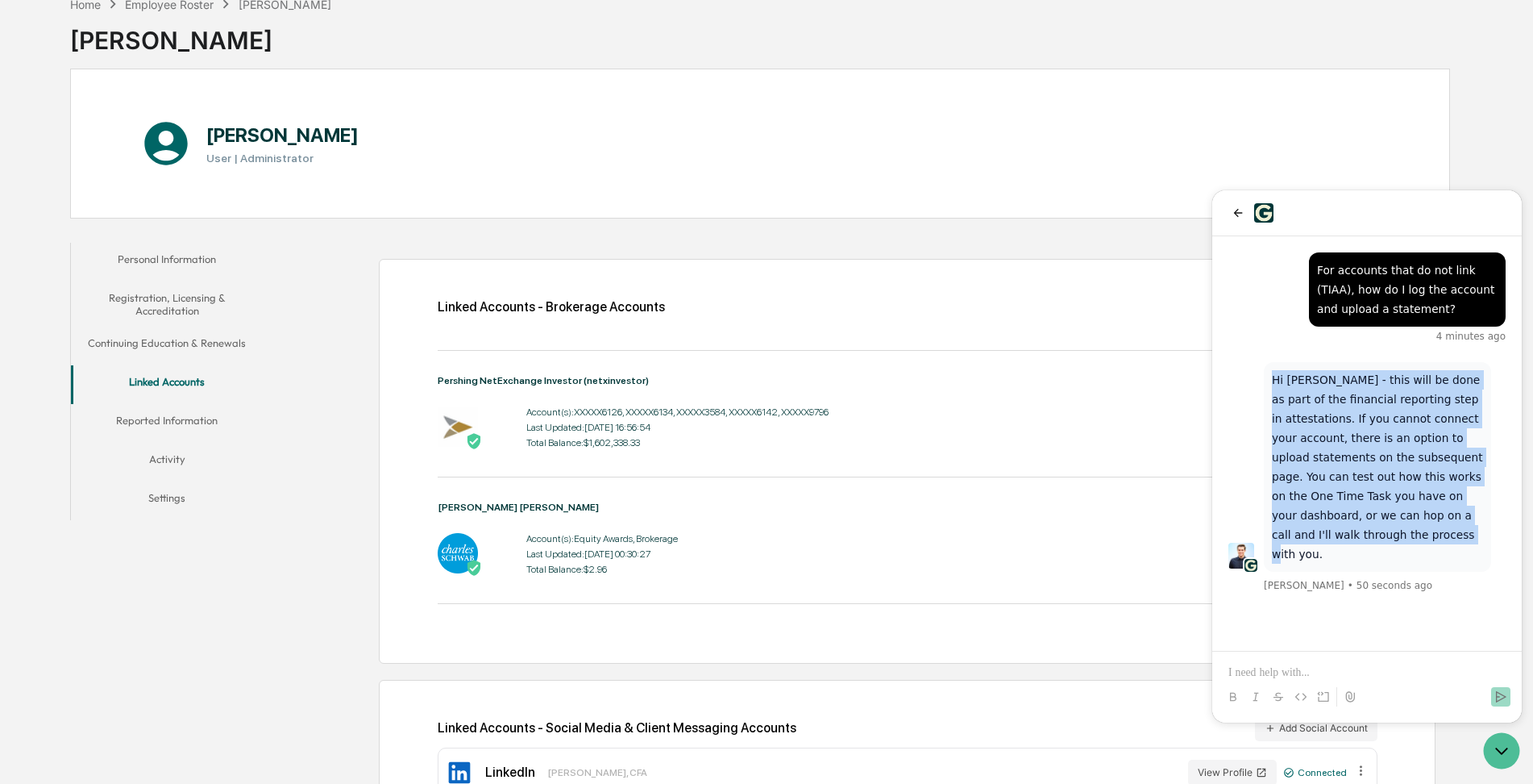
drag, startPoint x: 1488, startPoint y: 518, endPoint x: 1252, endPoint y: 372, distance: 277.5
click at [1252, 372] on div "Hi Frank - this will be done as part of the financial reporting step in attesta…" at bounding box center [1367, 478] width 277 height 232
drag, startPoint x: 1252, startPoint y: 372, endPoint x: 1277, endPoint y: 397, distance: 35.4
click at [1277, 397] on p "Hi Frank - this will be done as part of the financial reporting step in attesta…" at bounding box center [1378, 467] width 211 height 193
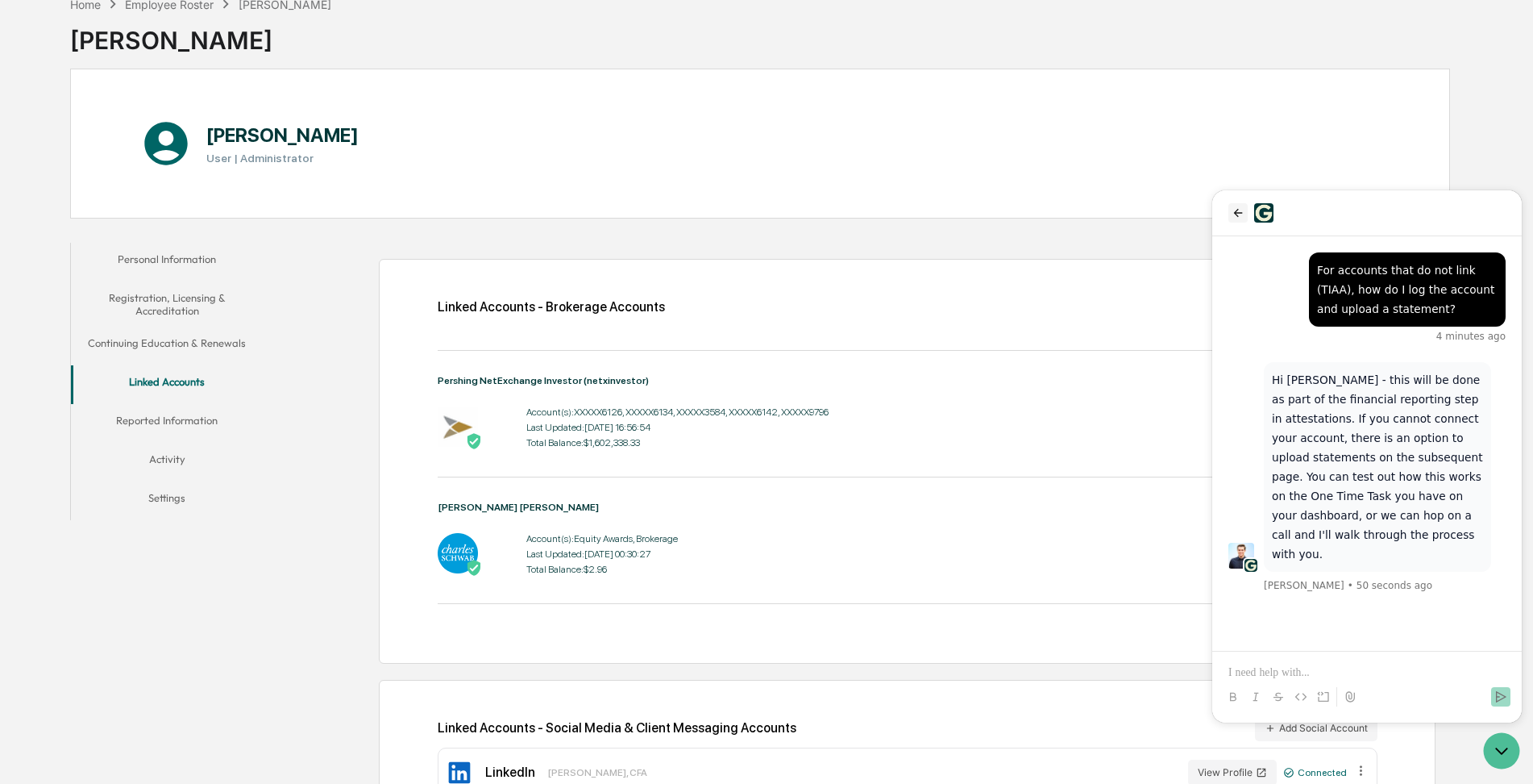
click at [1240, 216] on icon "back" at bounding box center [1238, 212] width 13 height 13
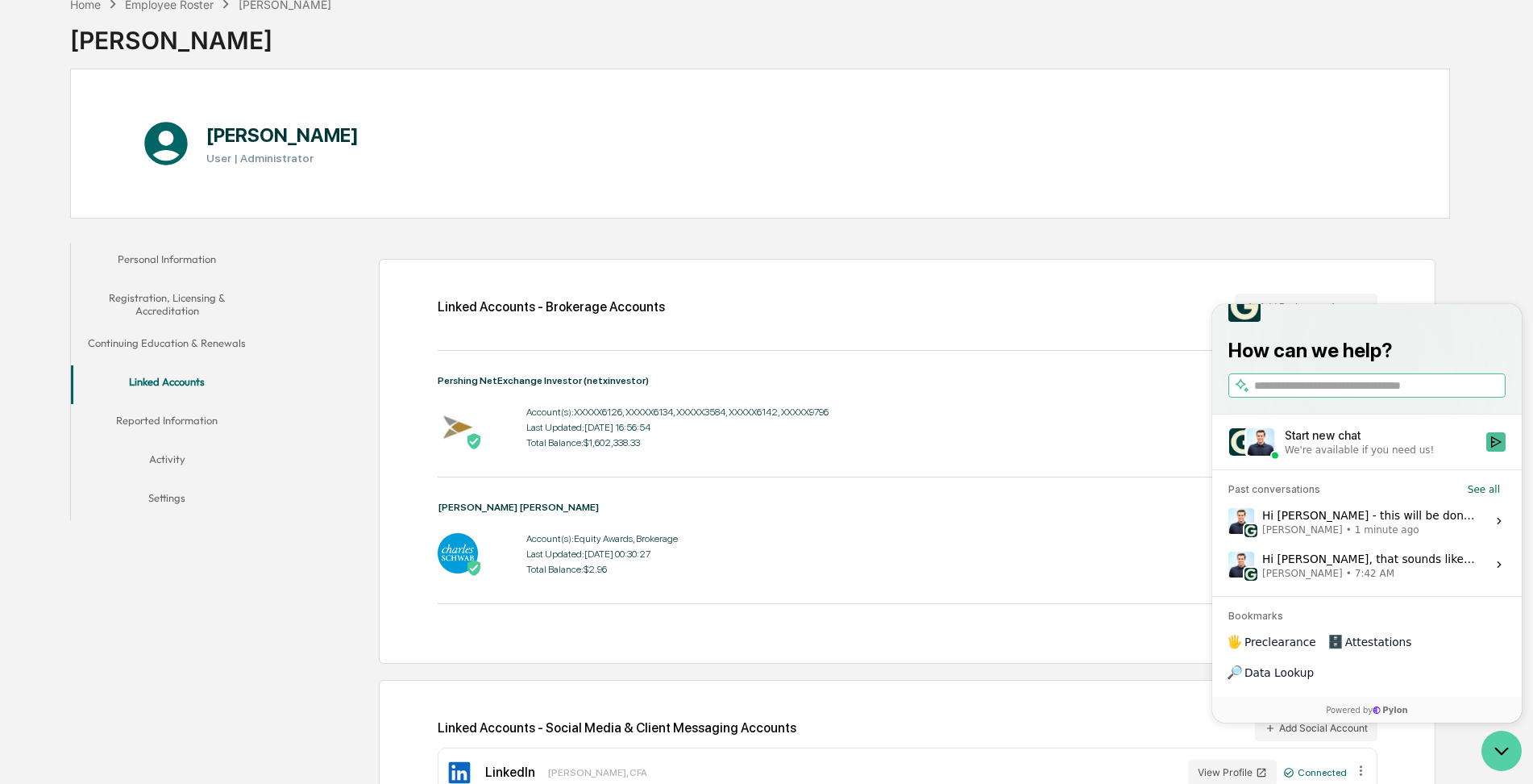
click at [1502, 737] on icon "Open customer support" at bounding box center [1502, 750] width 40 height 40
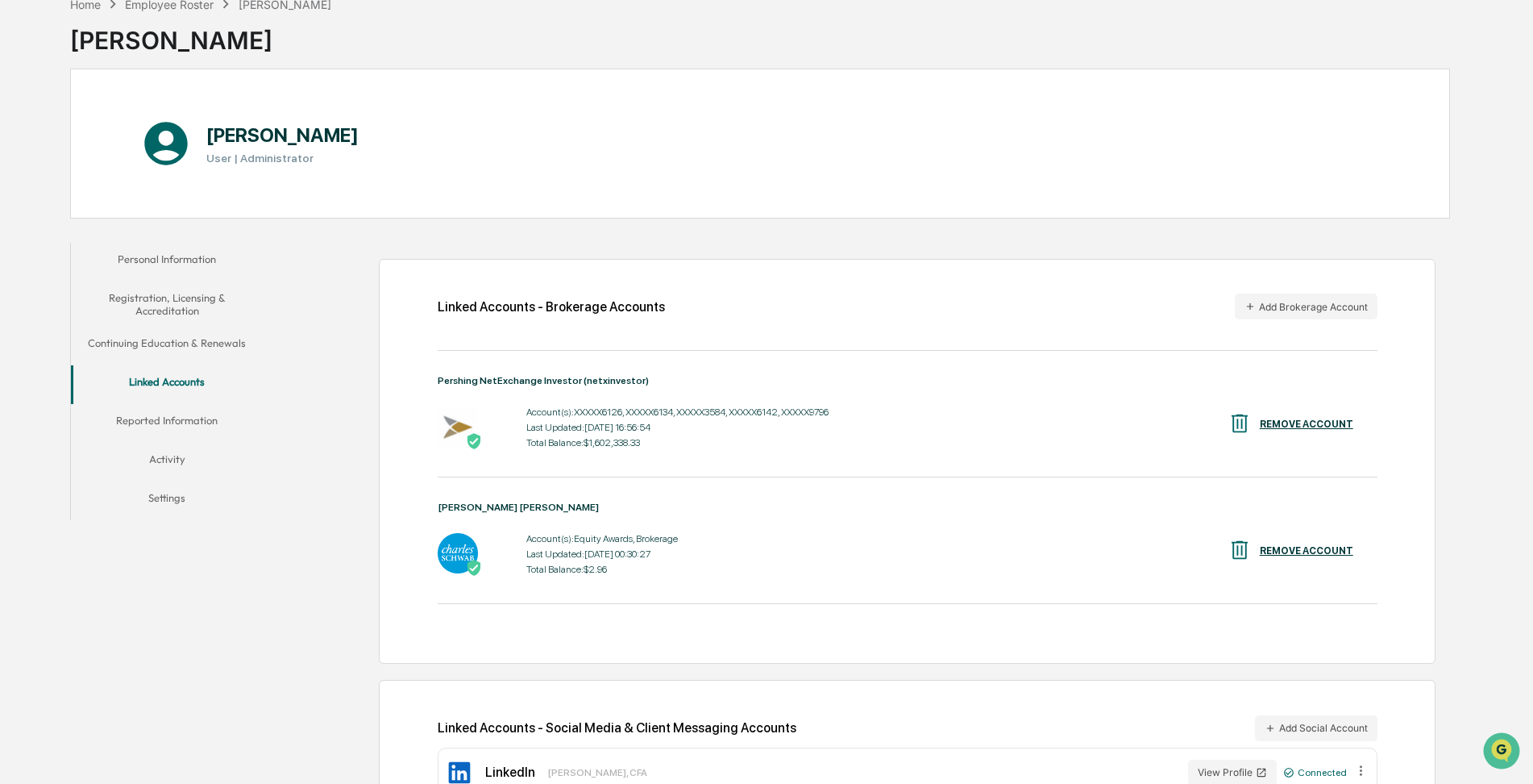
scroll to position [145, 0]
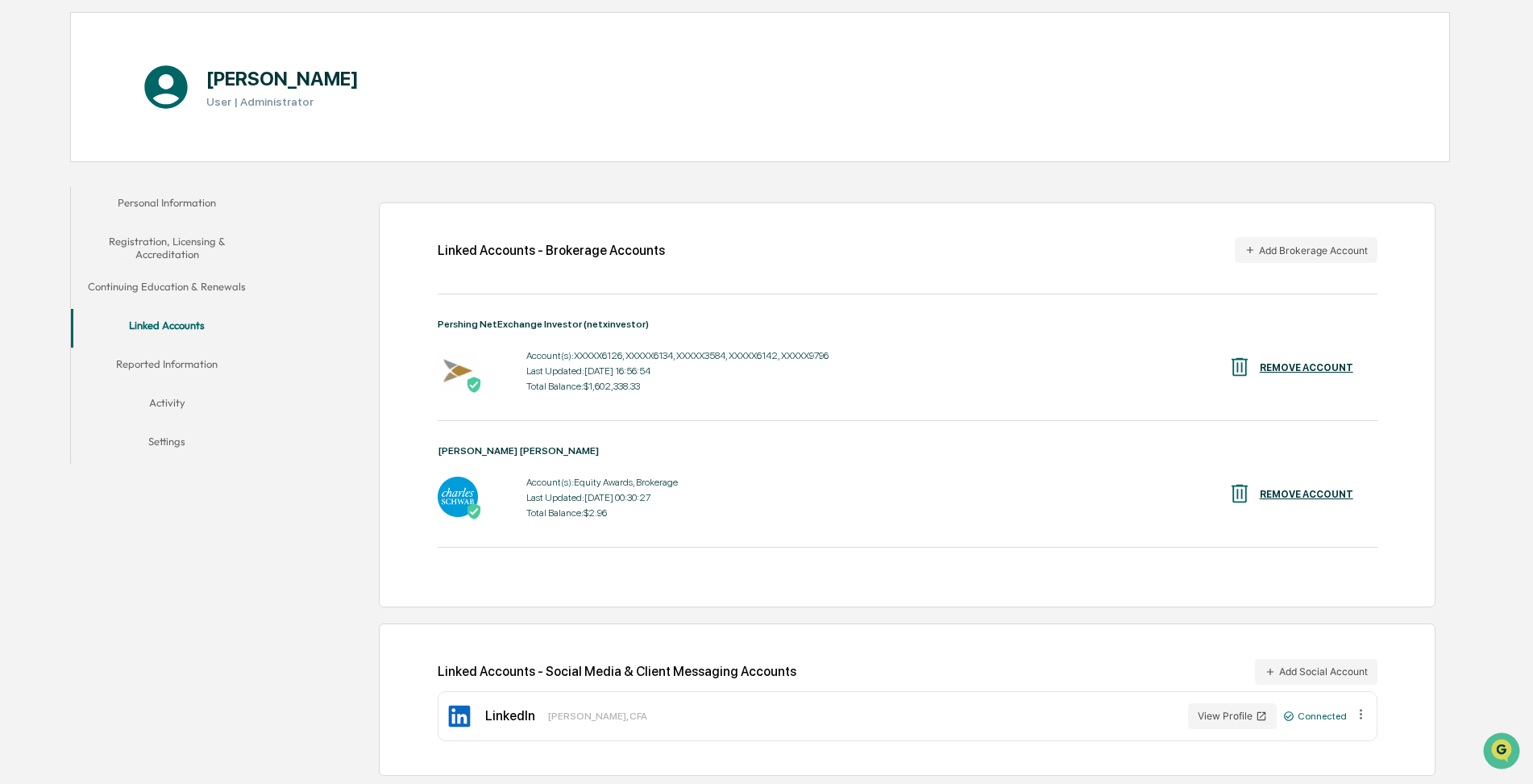
click at [150, 360] on button "Reported Information" at bounding box center [167, 367] width 192 height 39
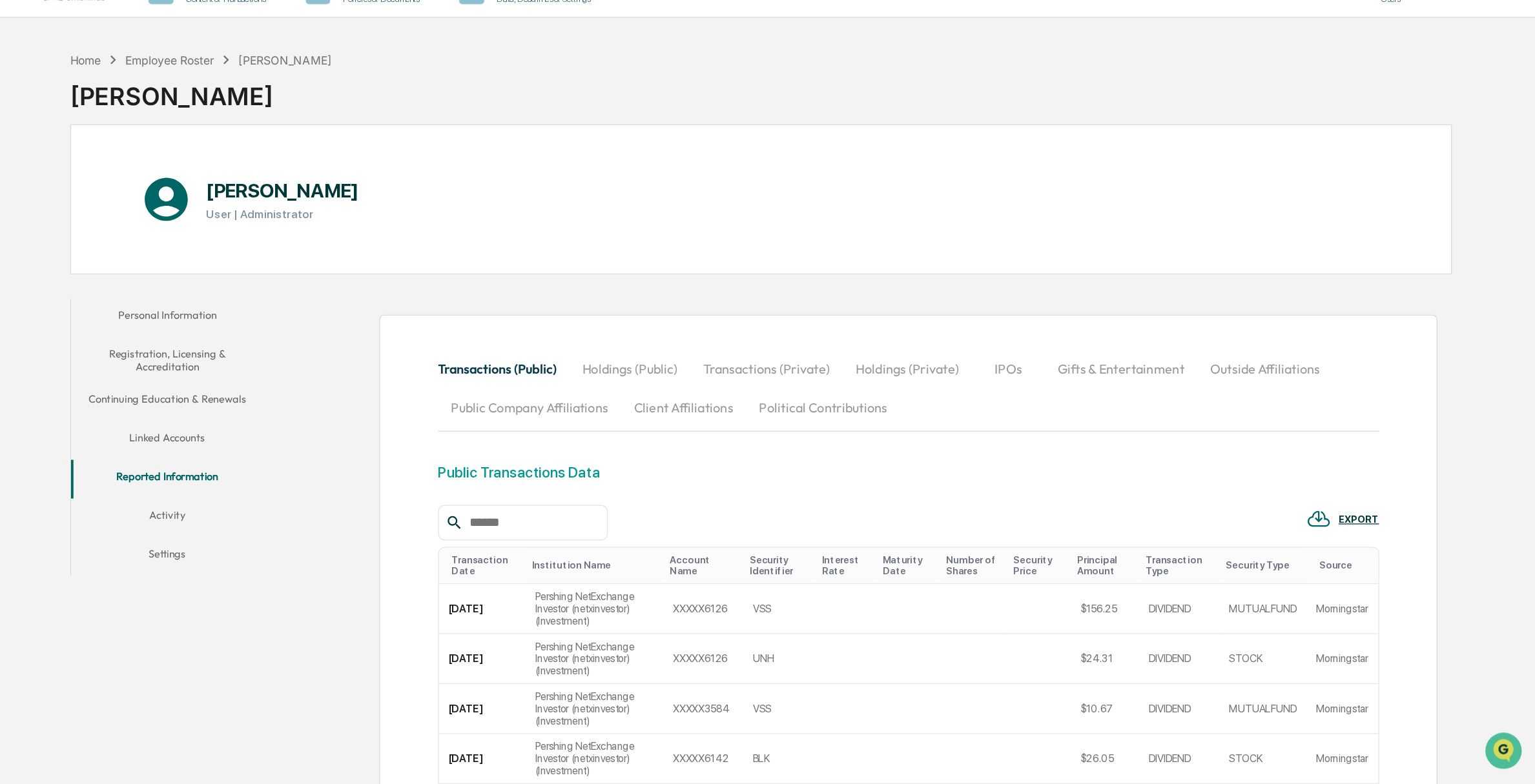
scroll to position [116, 0]
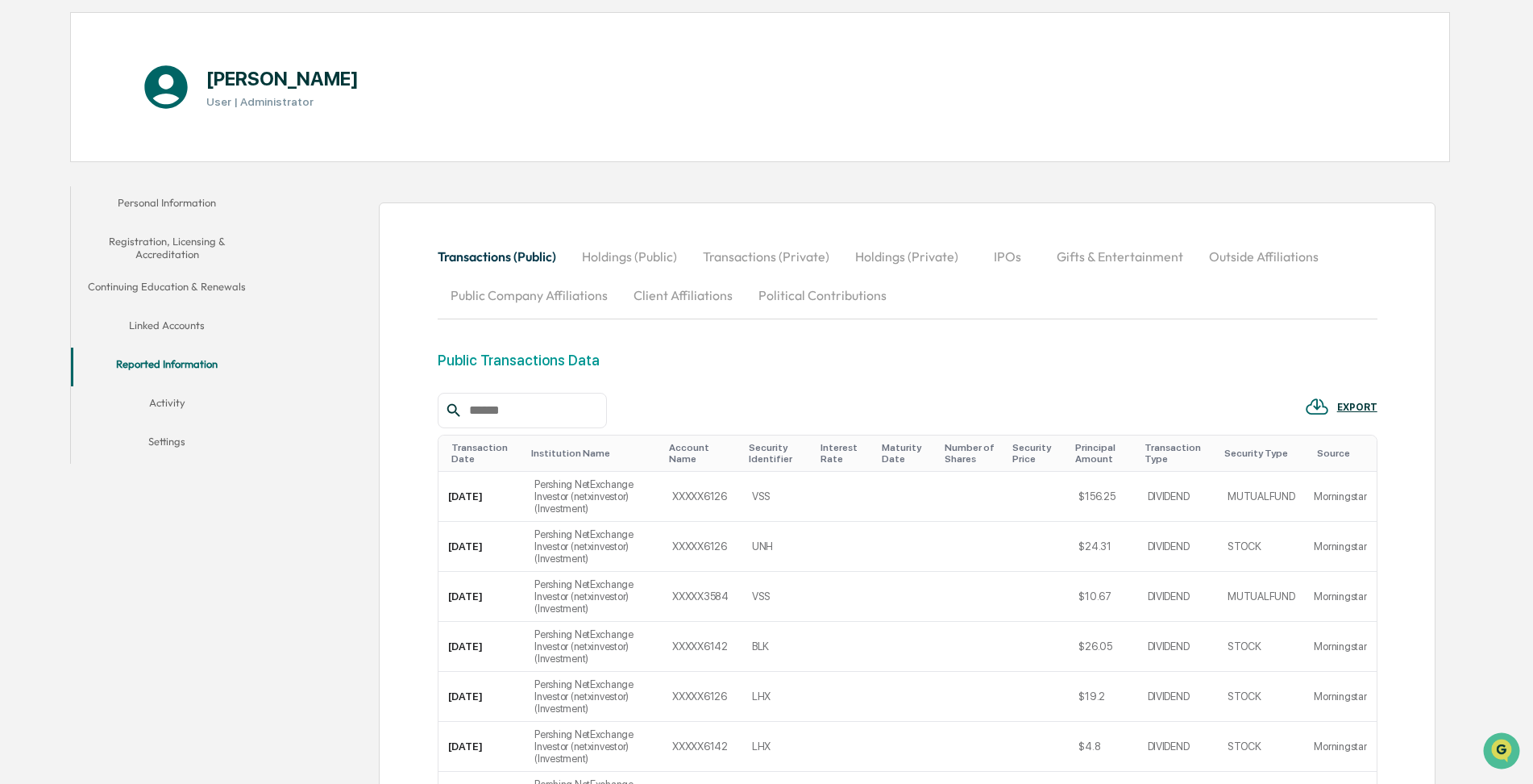
drag, startPoint x: 348, startPoint y: 543, endPoint x: 340, endPoint y: 538, distance: 9.4
click at [345, 540] on div "Transactions (Public) Holdings (Public) Transactions (Private) Holdings (Privat…" at bounding box center [860, 646] width 1179 height 937
click at [1476, 237] on div "Home Employee Roster Frank Galea Frank Galea Frank Galea User | Administrator P…" at bounding box center [766, 523] width 1533 height 1184
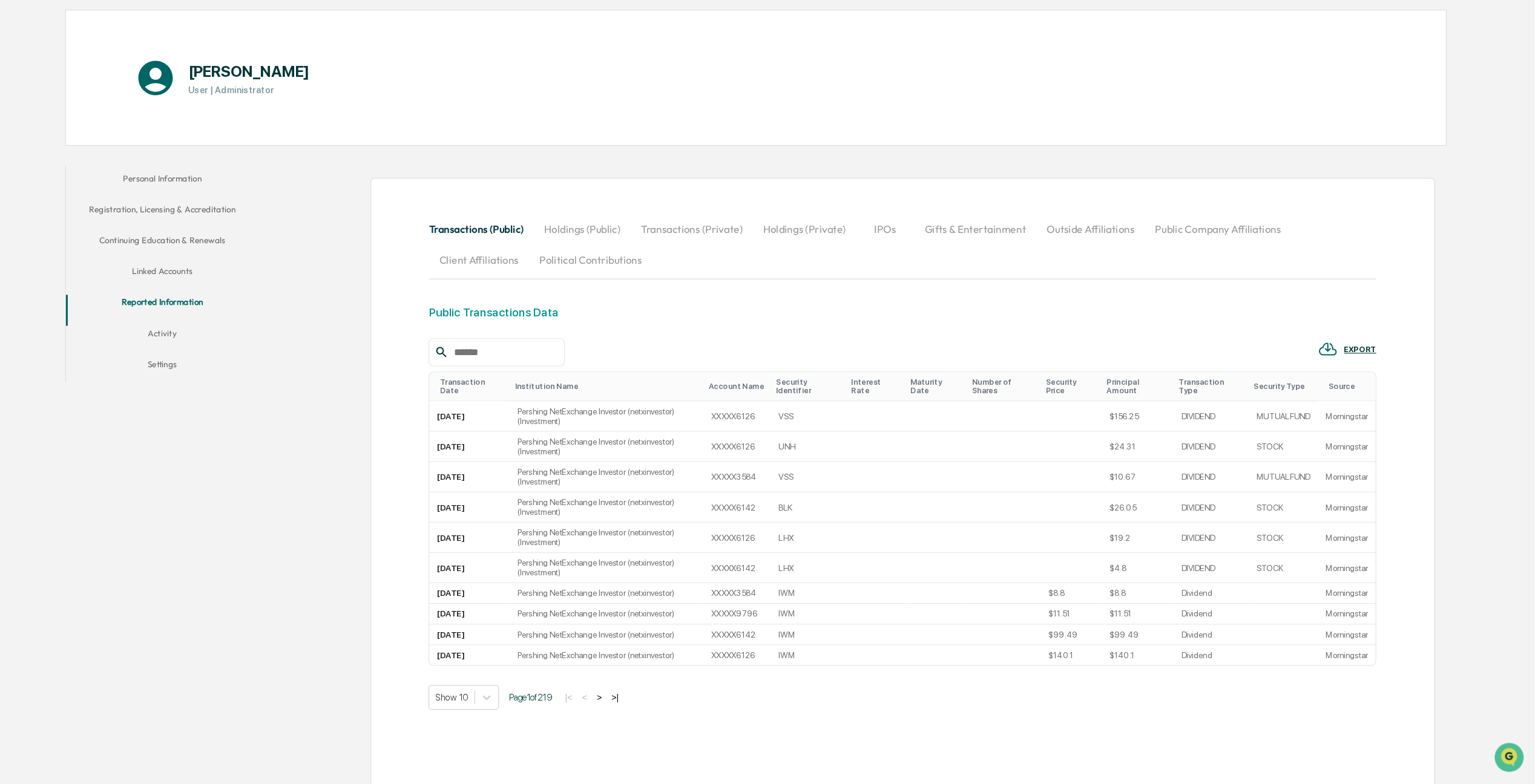
scroll to position [74, 0]
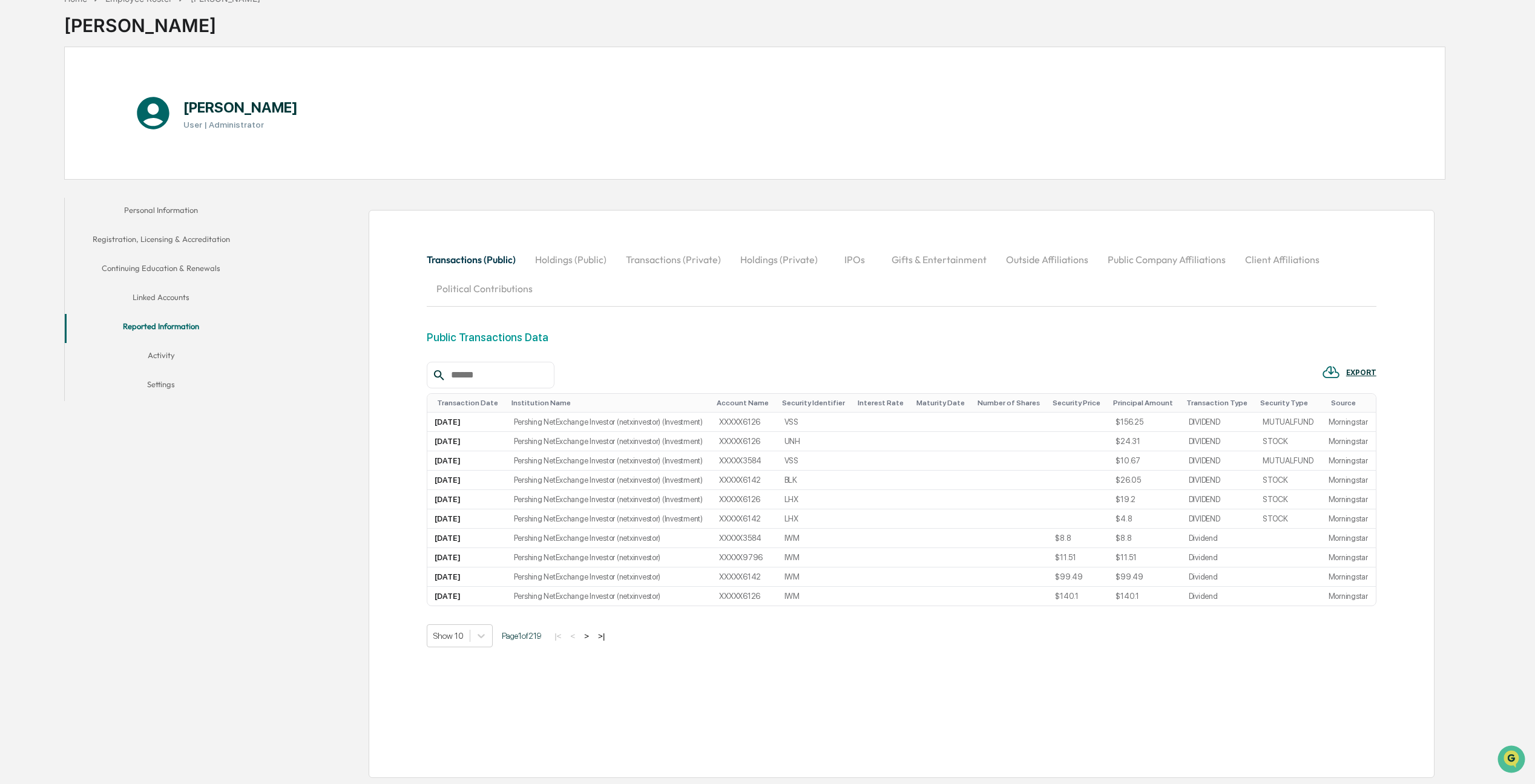
click at [225, 577] on div "Personal Information Registration, Licensing & Accreditation Continuing Educati…" at bounding box center [755, 488] width 1381 height 592
click at [201, 531] on div "Personal Information Registration, Licensing & Accreditation Continuing Educati…" at bounding box center [755, 488] width 1381 height 592
click at [1151, 588] on icon "Open customer support" at bounding box center [1511, 774] width 30 height 30
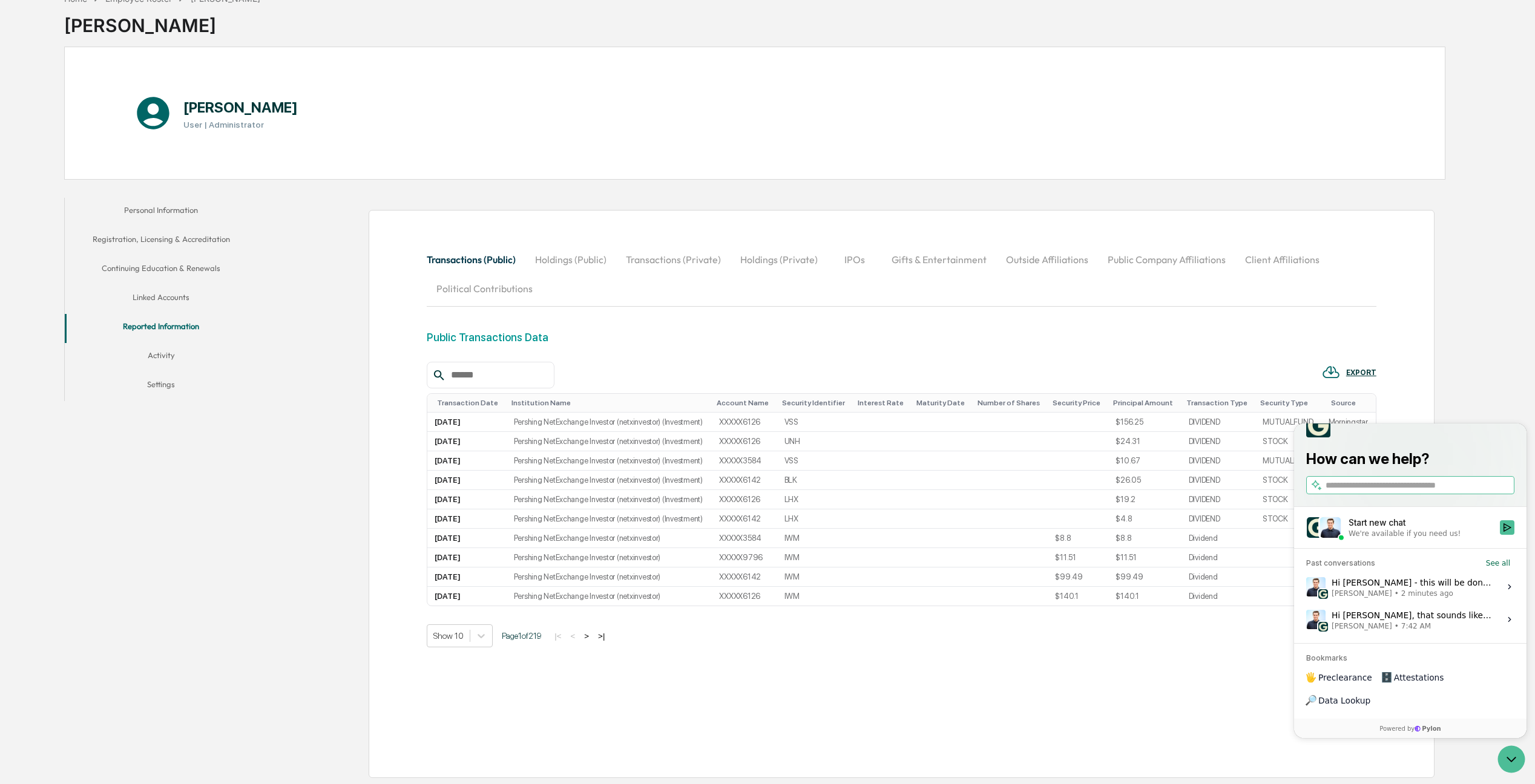
click at [1151, 588] on span "•" at bounding box center [1396, 593] width 4 height 10
click at [1151, 588] on button "View issue" at bounding box center [1306, 587] width 1 height 1
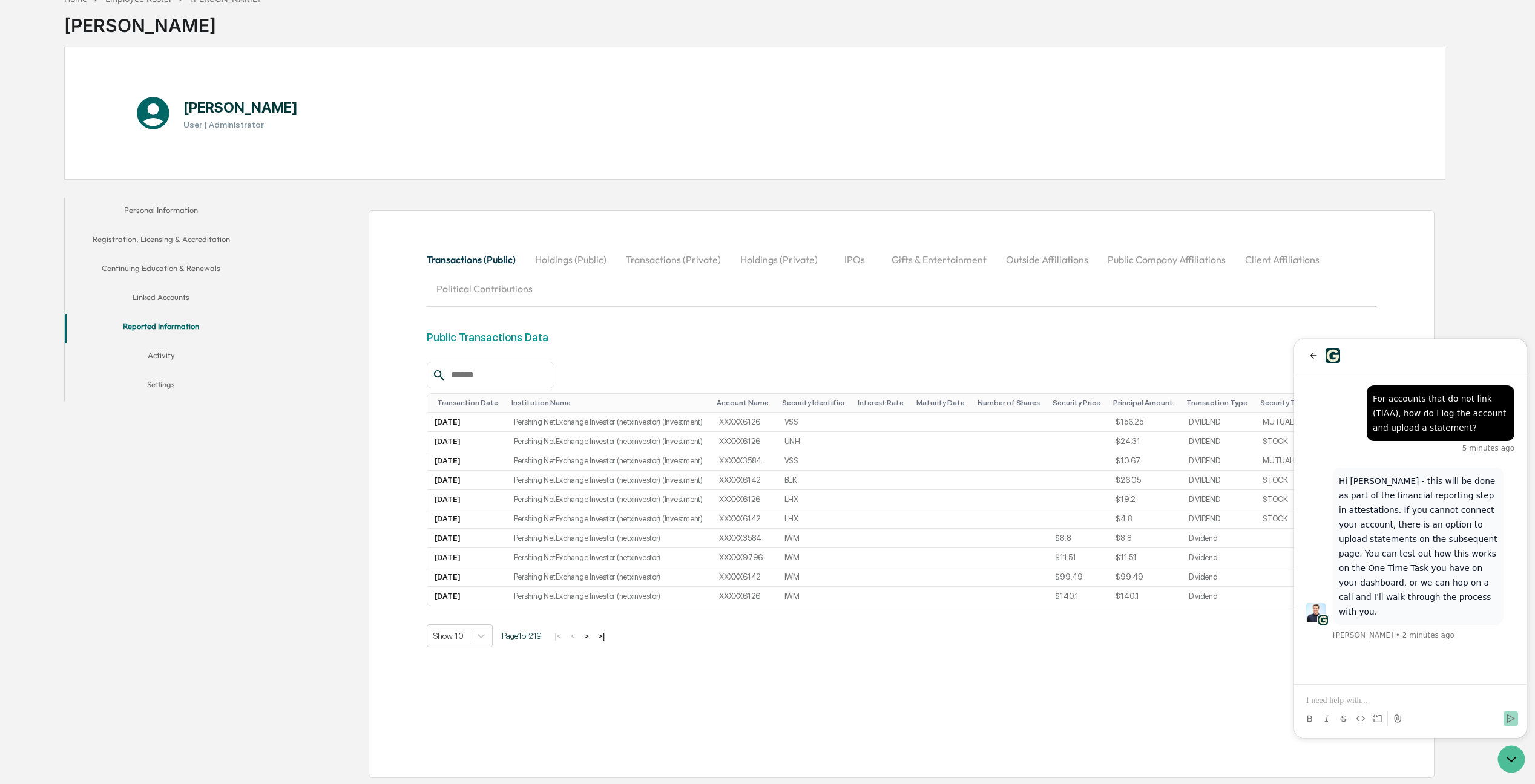
click at [1151, 588] on p at bounding box center [1410, 700] width 208 height 12
click at [1151, 588] on icon "Send" at bounding box center [1511, 719] width 8 height 9
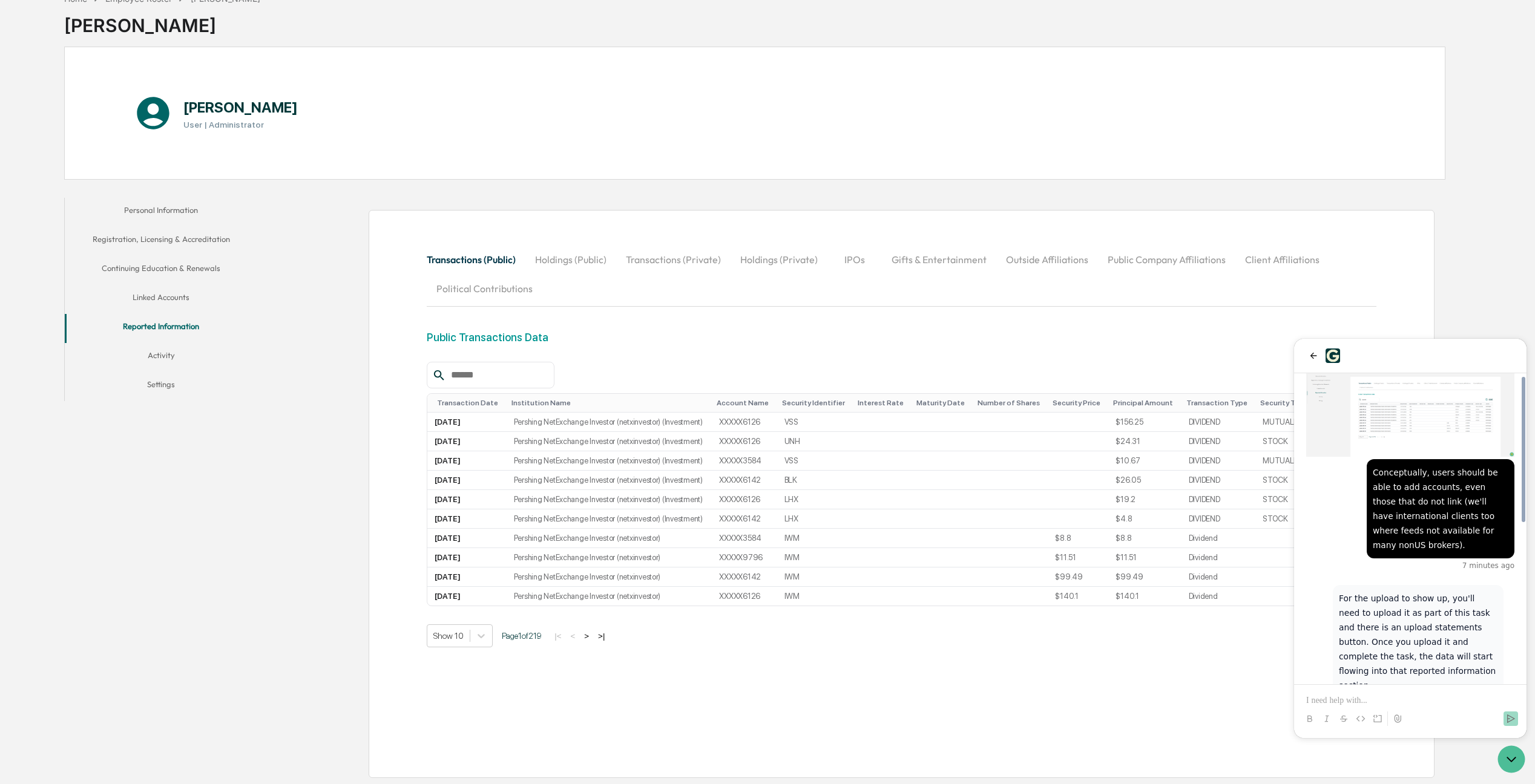
scroll to position [444, 0]
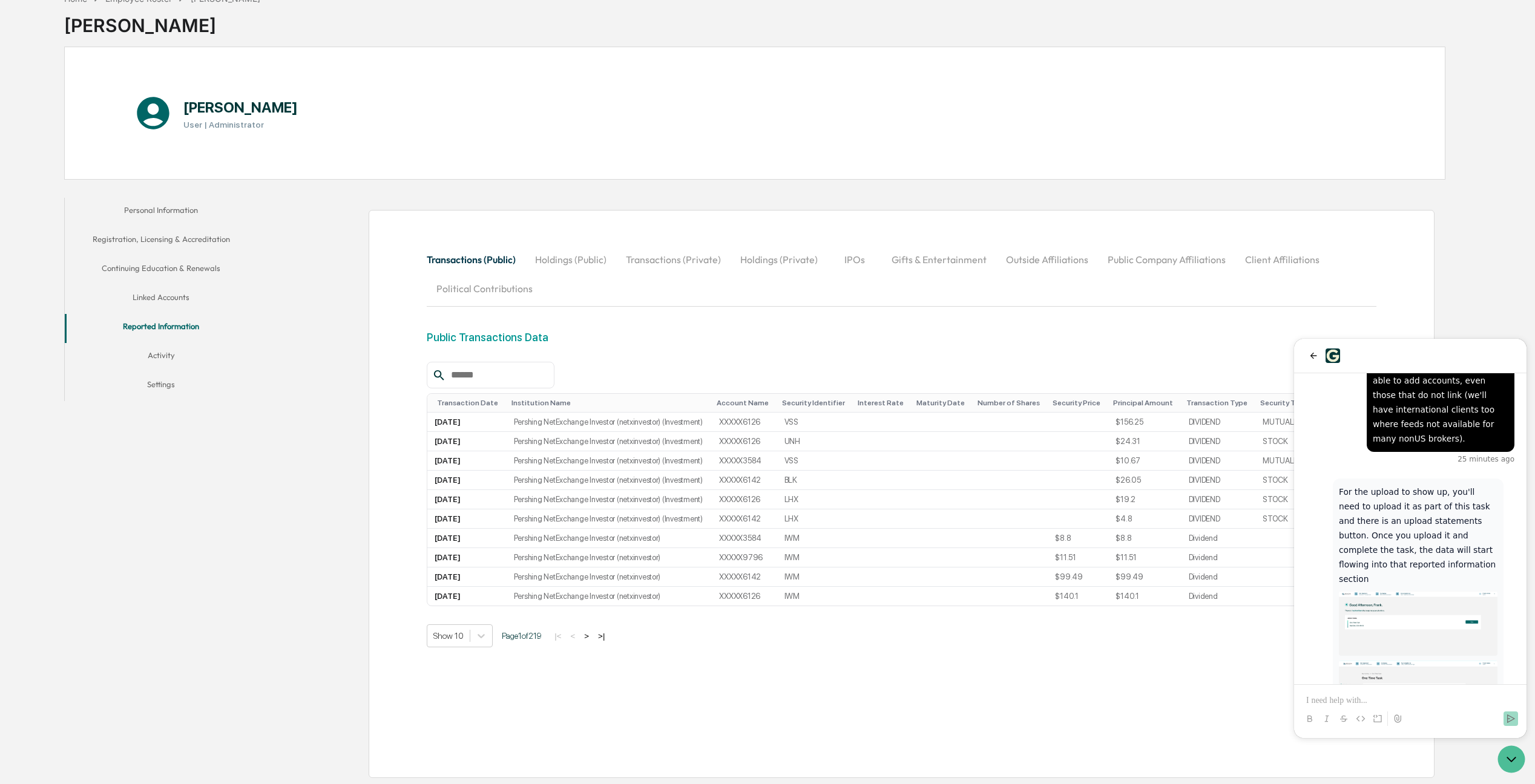
click at [1151, 501] on p "For the upload to show up, you'll need to upload it as part of this task and th…" at bounding box center [1418, 535] width 158 height 102
click at [156, 352] on button "Activity" at bounding box center [161, 358] width 193 height 29
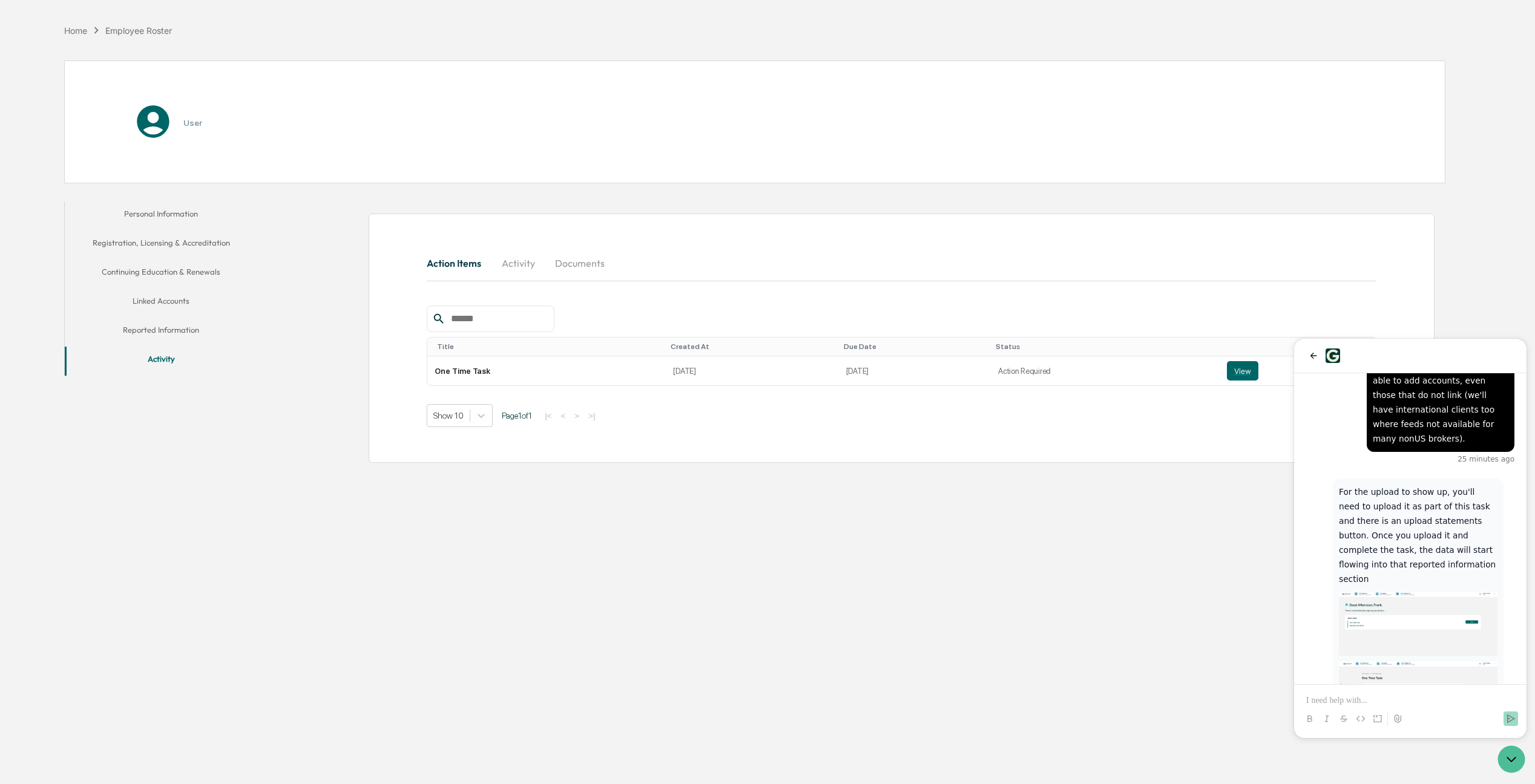
click at [288, 387] on div "Action Items Activity Documents Title Created At Due Date Status One Time Task …" at bounding box center [855, 332] width 1182 height 273
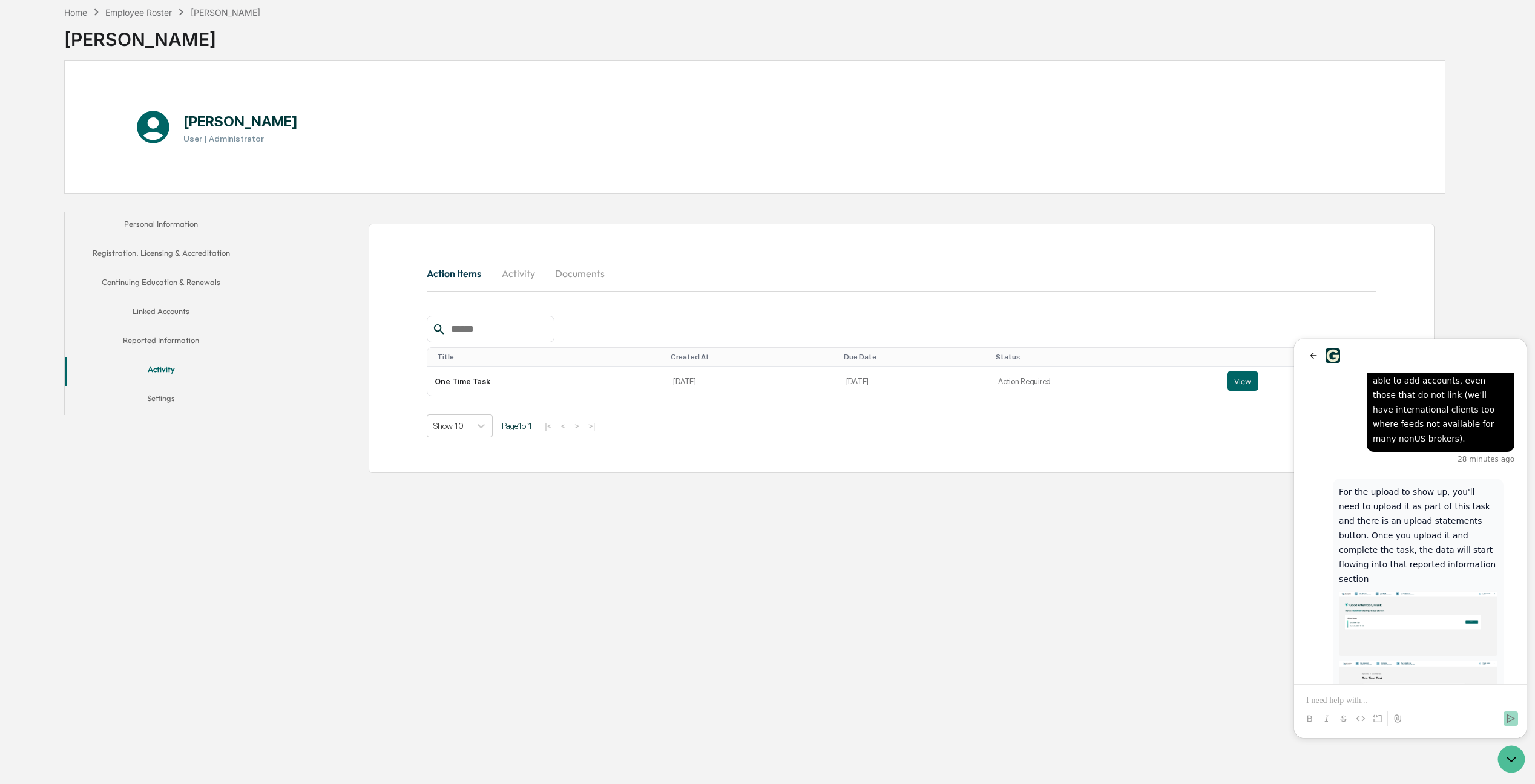
click at [1151, 424] on div "For the upload to show up, you'll need to upload it as part of this task and th…" at bounding box center [1410, 352] width 232 height 848
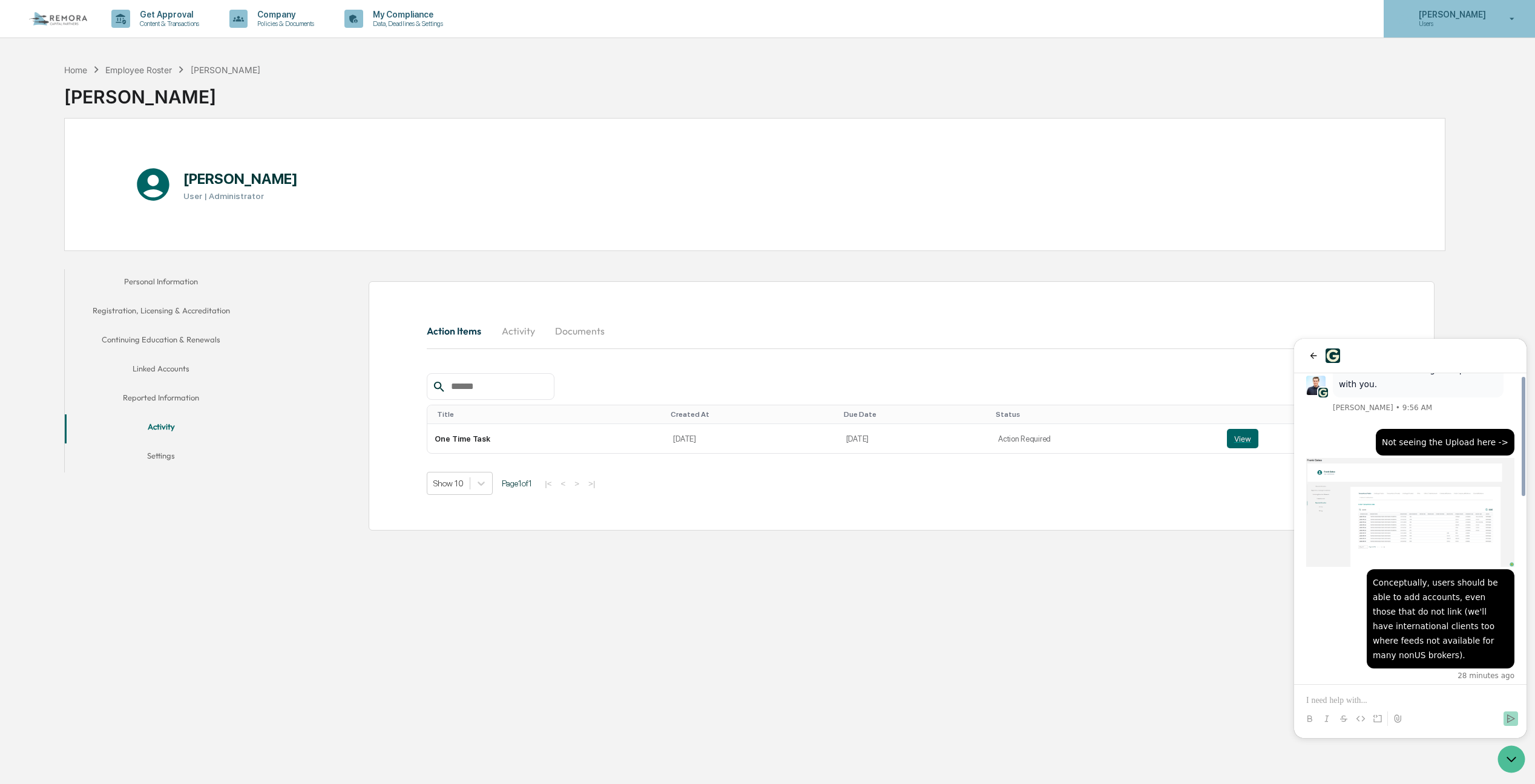
scroll to position [322, 0]
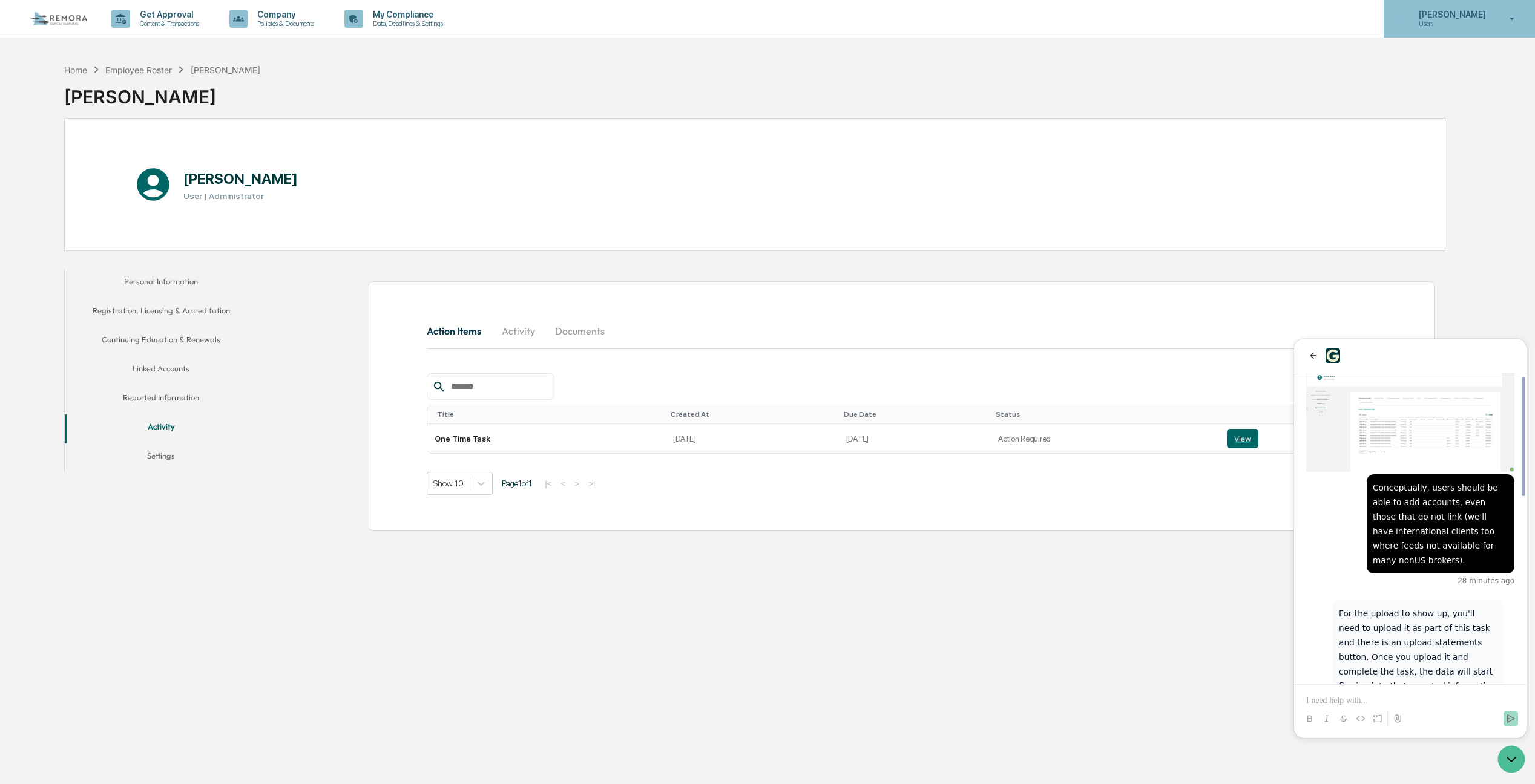
click at [1151, 30] on div "Frank Galea Users" at bounding box center [1459, 18] width 151 height 37
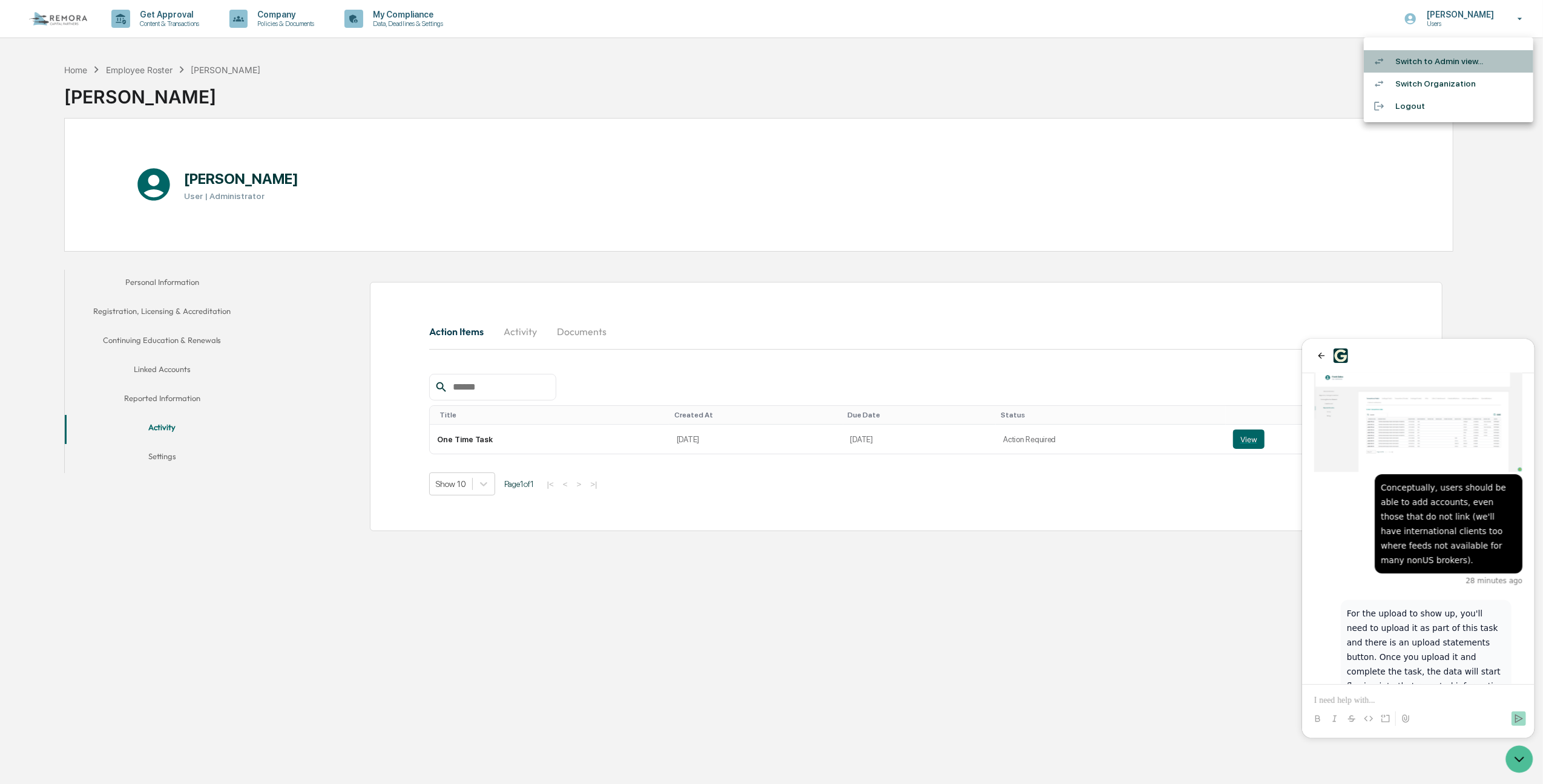
click at [1151, 62] on li "Switch to Admin view..." at bounding box center [1448, 62] width 169 height 23
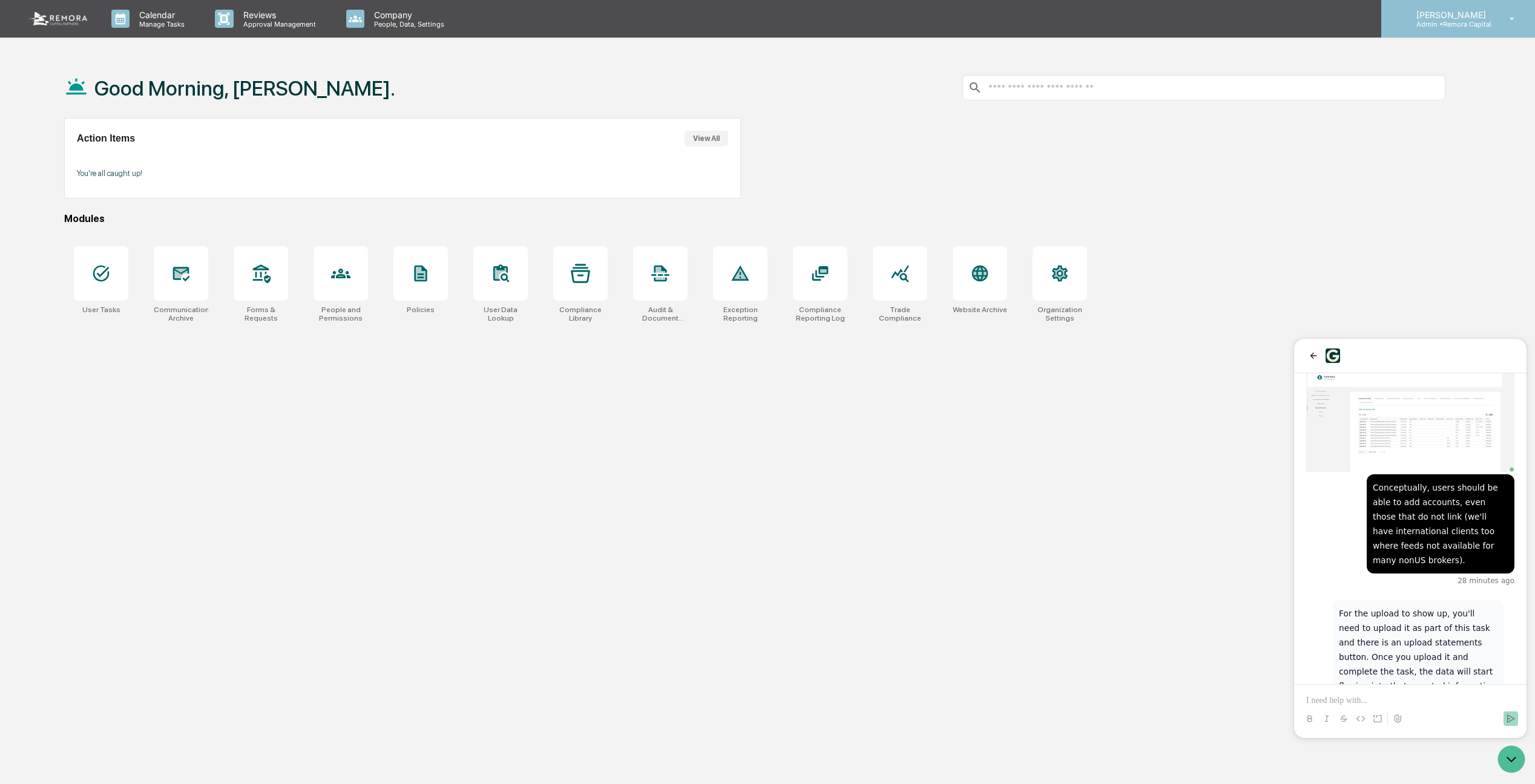
click at [1151, 13] on p "[PERSON_NAME]" at bounding box center [1449, 15] width 85 height 10
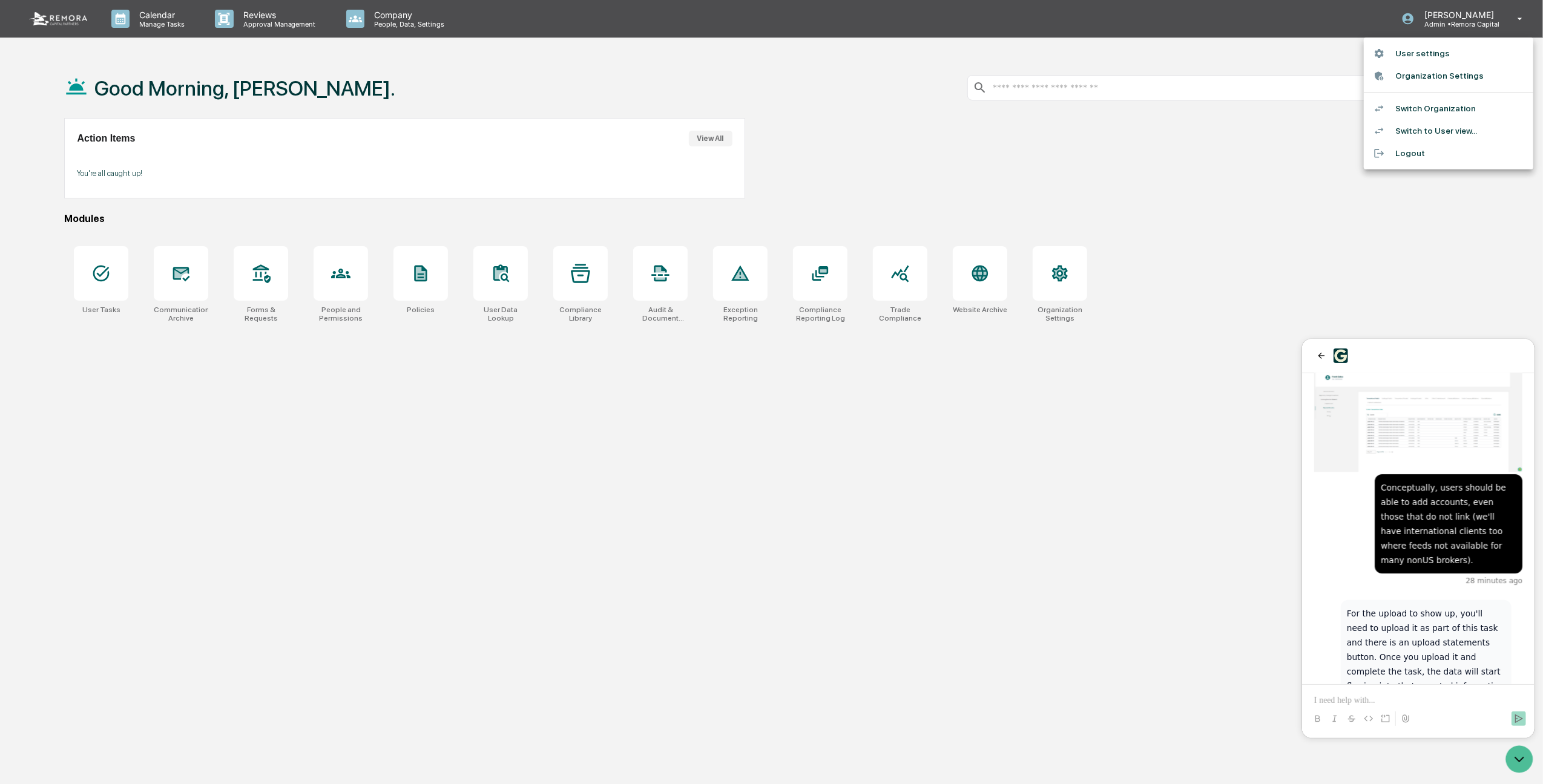
click at [497, 281] on div at bounding box center [771, 392] width 1543 height 784
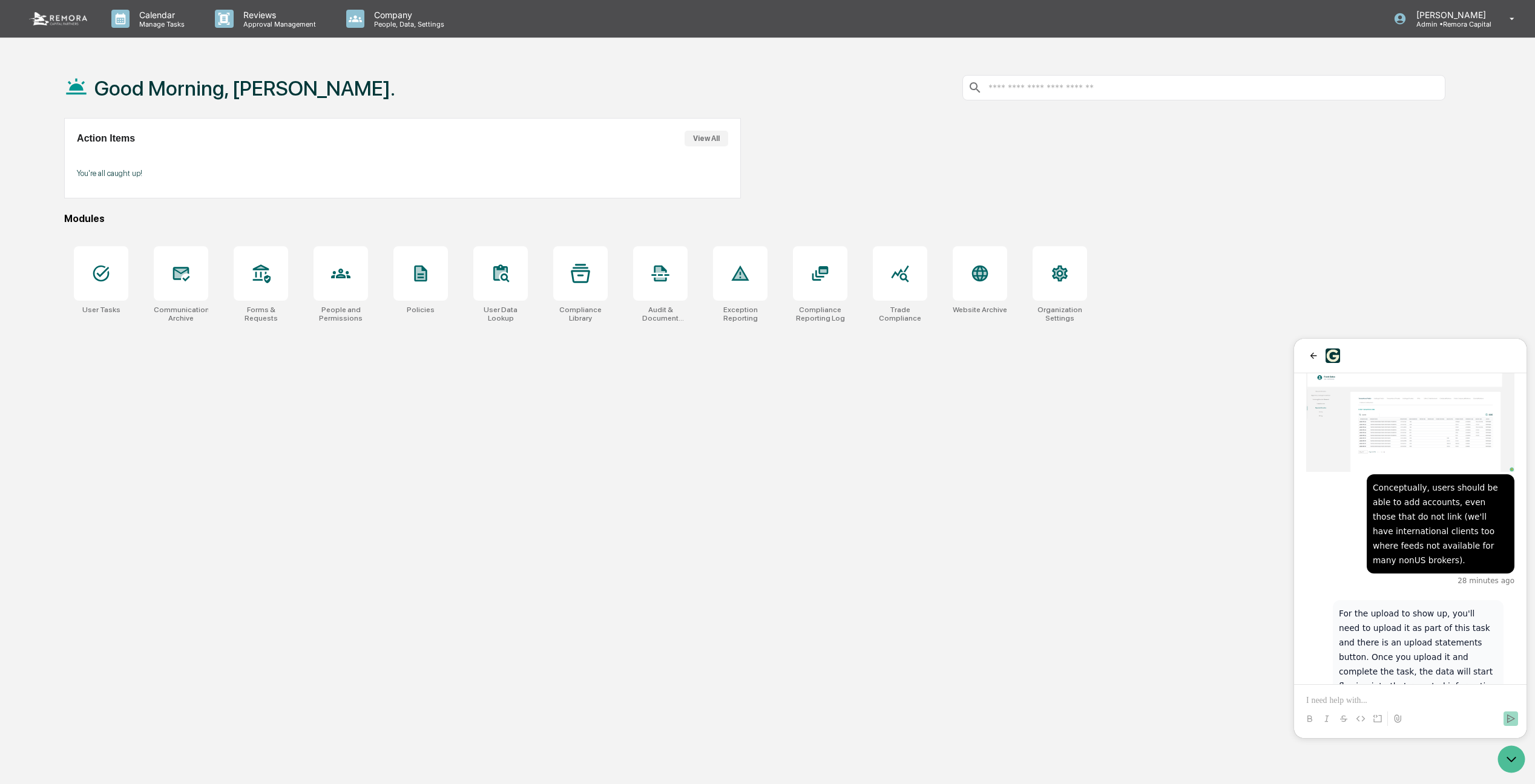
click at [497, 281] on icon at bounding box center [501, 273] width 15 height 16
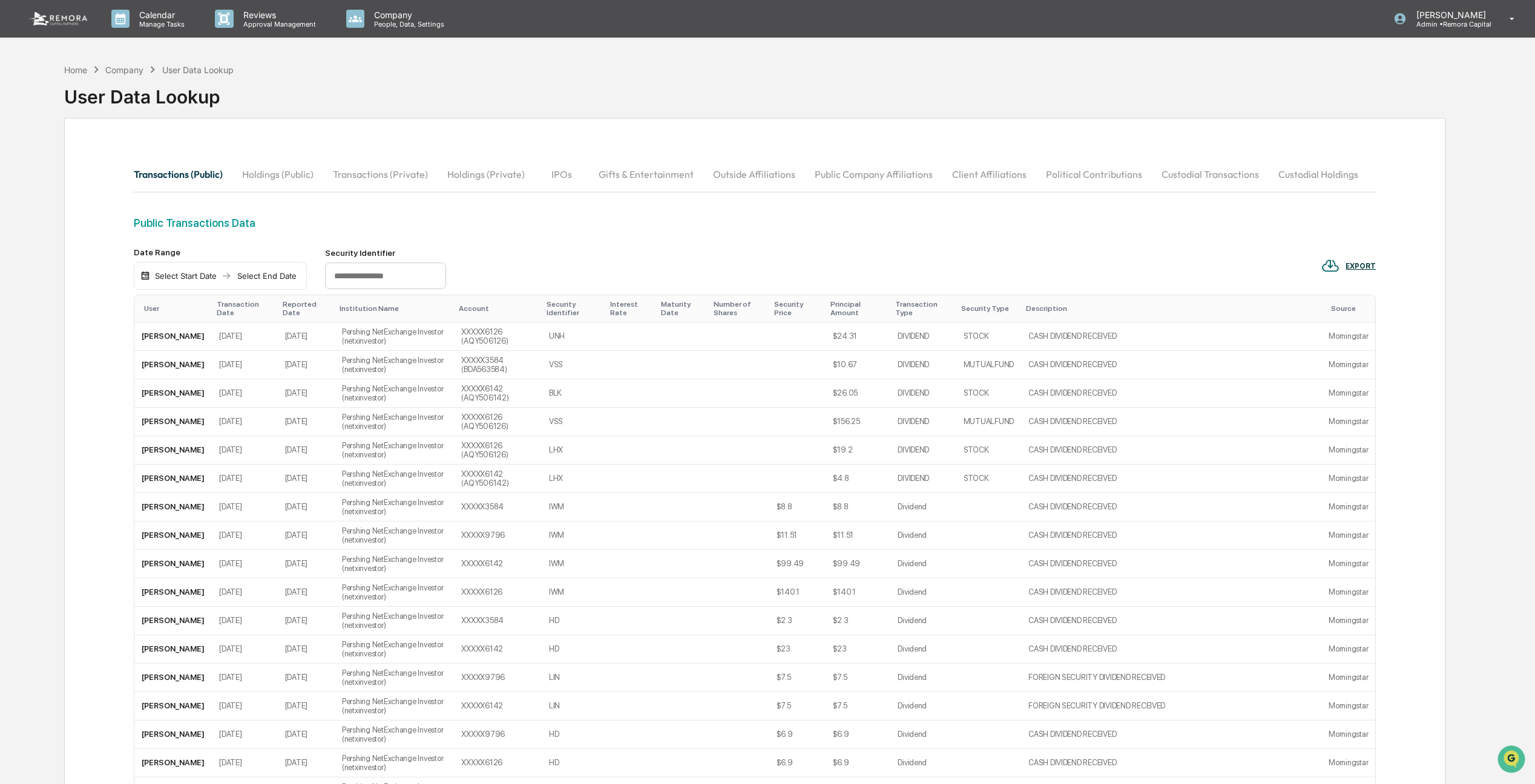
click at [127, 71] on div "Company" at bounding box center [125, 70] width 38 height 10
click at [1450, 23] on p "Admin • Remora Capital" at bounding box center [1449, 24] width 85 height 9
click at [1421, 127] on li "Switch to User view..." at bounding box center [1448, 130] width 169 height 23
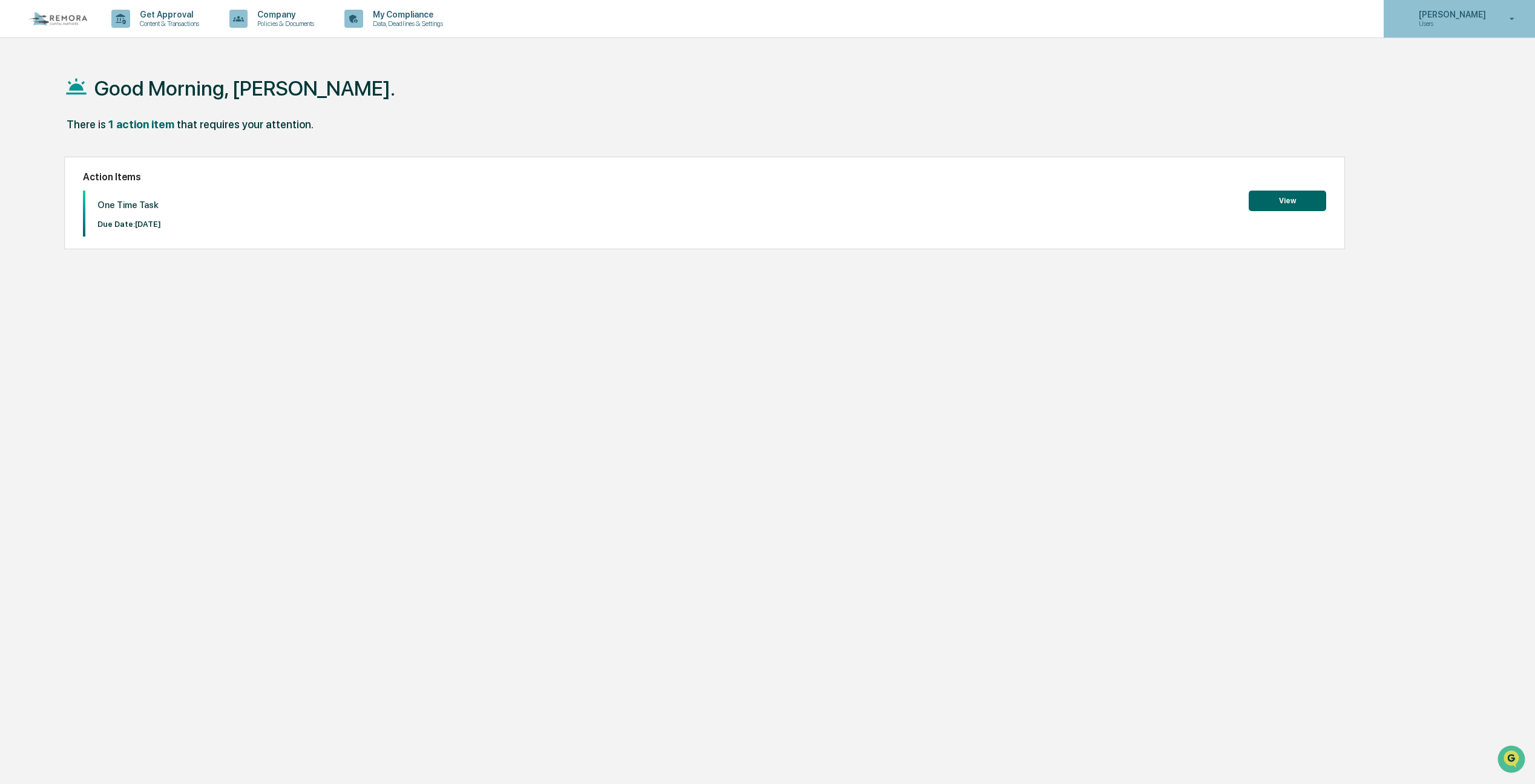
click at [1449, 15] on p "[PERSON_NAME]" at bounding box center [1450, 14] width 83 height 10
click at [1426, 61] on li "Switch to Admin view..." at bounding box center [1448, 62] width 169 height 23
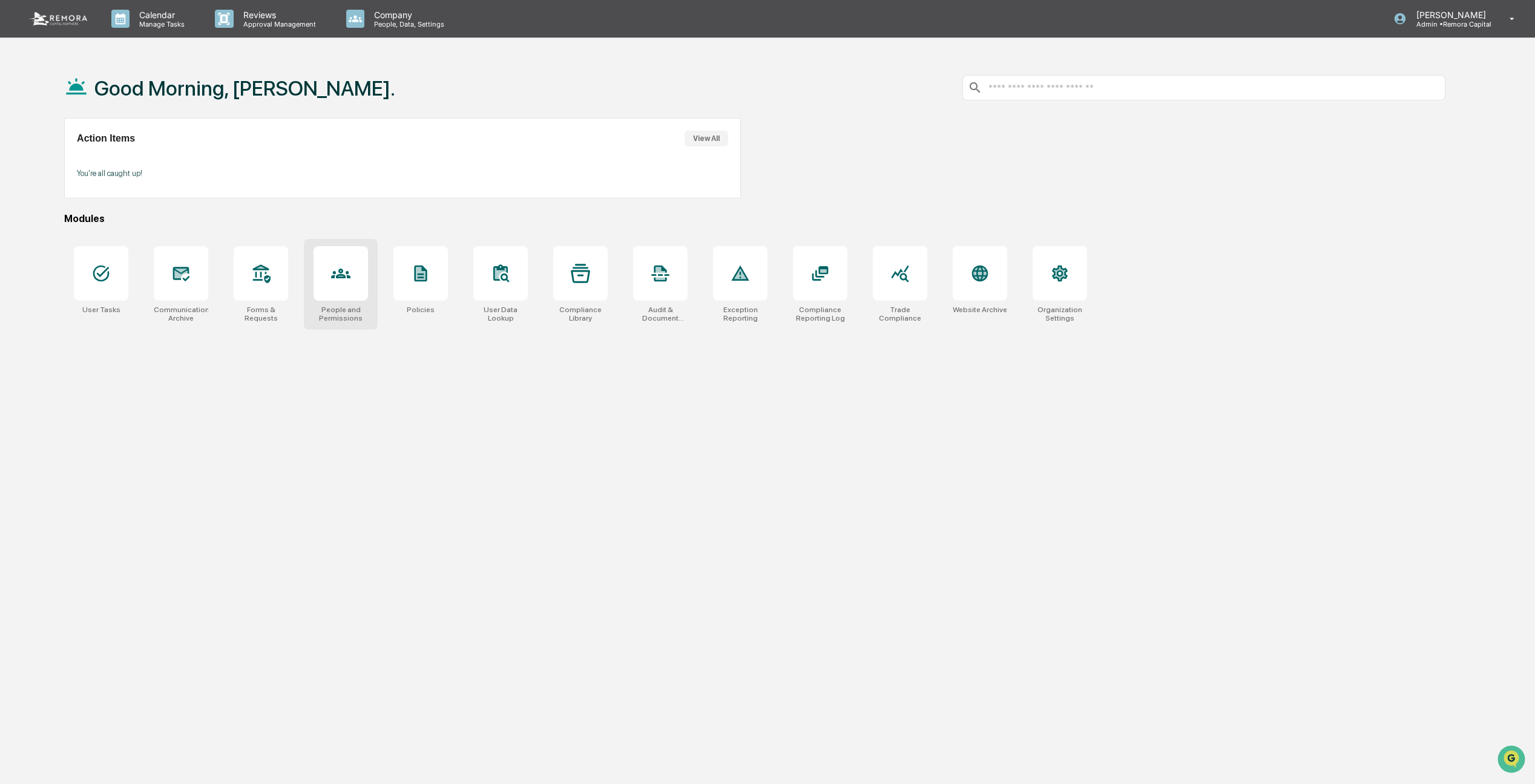
click at [335, 266] on icon at bounding box center [341, 273] width 19 height 19
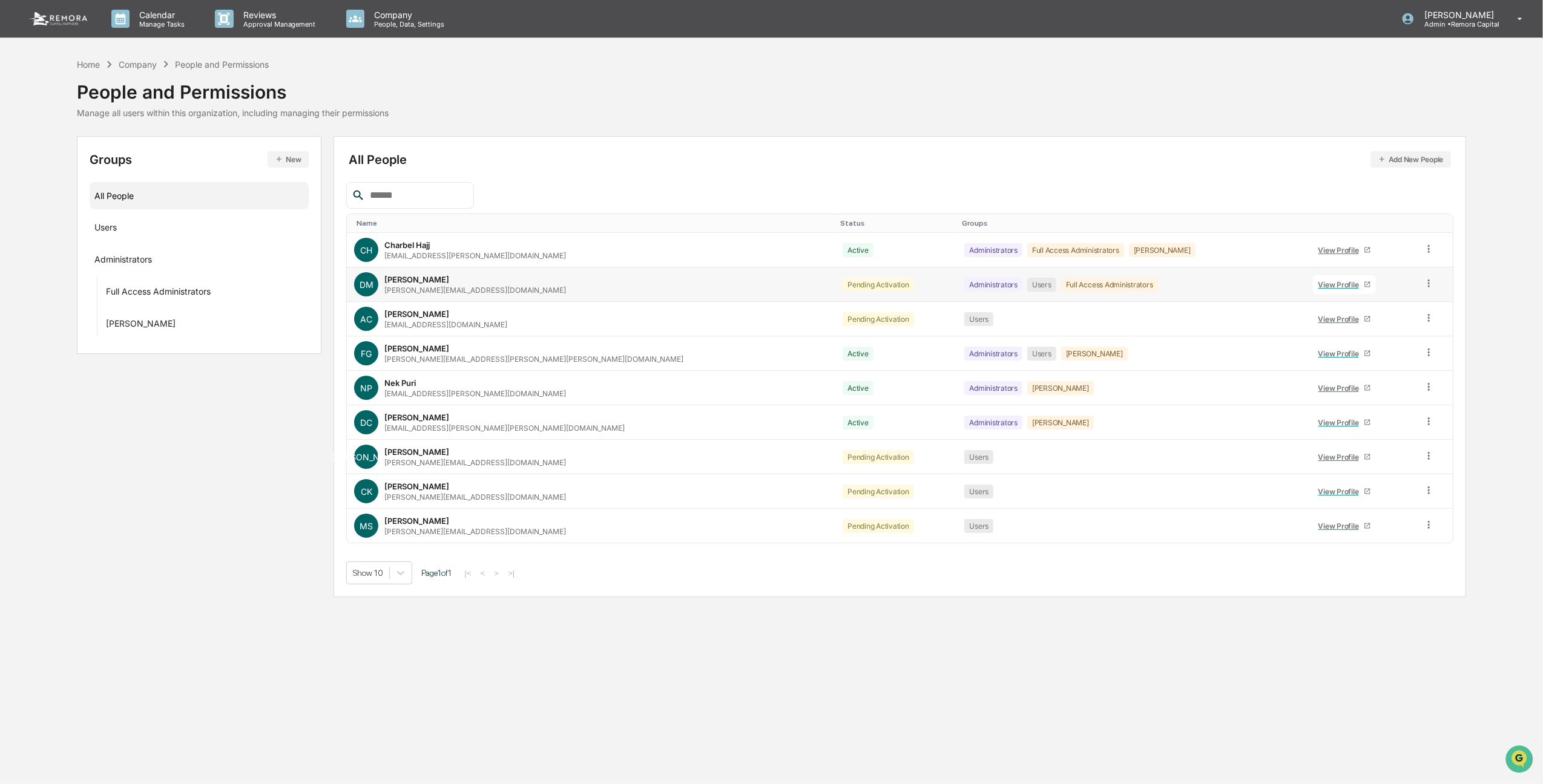
click at [1423, 283] on icon at bounding box center [1429, 284] width 12 height 12
click at [603, 284] on div "[PERSON_NAME] Mafrice [EMAIL_ADDRESS][DOMAIN_NAME]" at bounding box center [591, 284] width 474 height 24
click at [1525, 760] on icon "Open customer support" at bounding box center [1518, 773] width 30 height 30
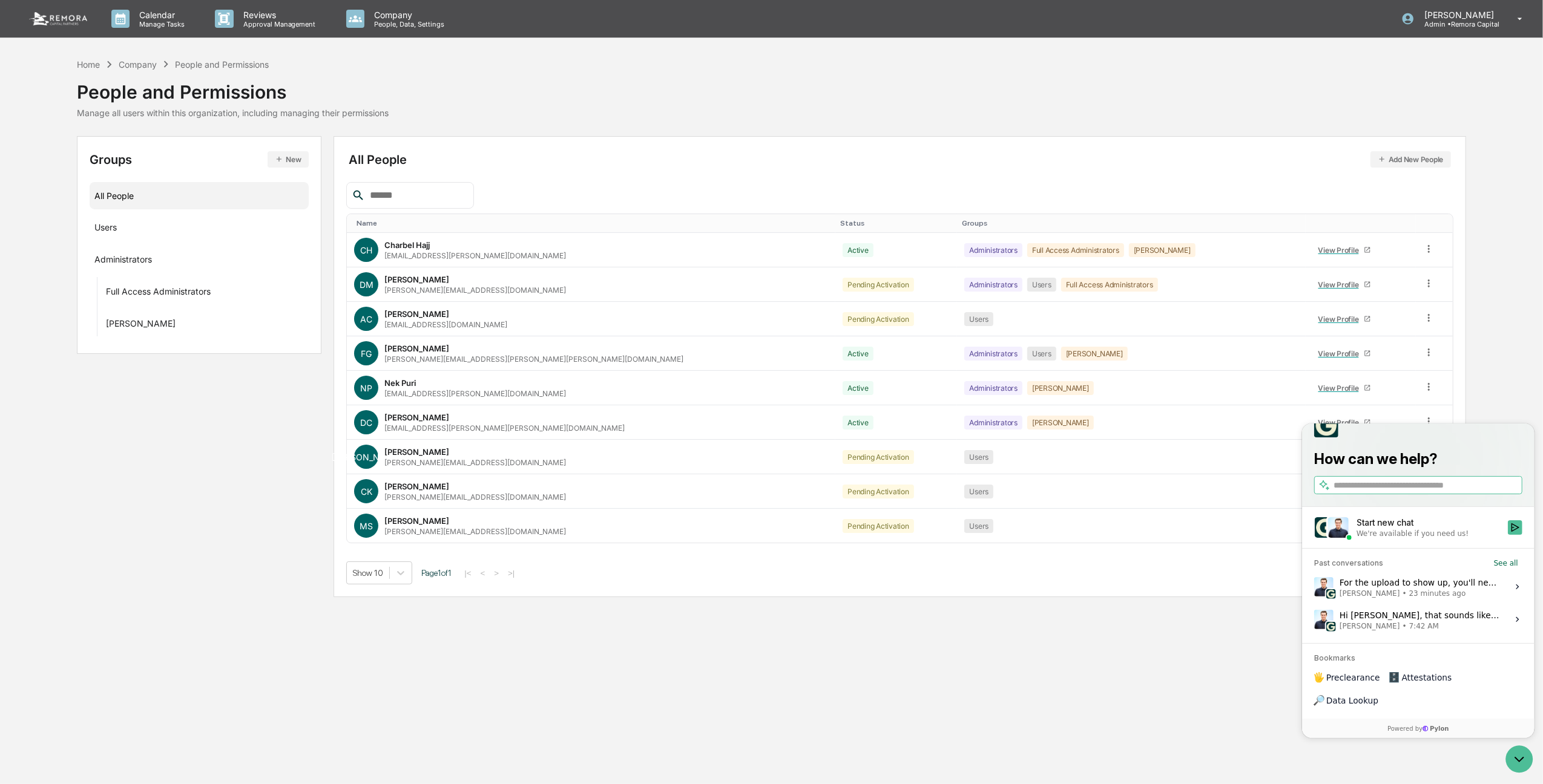
click at [1381, 491] on input "search" at bounding box center [1426, 484] width 186 height 12
type input "**********"
click at [1509, 489] on icon "Search" at bounding box center [1511, 484] width 10 height 10
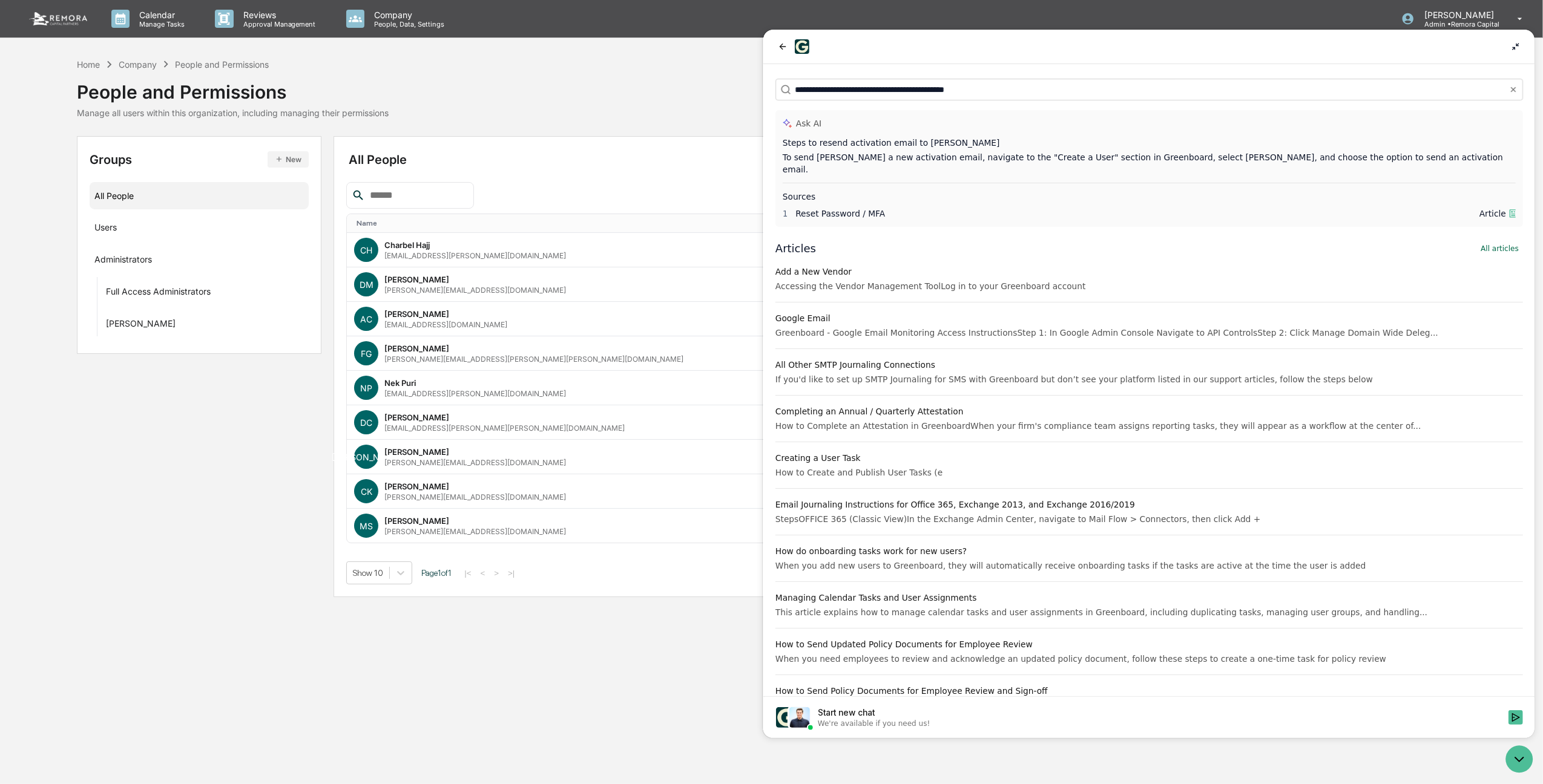
drag, startPoint x: 984, startPoint y: 87, endPoint x: 647, endPoint y: 47, distance: 339.4
click at [762, 47] on html "**********" at bounding box center [1148, 383] width 772 height 709
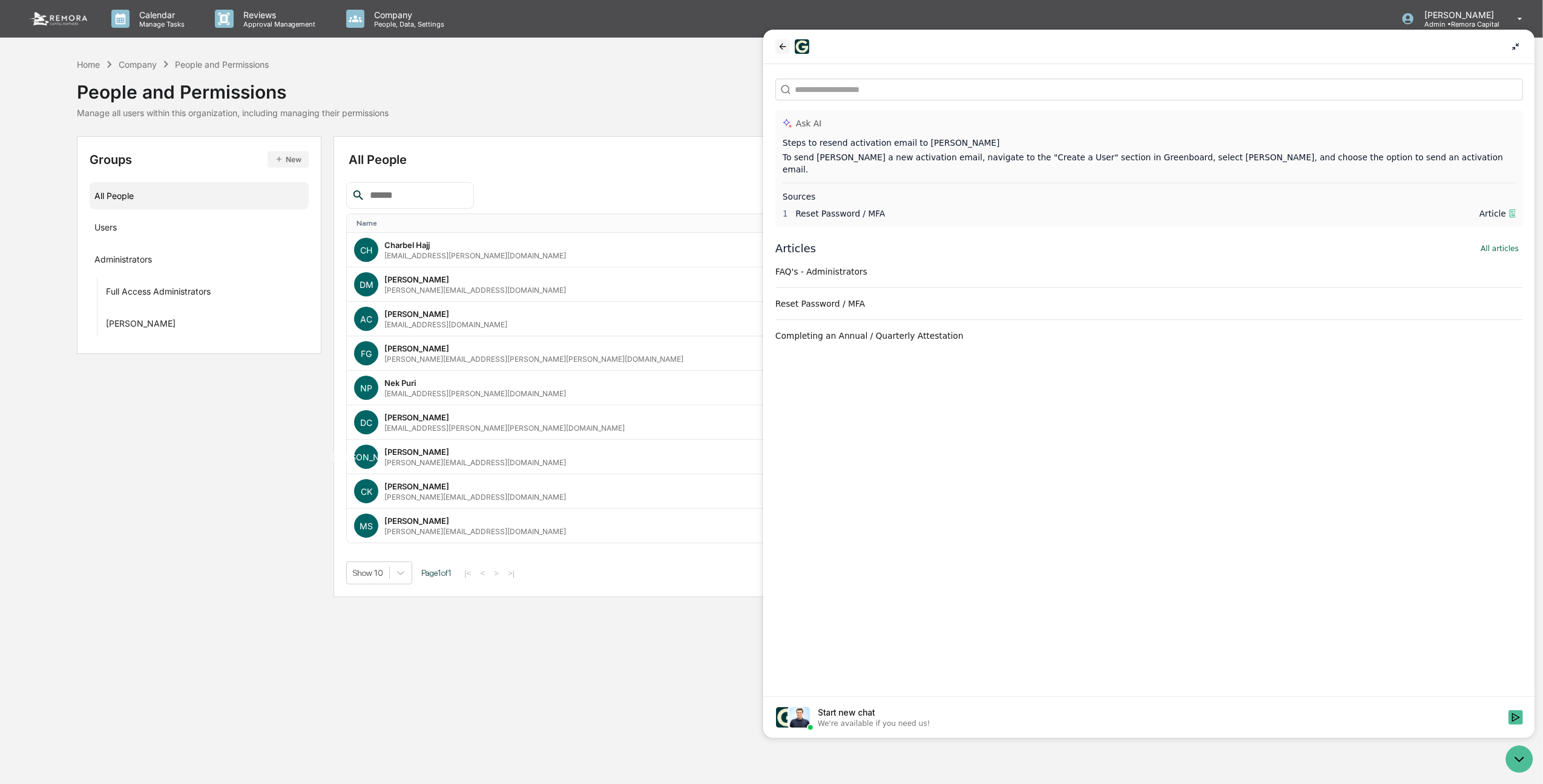
click at [776, 40] on button "back" at bounding box center [782, 47] width 15 height 15
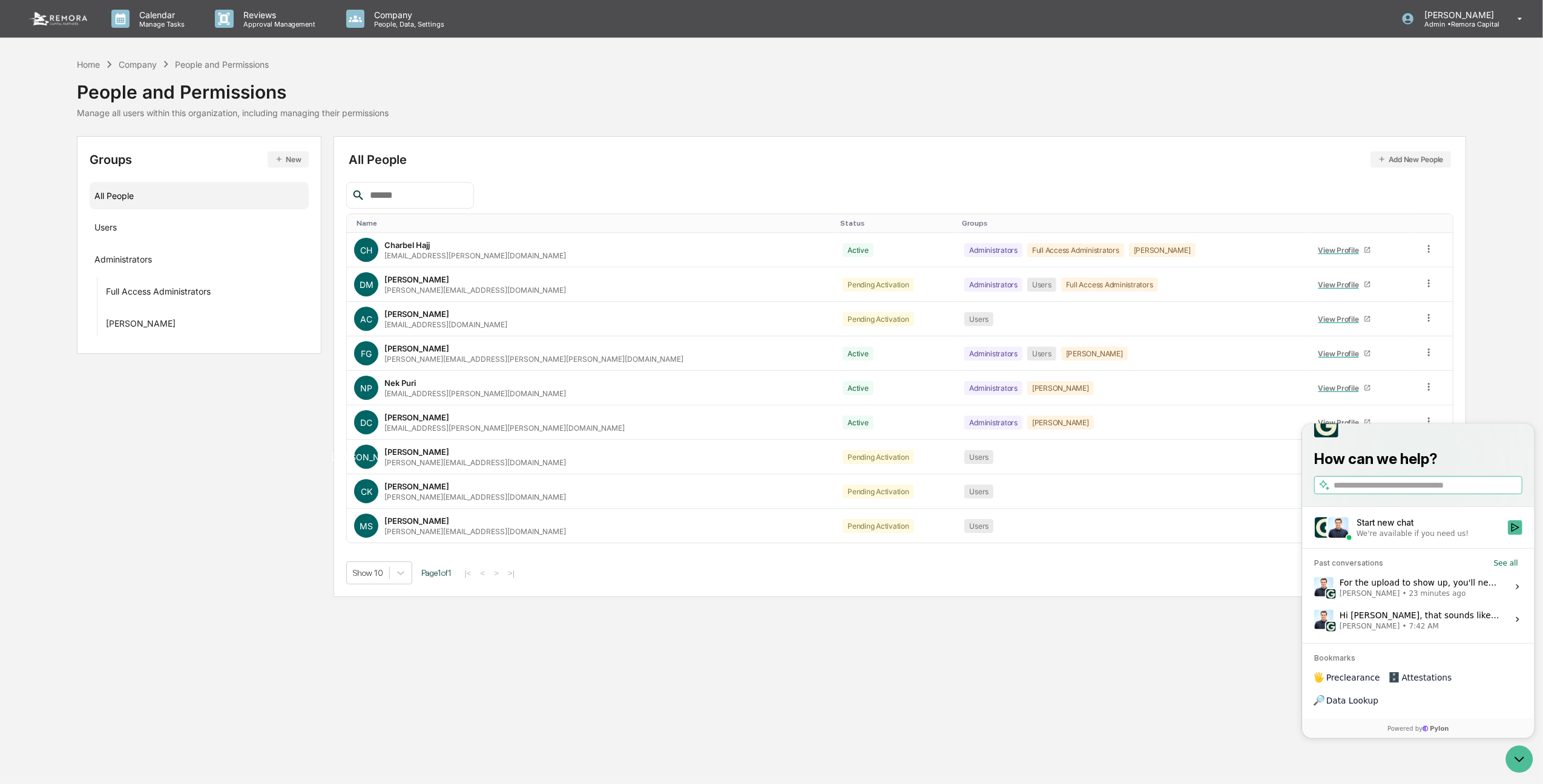
click at [1204, 691] on div "Calendar Manage Tasks Reviews Approval Management Company People, Data, Setting…" at bounding box center [771, 392] width 1543 height 784
click at [1511, 22] on icon at bounding box center [1520, 19] width 21 height 12
click at [295, 407] on div at bounding box center [771, 392] width 1543 height 784
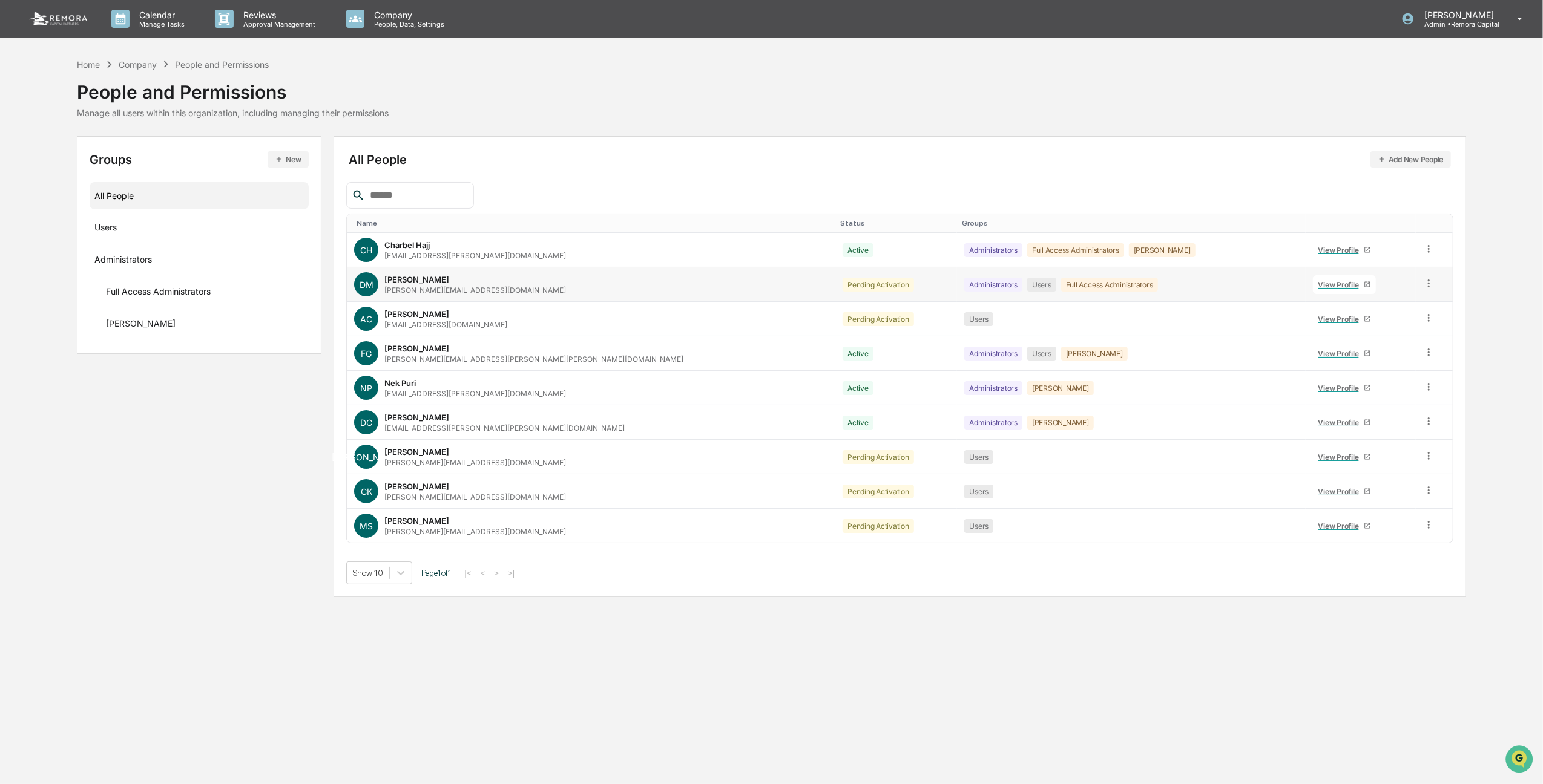
click at [594, 286] on div "[PERSON_NAME] Mafrice [EMAIL_ADDRESS][DOMAIN_NAME]" at bounding box center [591, 284] width 474 height 24
click at [1491, 15] on p "[PERSON_NAME]" at bounding box center [1457, 15] width 85 height 10
click at [1410, 124] on li "Switch to User view..." at bounding box center [1448, 130] width 169 height 23
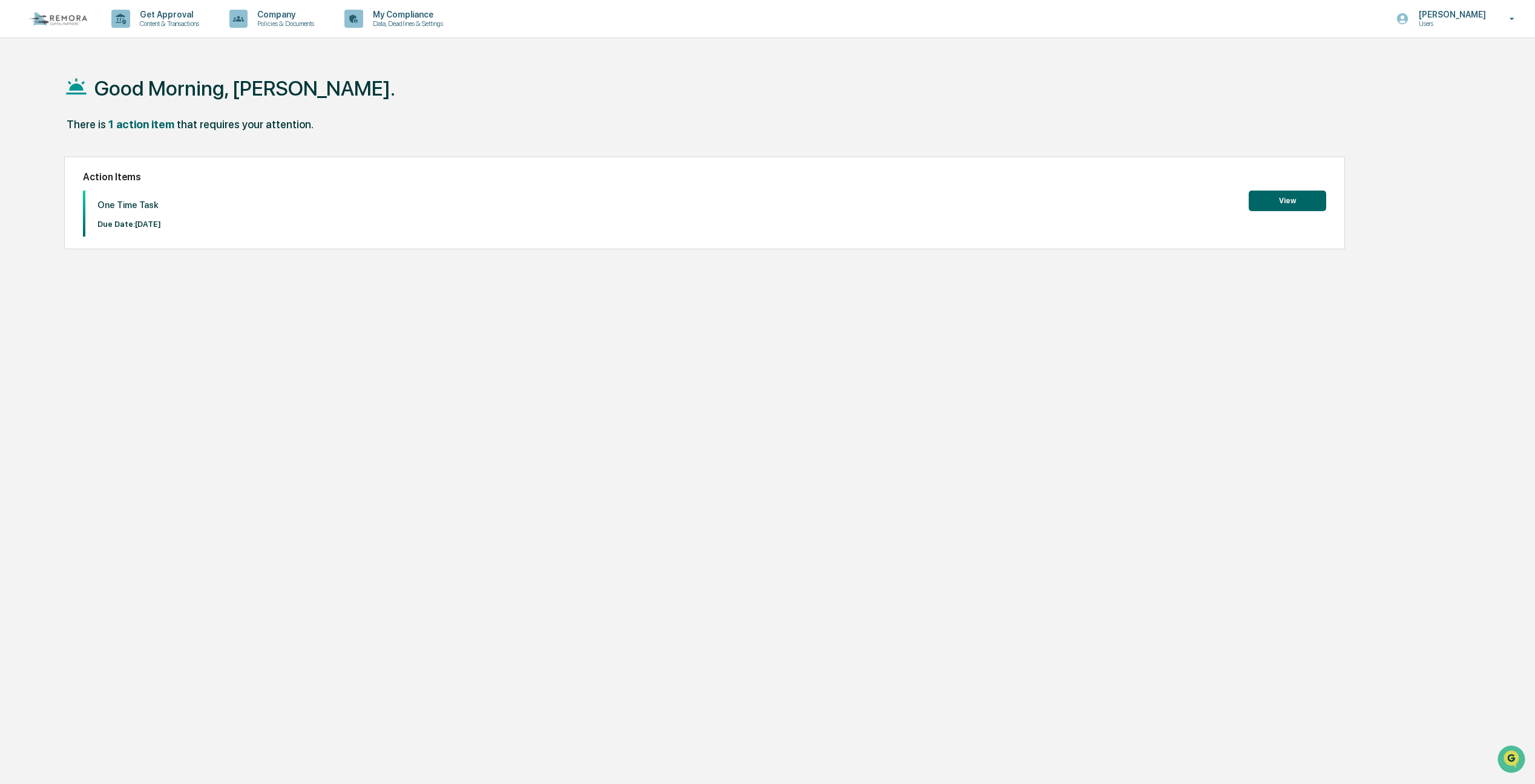
click at [1276, 199] on button "View" at bounding box center [1287, 201] width 78 height 21
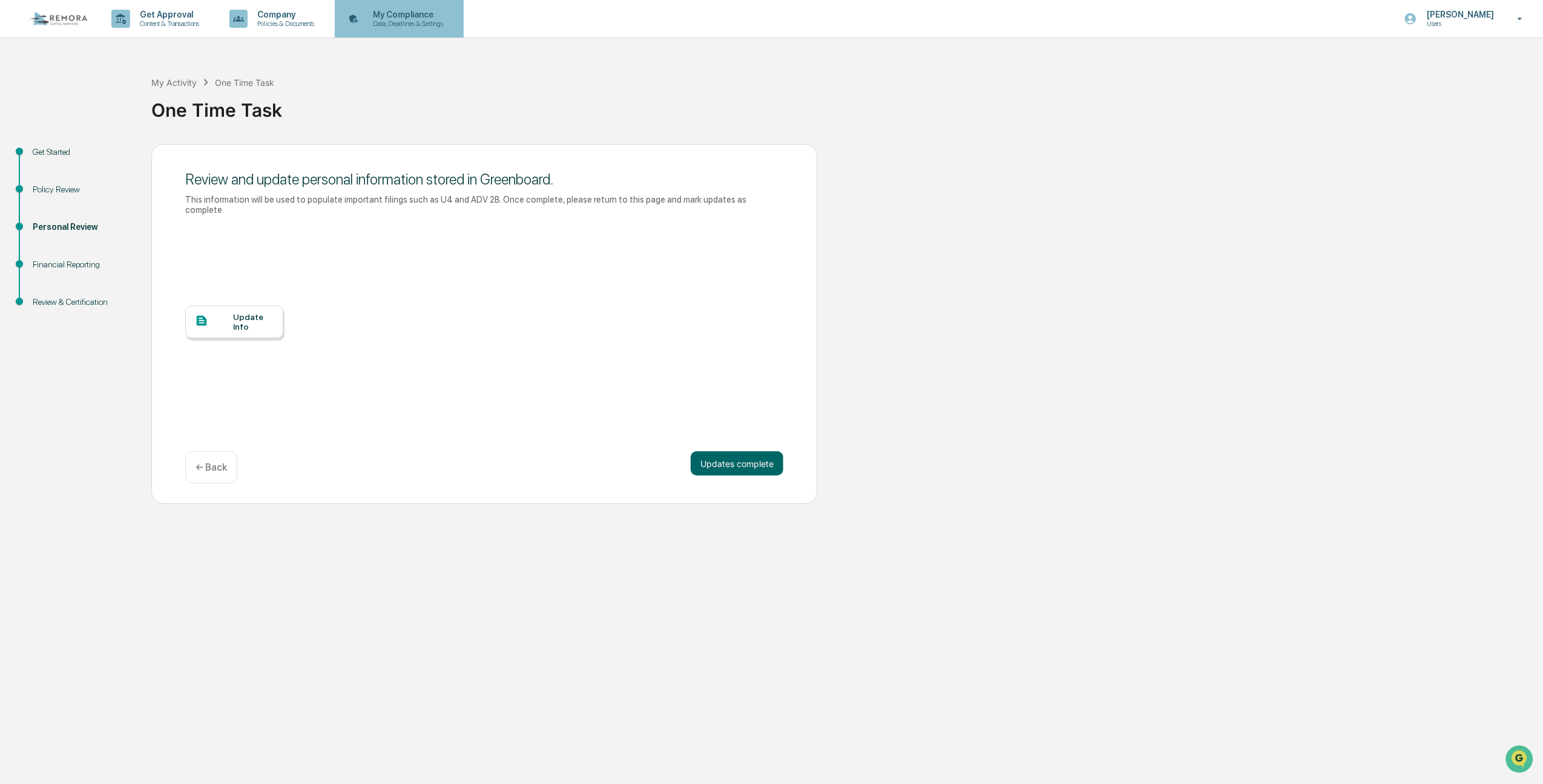
click at [386, 10] on p "My Compliance" at bounding box center [405, 14] width 86 height 10
